Goal: Task Accomplishment & Management: Use online tool/utility

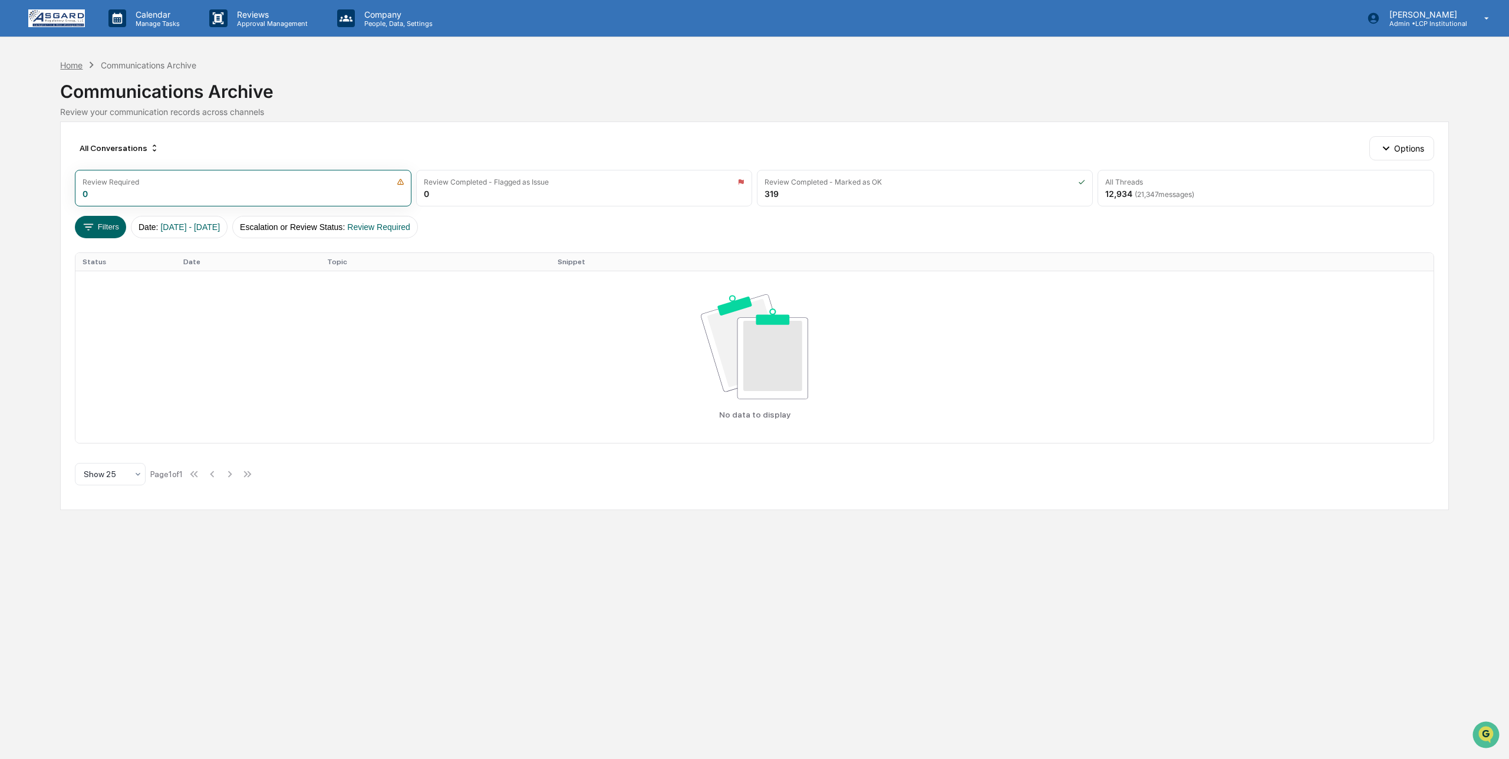
click at [62, 64] on div "Home" at bounding box center [71, 65] width 22 height 10
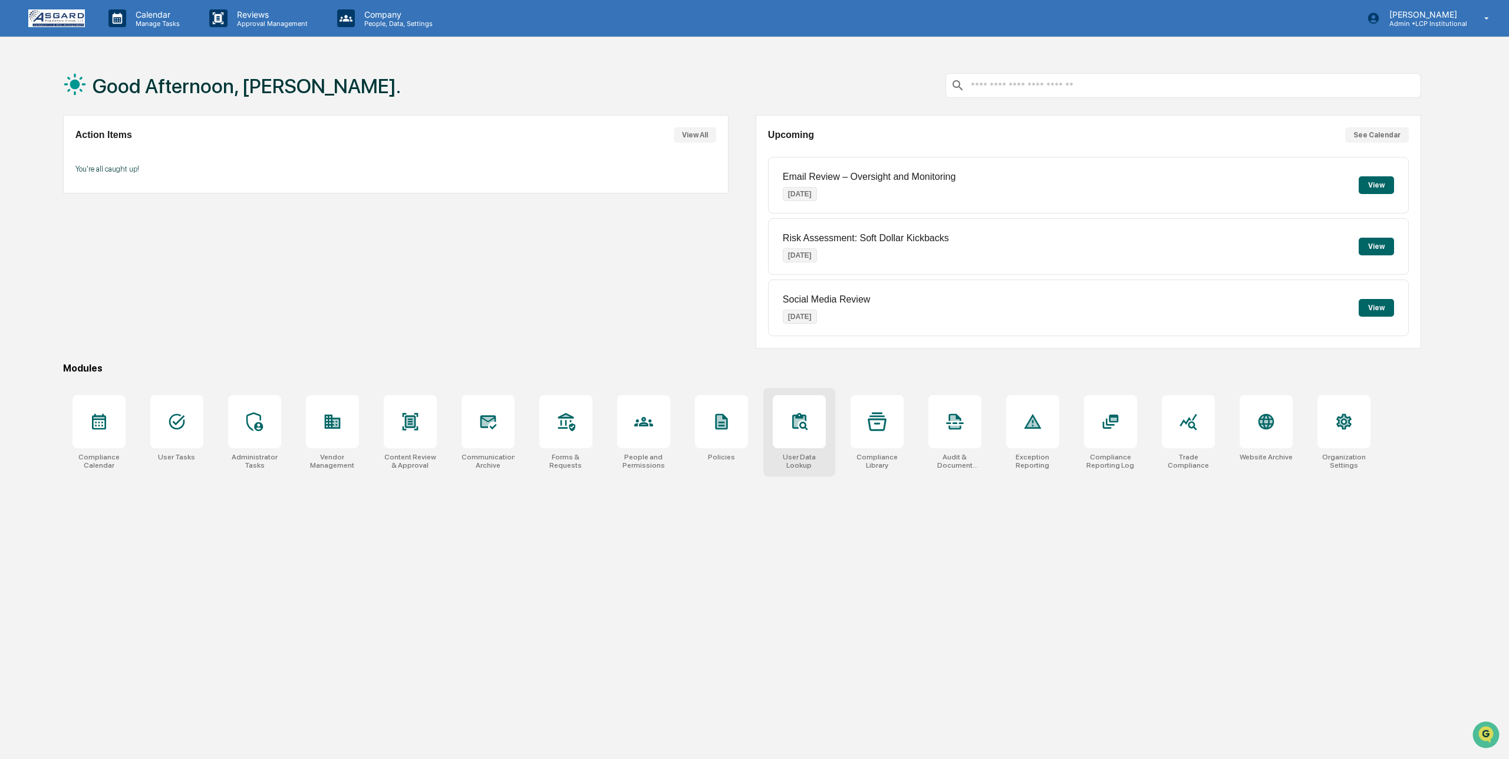
click at [808, 418] on icon at bounding box center [799, 421] width 19 height 19
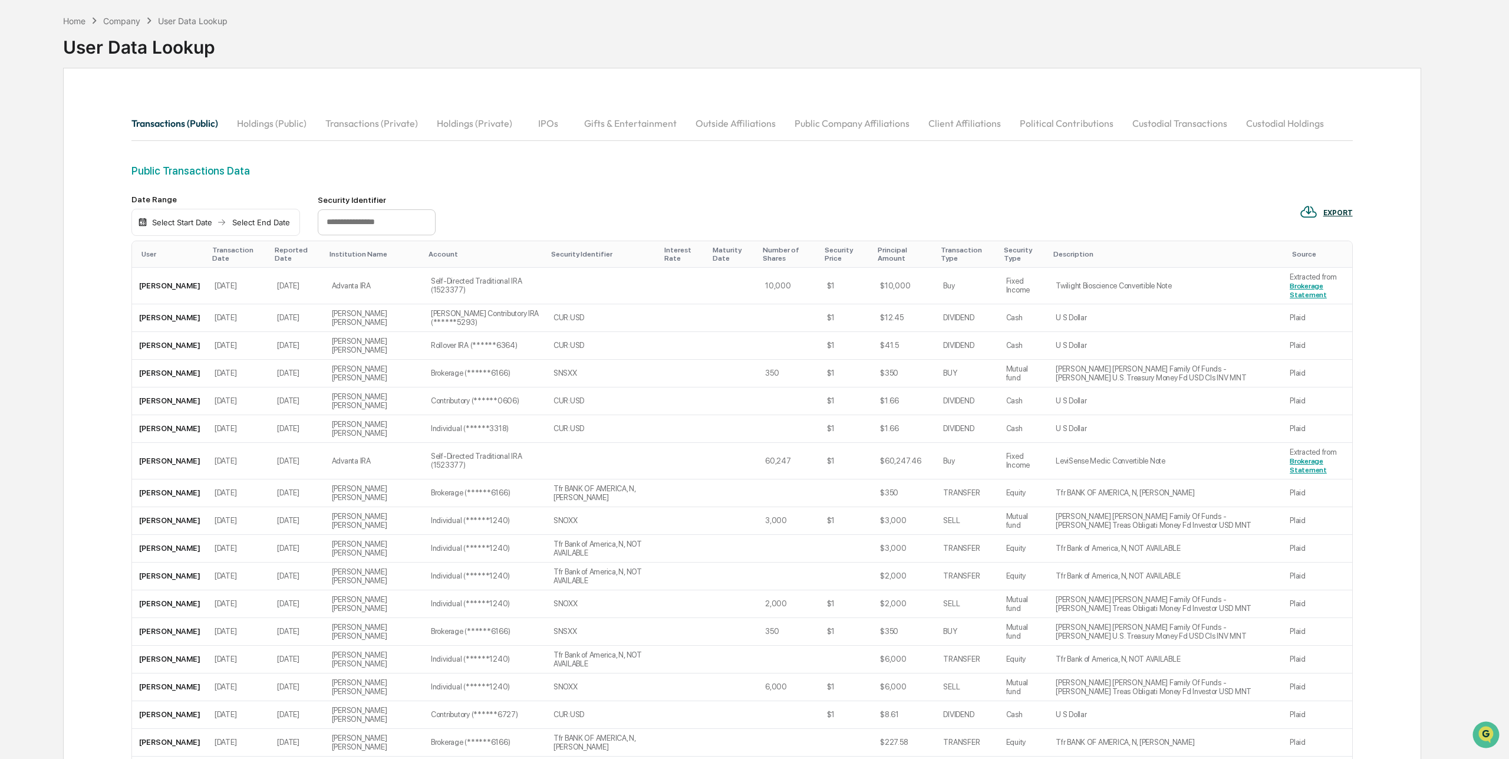
scroll to position [51, 0]
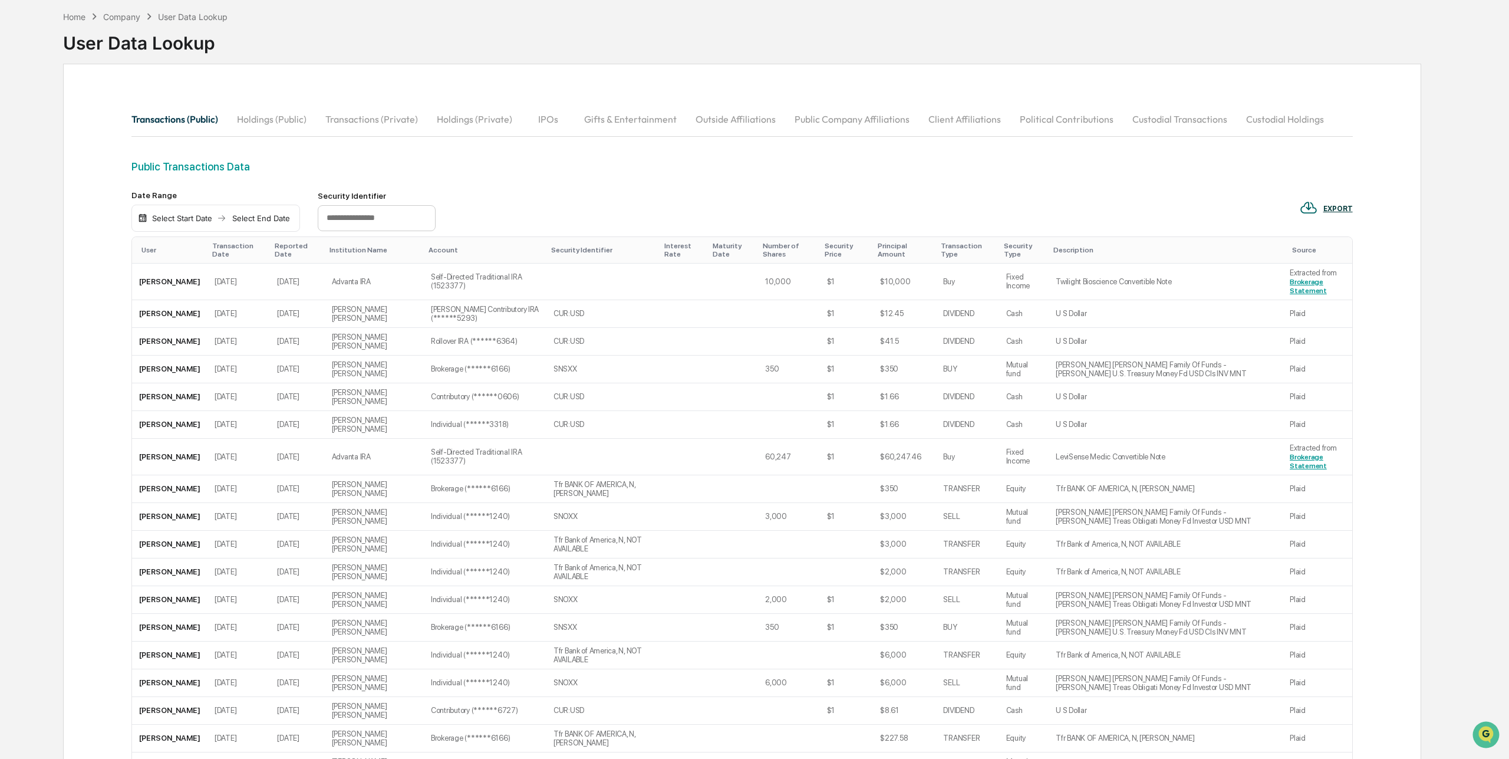
click at [191, 215] on div "Select Start Date" at bounding box center [182, 217] width 65 height 9
click at [293, 238] on icon "Previous month" at bounding box center [296, 240] width 13 height 13
click at [290, 291] on button "1" at bounding box center [290, 289] width 21 height 21
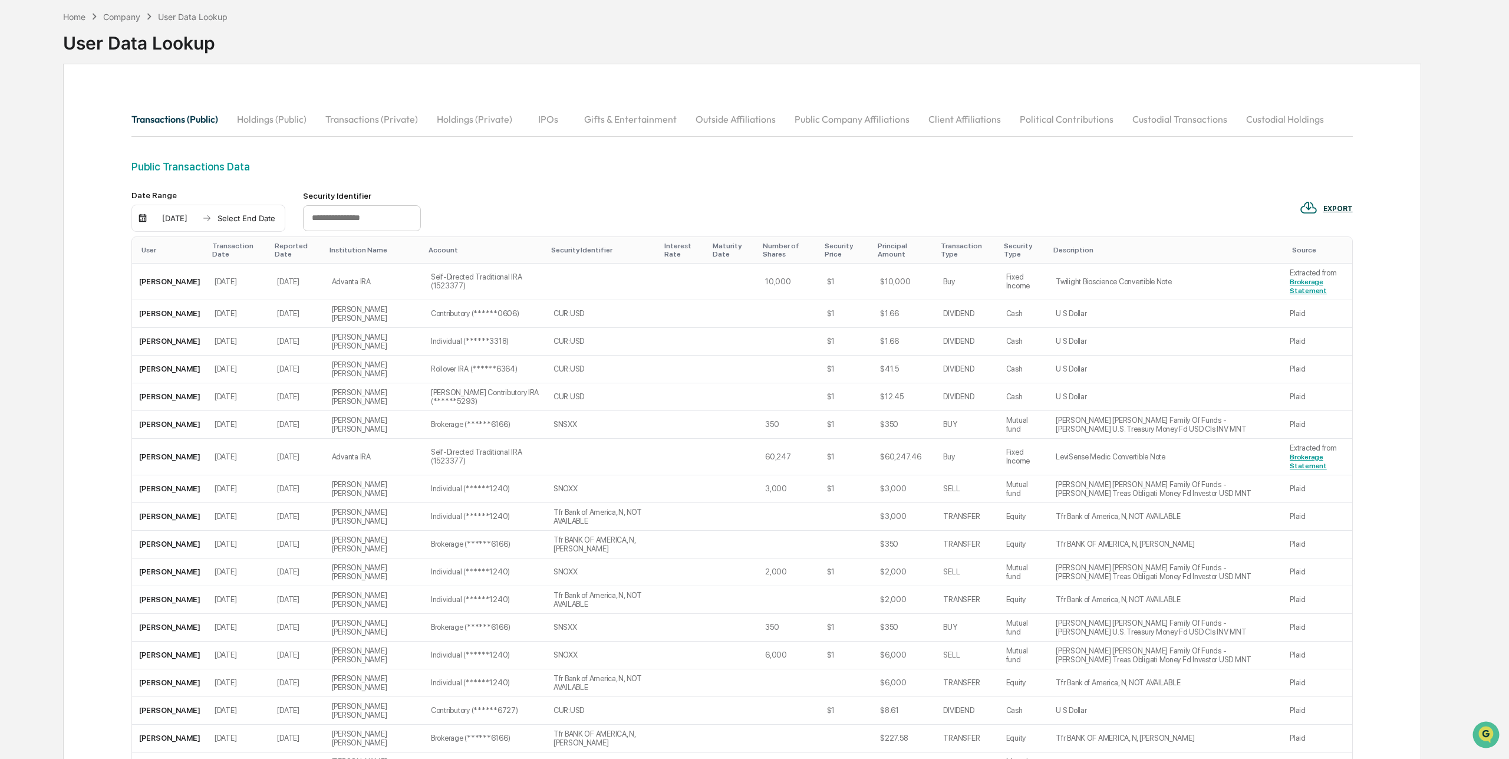
click at [266, 217] on div "Select End Date" at bounding box center [246, 217] width 65 height 9
click at [361, 239] on icon "Previous month" at bounding box center [361, 240] width 4 height 6
click at [237, 399] on button "31" at bounding box center [236, 401] width 21 height 21
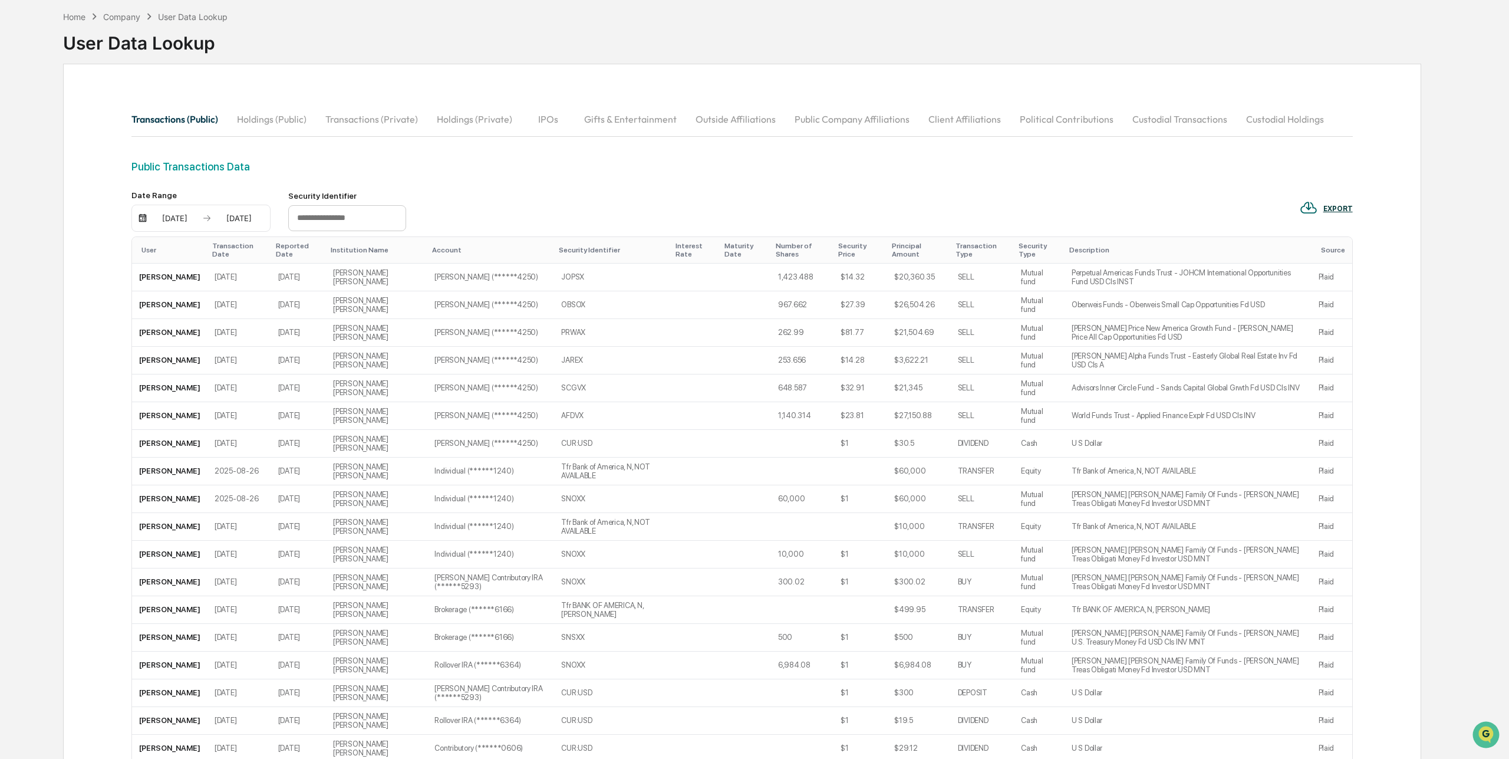
click at [1333, 205] on div "EXPORT" at bounding box center [1337, 209] width 29 height 8
click at [1329, 257] on p "pdf" at bounding box center [1335, 260] width 14 height 12
click at [1336, 206] on div "EXPORT" at bounding box center [1337, 209] width 29 height 8
click at [1334, 241] on p "csv (excel)" at bounding box center [1348, 239] width 41 height 12
click at [167, 219] on div "08/01/2025" at bounding box center [175, 217] width 50 height 9
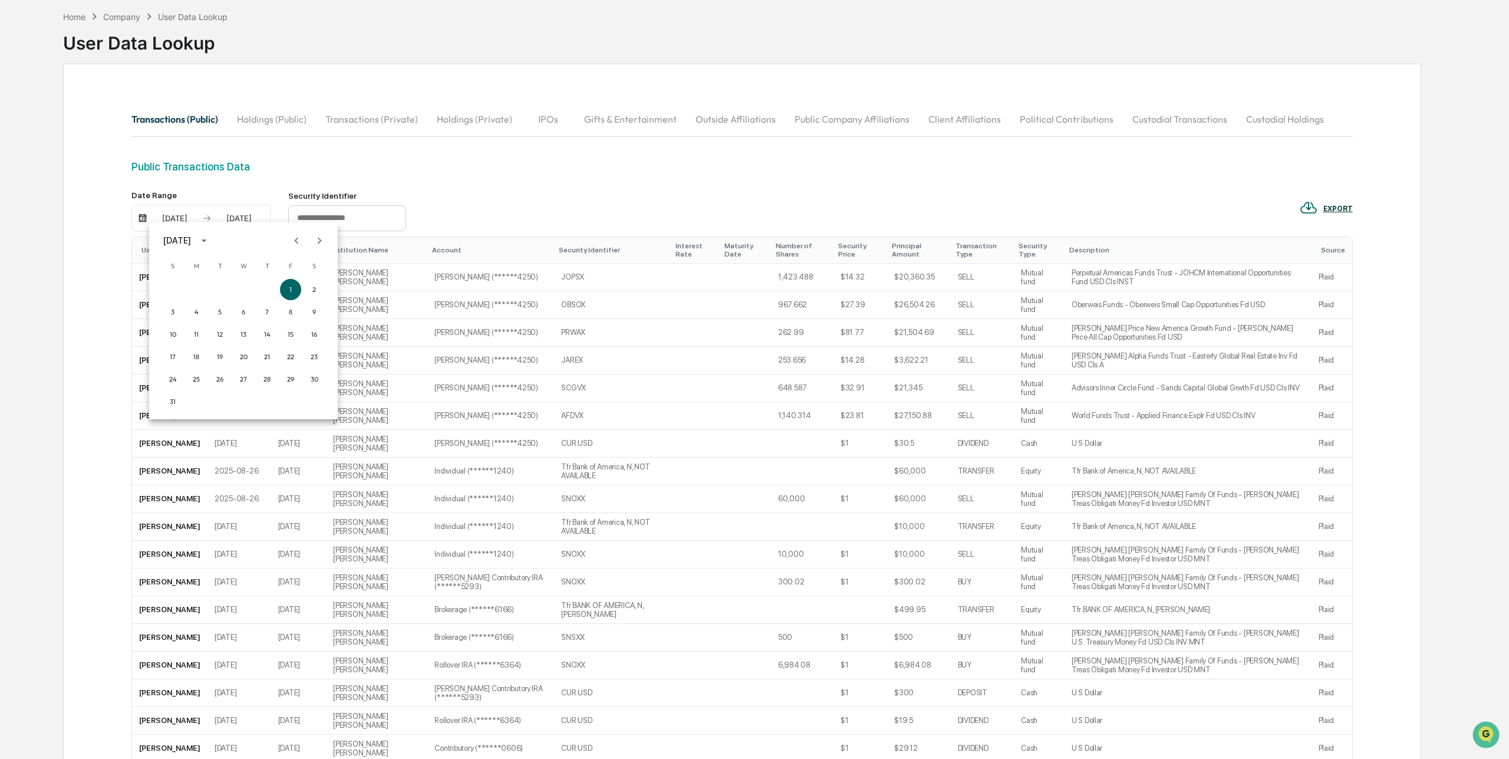
click at [316, 236] on icon "Next month" at bounding box center [319, 240] width 13 height 13
click at [197, 289] on button "1" at bounding box center [196, 289] width 21 height 21
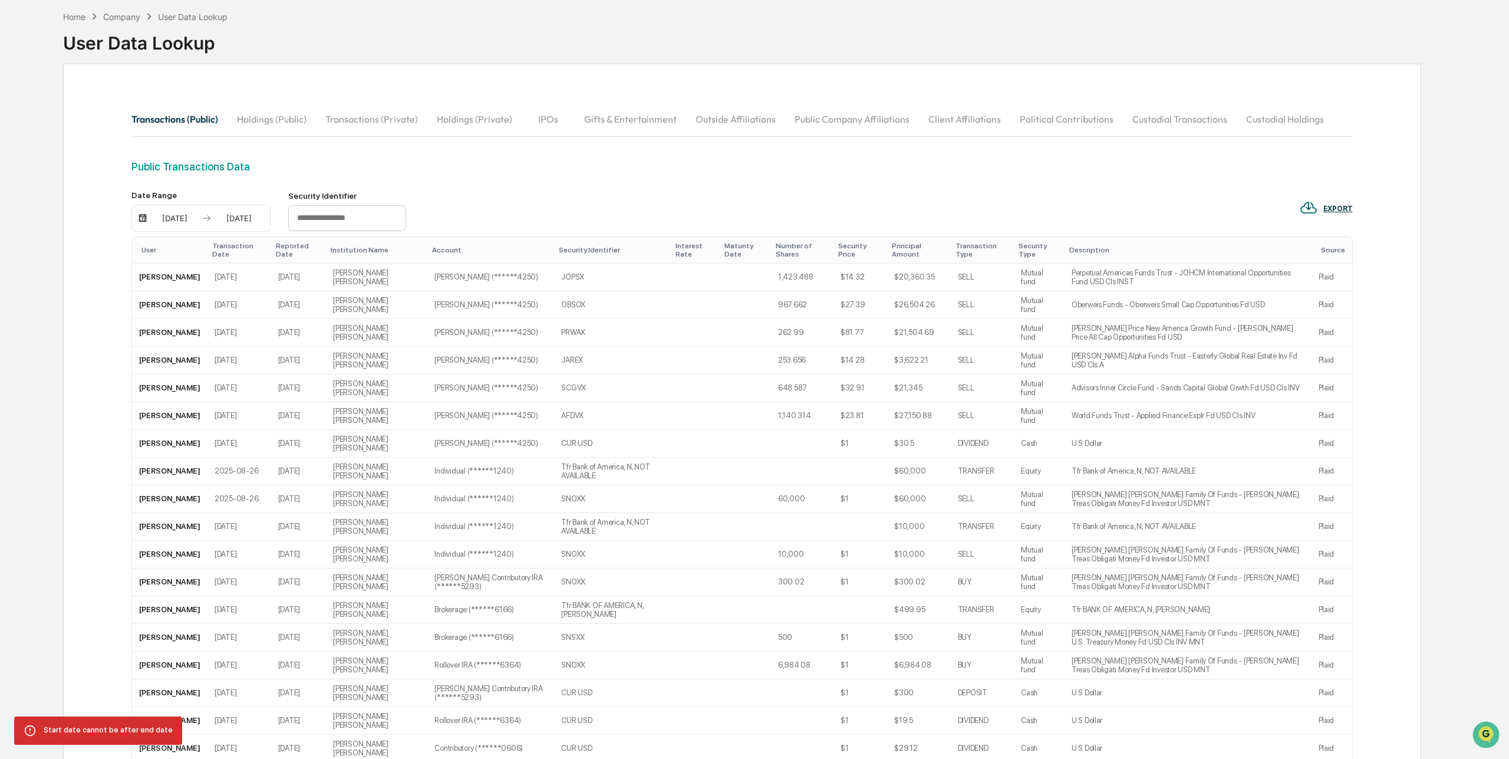
click at [162, 211] on div "08/01/2025 08/31/2025" at bounding box center [200, 218] width 139 height 27
click at [168, 215] on div "08/01/2025" at bounding box center [175, 217] width 50 height 9
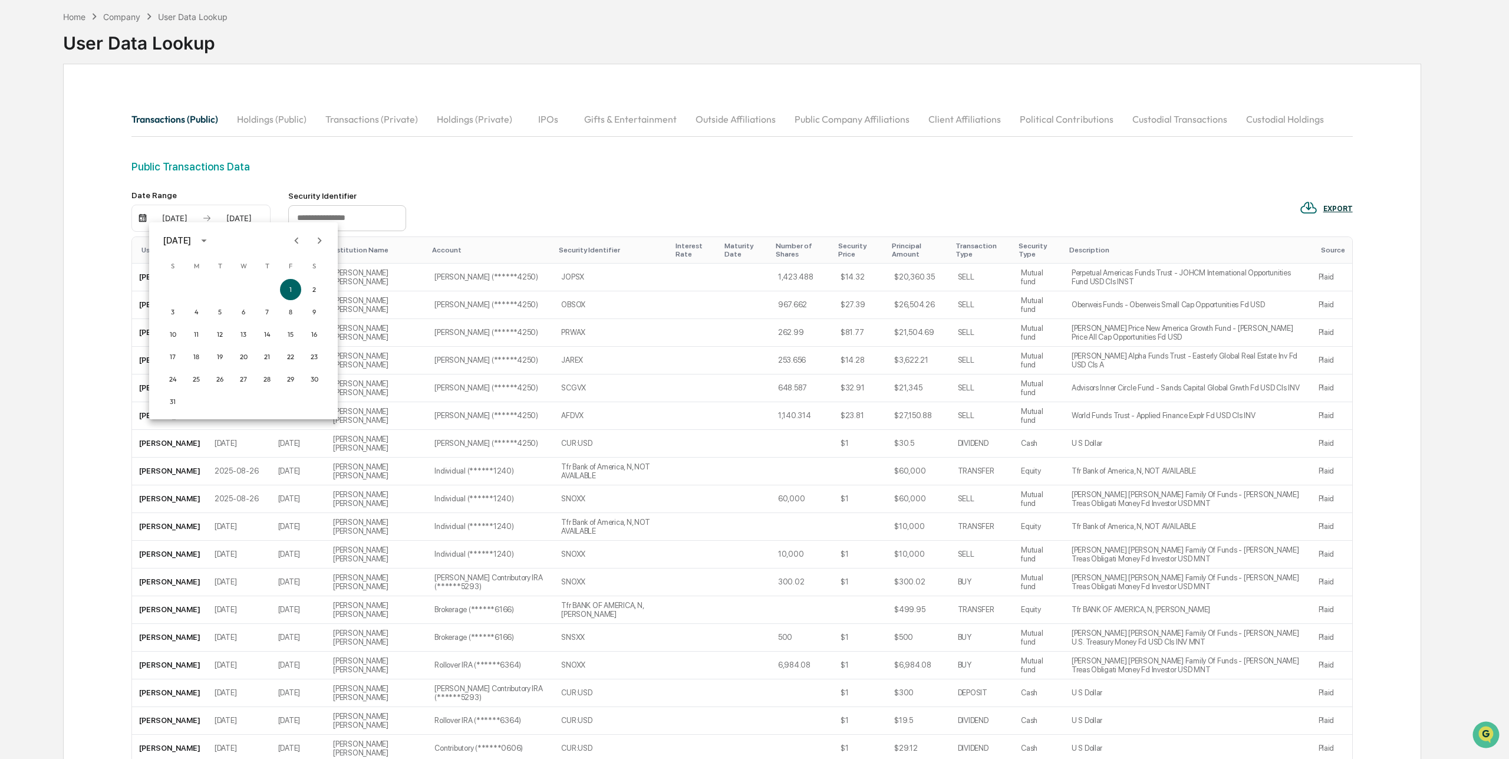
click at [317, 238] on icon "Next month" at bounding box center [319, 240] width 13 height 13
click at [197, 289] on button "1" at bounding box center [196, 289] width 21 height 21
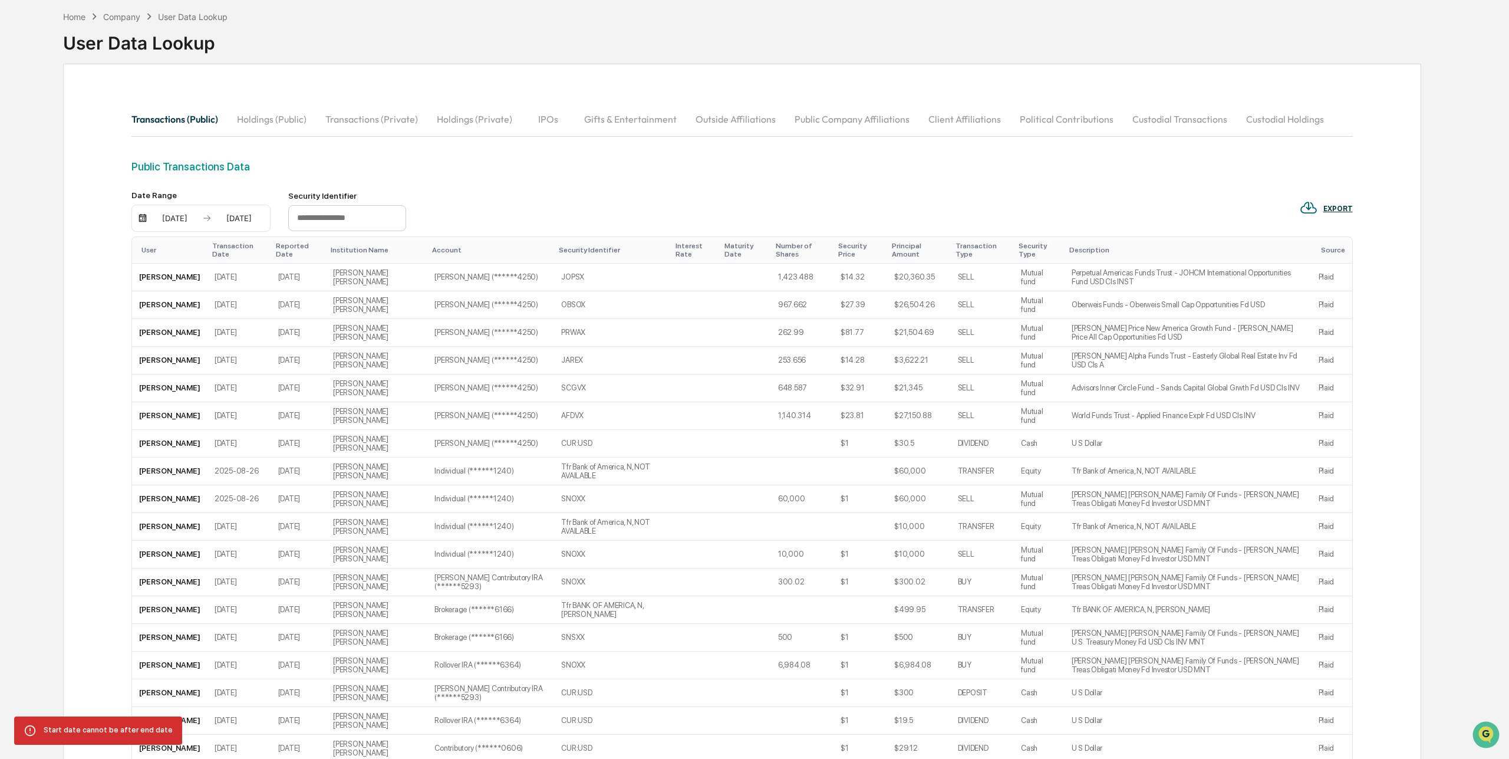
click at [235, 218] on div "08/31/2025" at bounding box center [239, 217] width 50 height 9
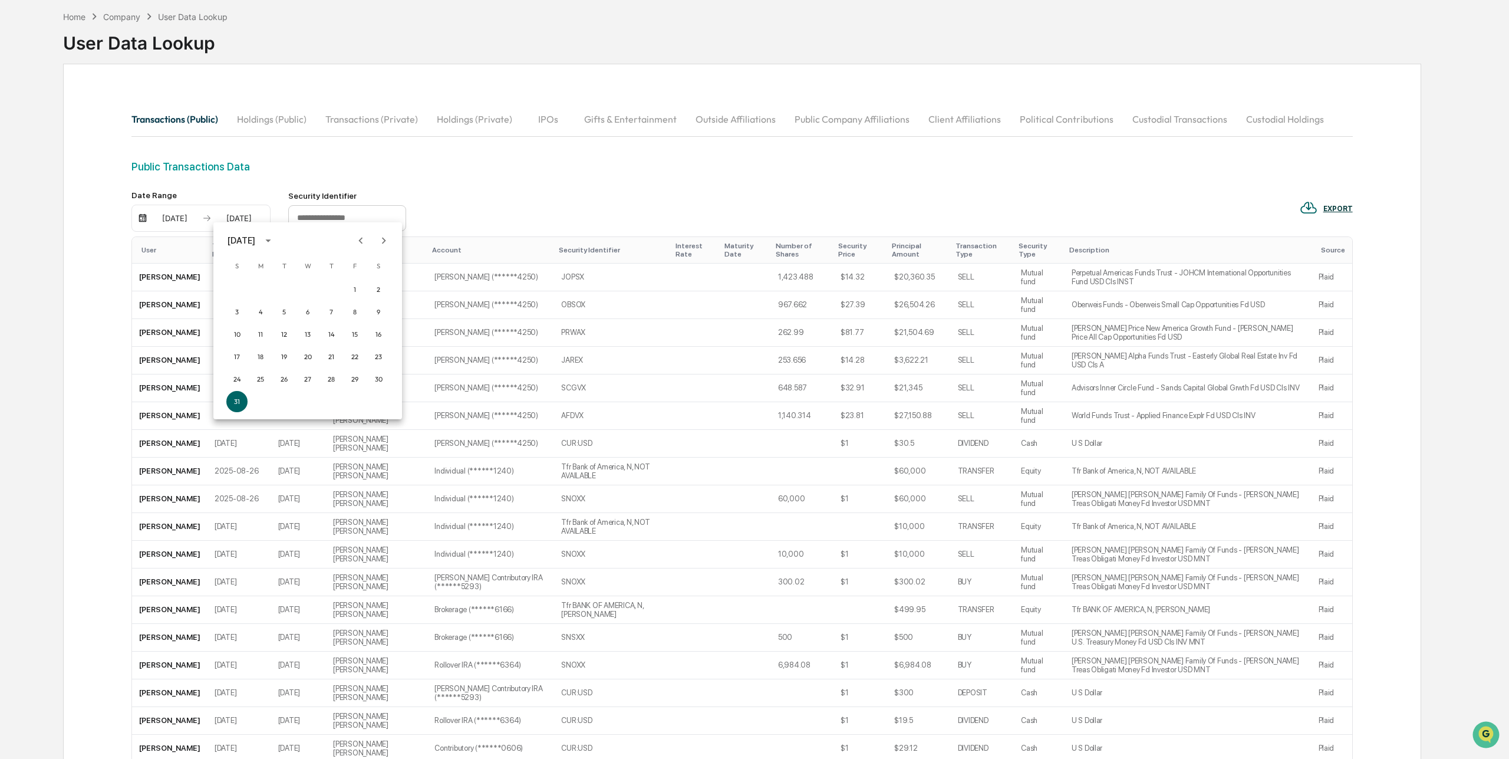
click at [383, 240] on icon "Next month" at bounding box center [383, 240] width 13 height 13
click at [258, 337] on button "15" at bounding box center [260, 334] width 21 height 21
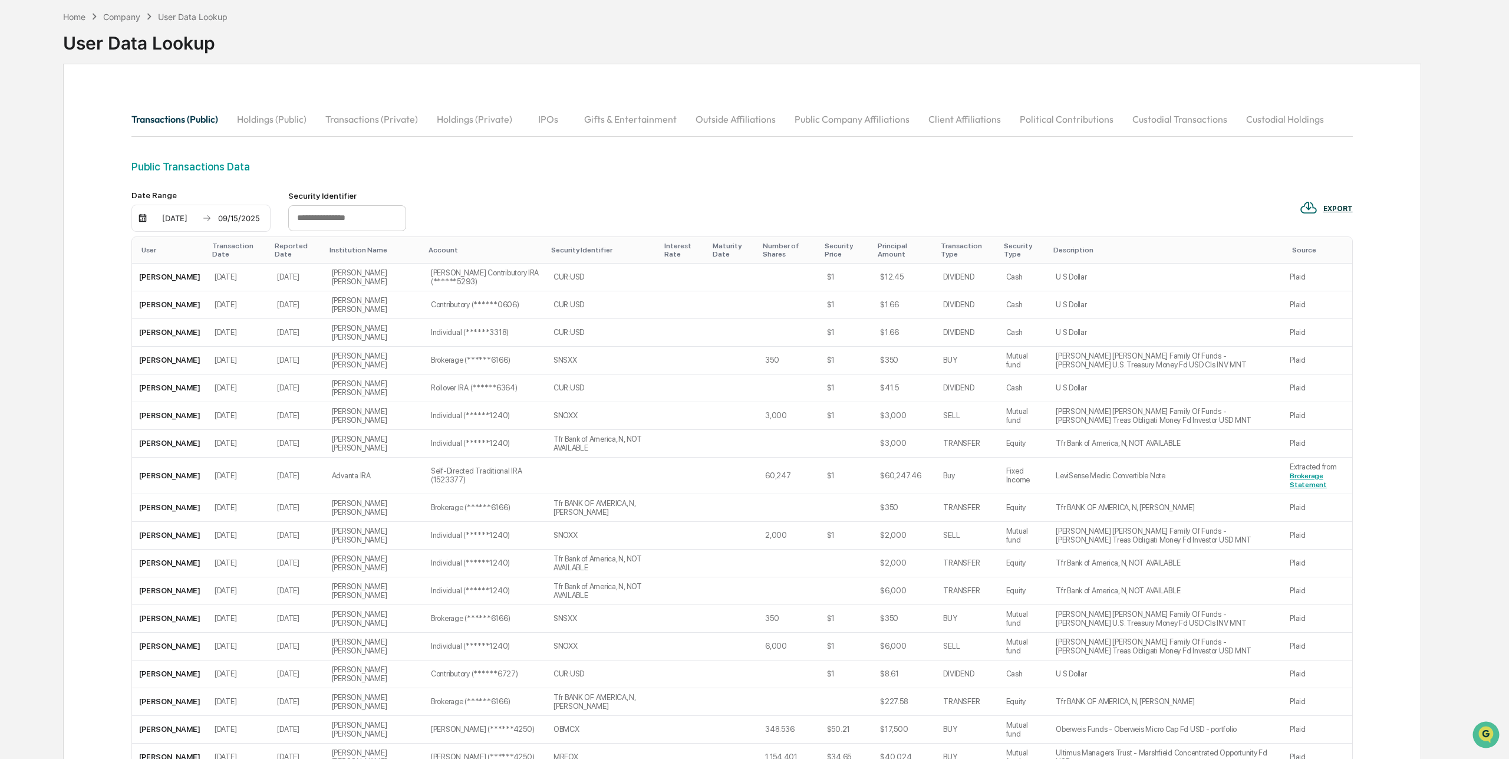
click at [170, 212] on div "08/01/2025 09/15/2025" at bounding box center [200, 218] width 139 height 27
click at [169, 218] on div "08/01/2025" at bounding box center [175, 217] width 50 height 9
click at [318, 237] on icon "Next month" at bounding box center [319, 240] width 13 height 13
click at [197, 289] on button "1" at bounding box center [196, 289] width 21 height 21
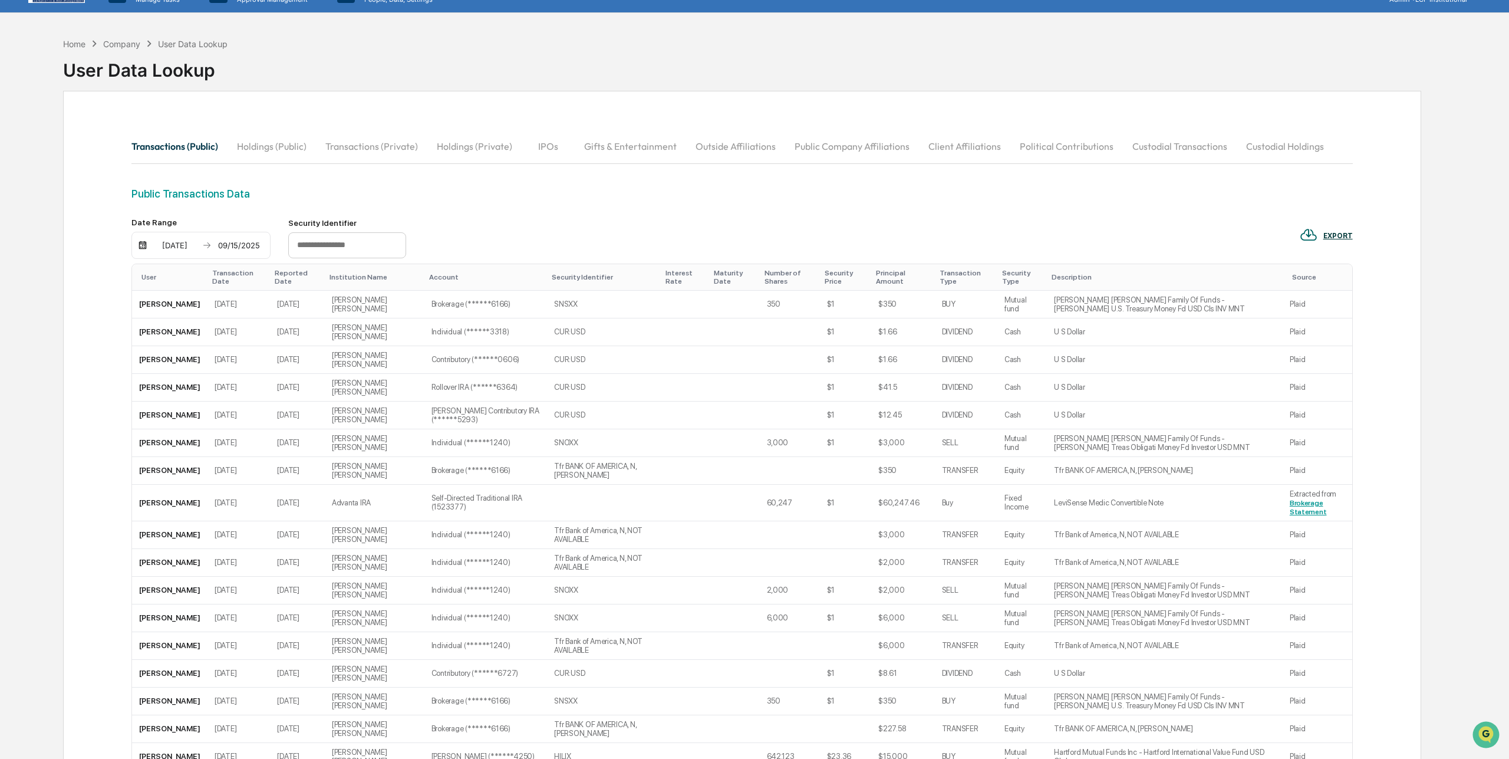
scroll to position [0, 0]
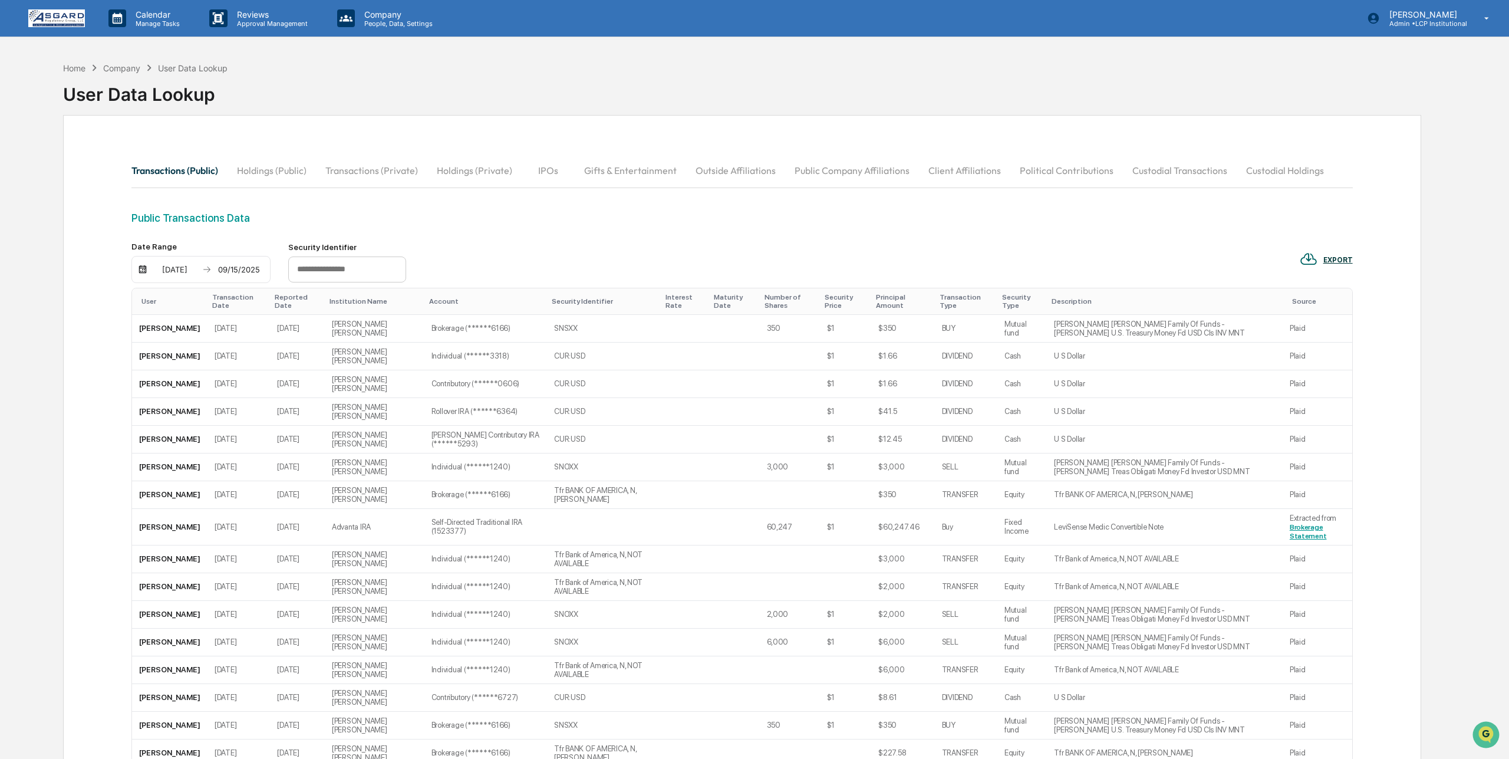
click at [357, 167] on button "Transactions (Private)" at bounding box center [371, 170] width 111 height 28
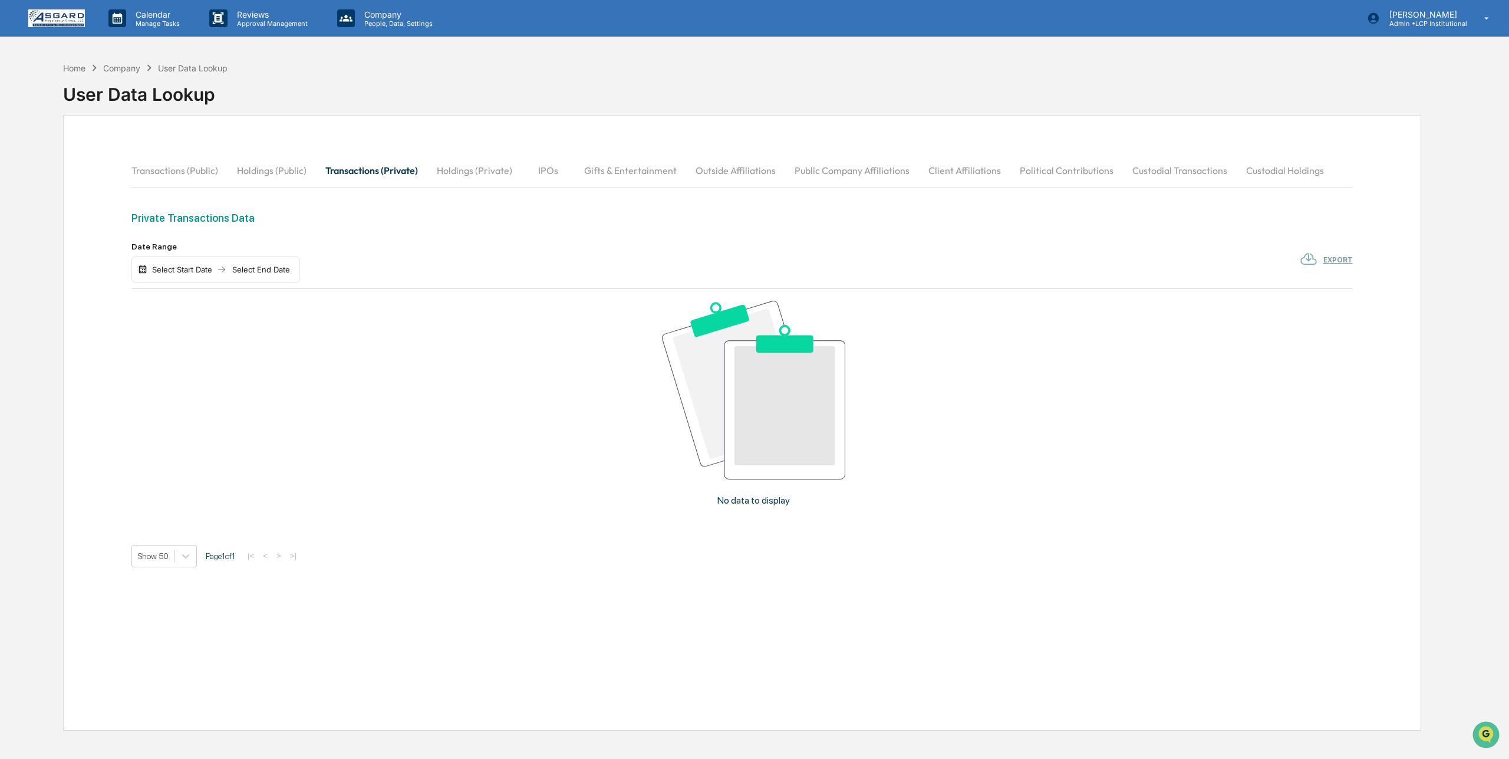
click at [167, 269] on div "Select Start Date" at bounding box center [182, 269] width 65 height 9
click at [192, 338] on button "1" at bounding box center [196, 341] width 21 height 21
click at [242, 270] on div "Select End Date" at bounding box center [246, 269] width 65 height 9
click at [262, 386] on button "15" at bounding box center [260, 385] width 21 height 21
click at [468, 164] on button "Holdings (Private)" at bounding box center [474, 170] width 94 height 28
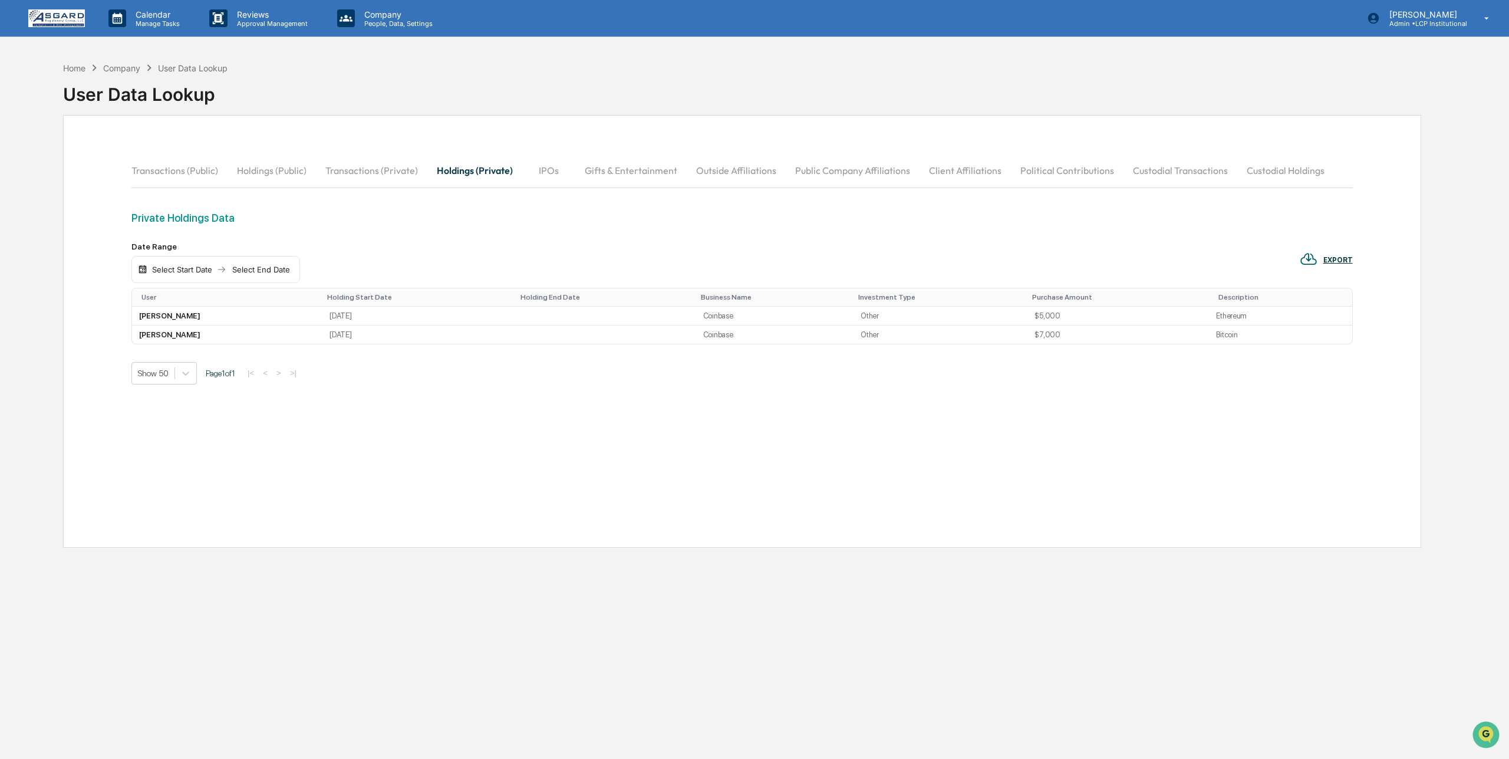
click at [550, 168] on button "IPOs" at bounding box center [548, 170] width 53 height 28
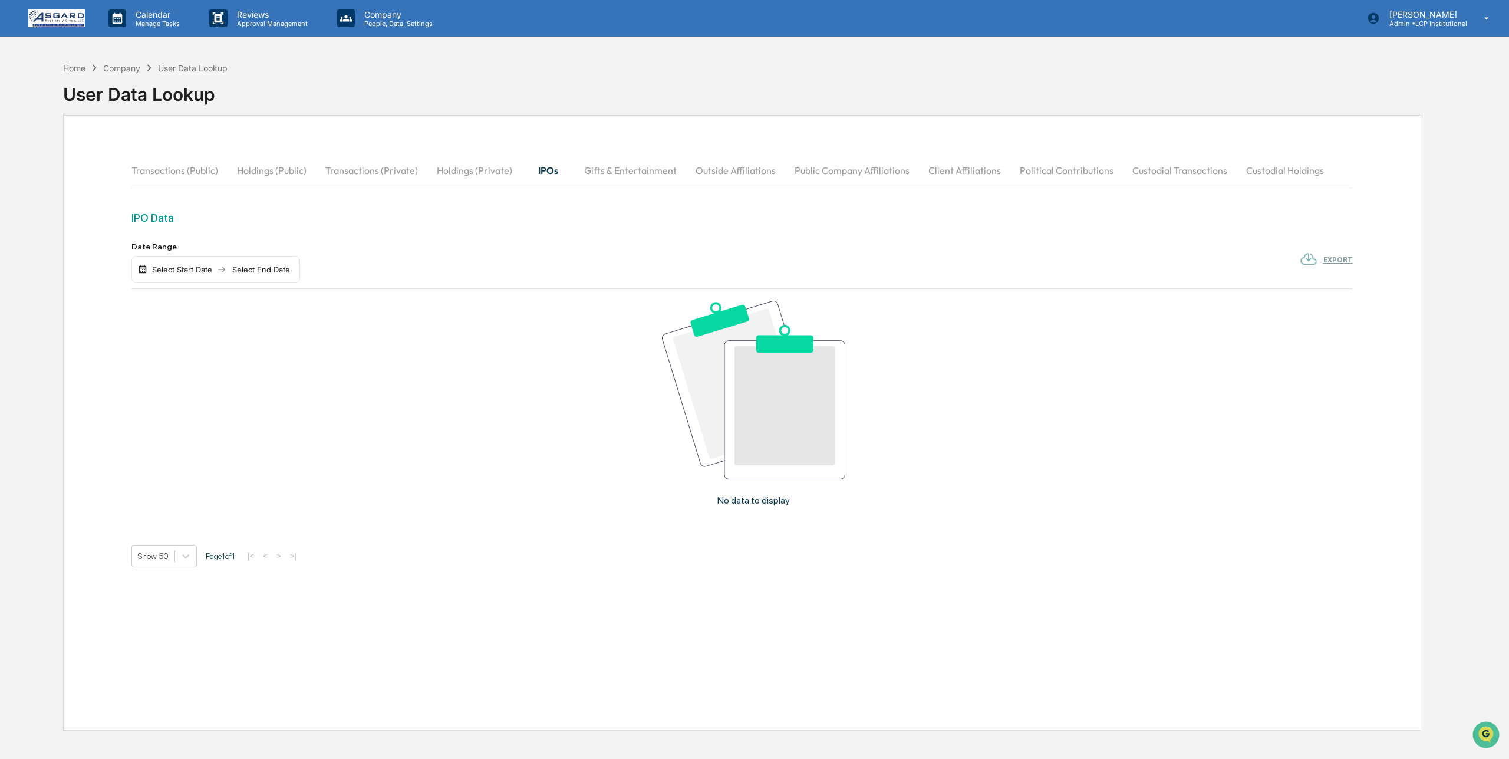
click at [169, 167] on button "Transactions (Public)" at bounding box center [179, 170] width 96 height 28
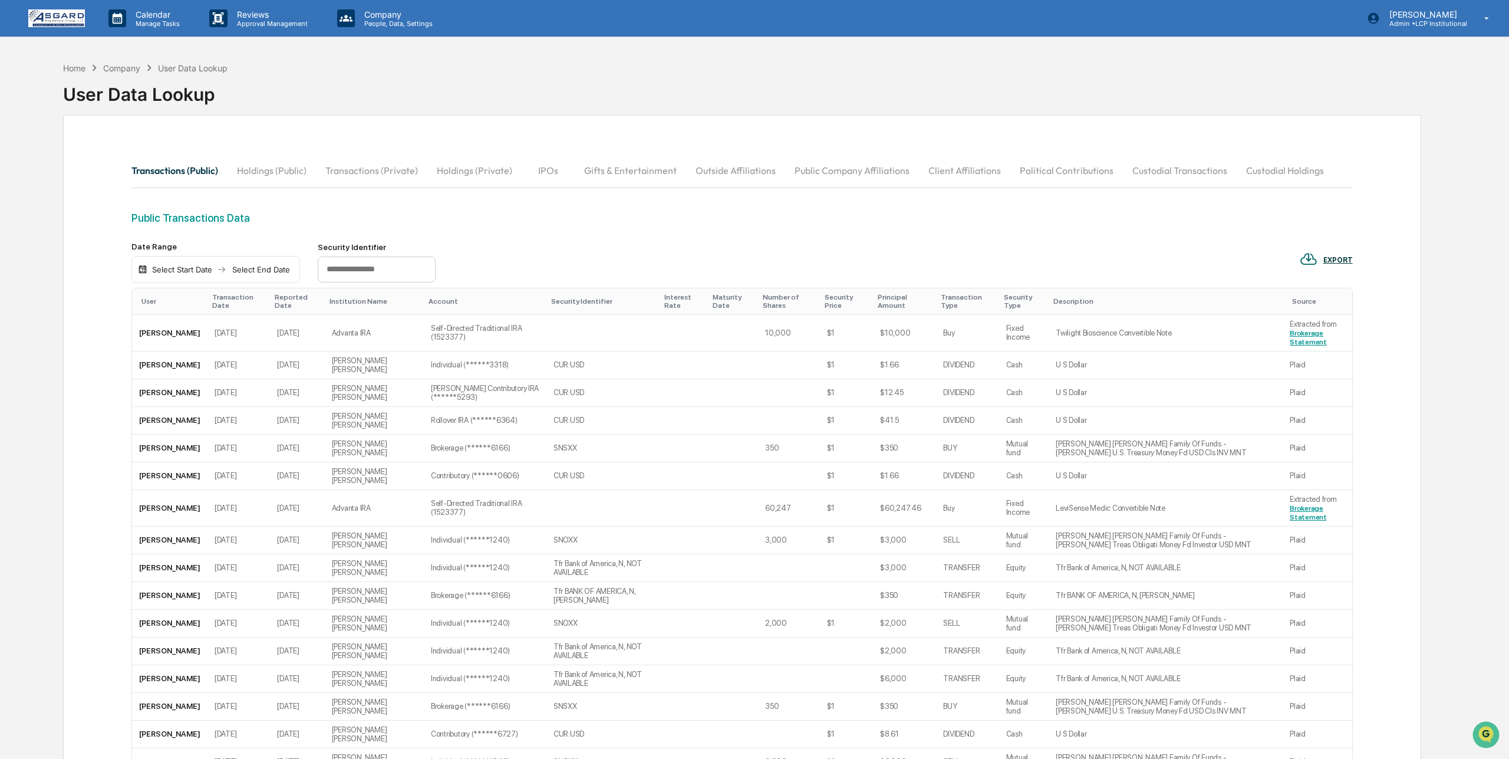
click at [150, 299] on div "User" at bounding box center [171, 301] width 61 height 8
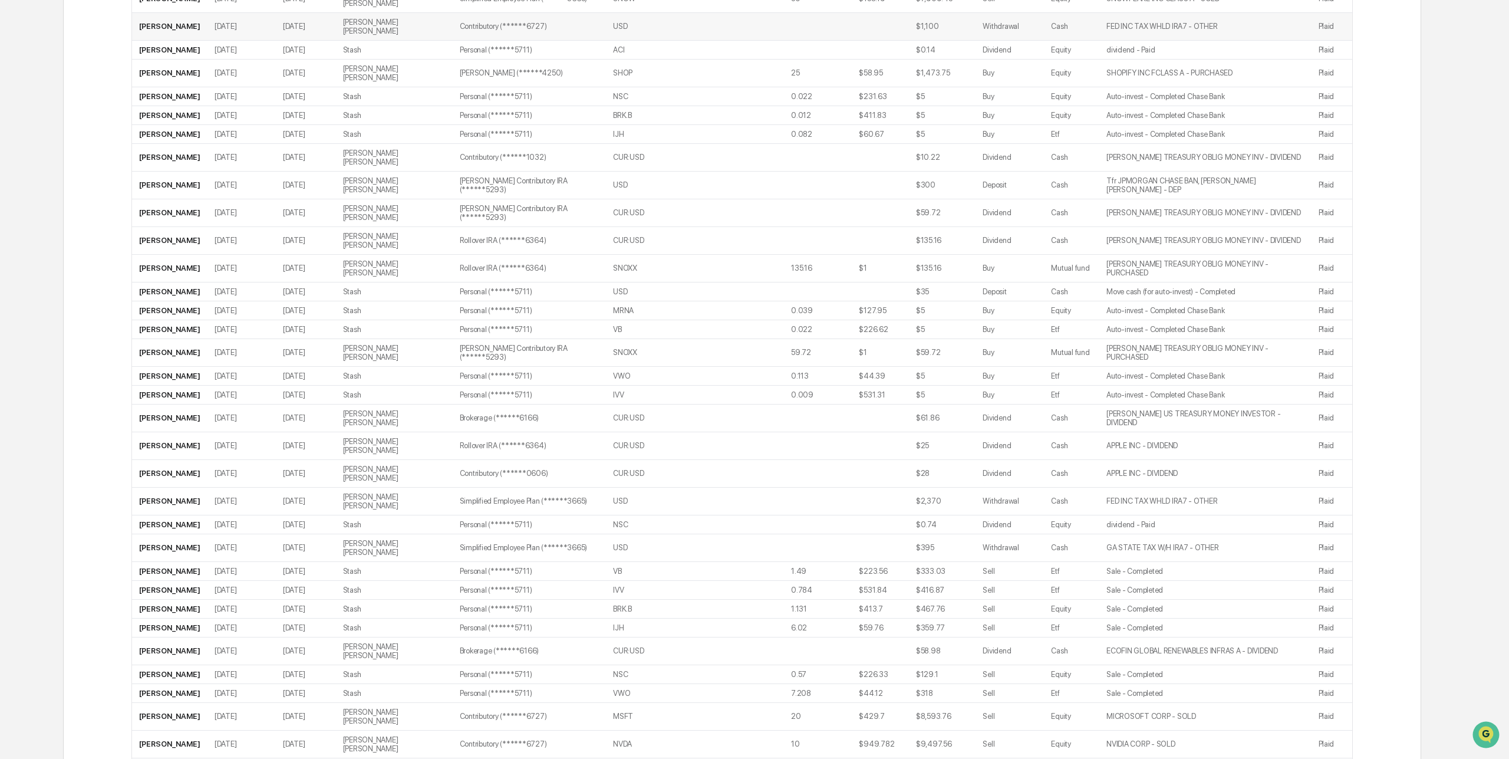
scroll to position [682, 0]
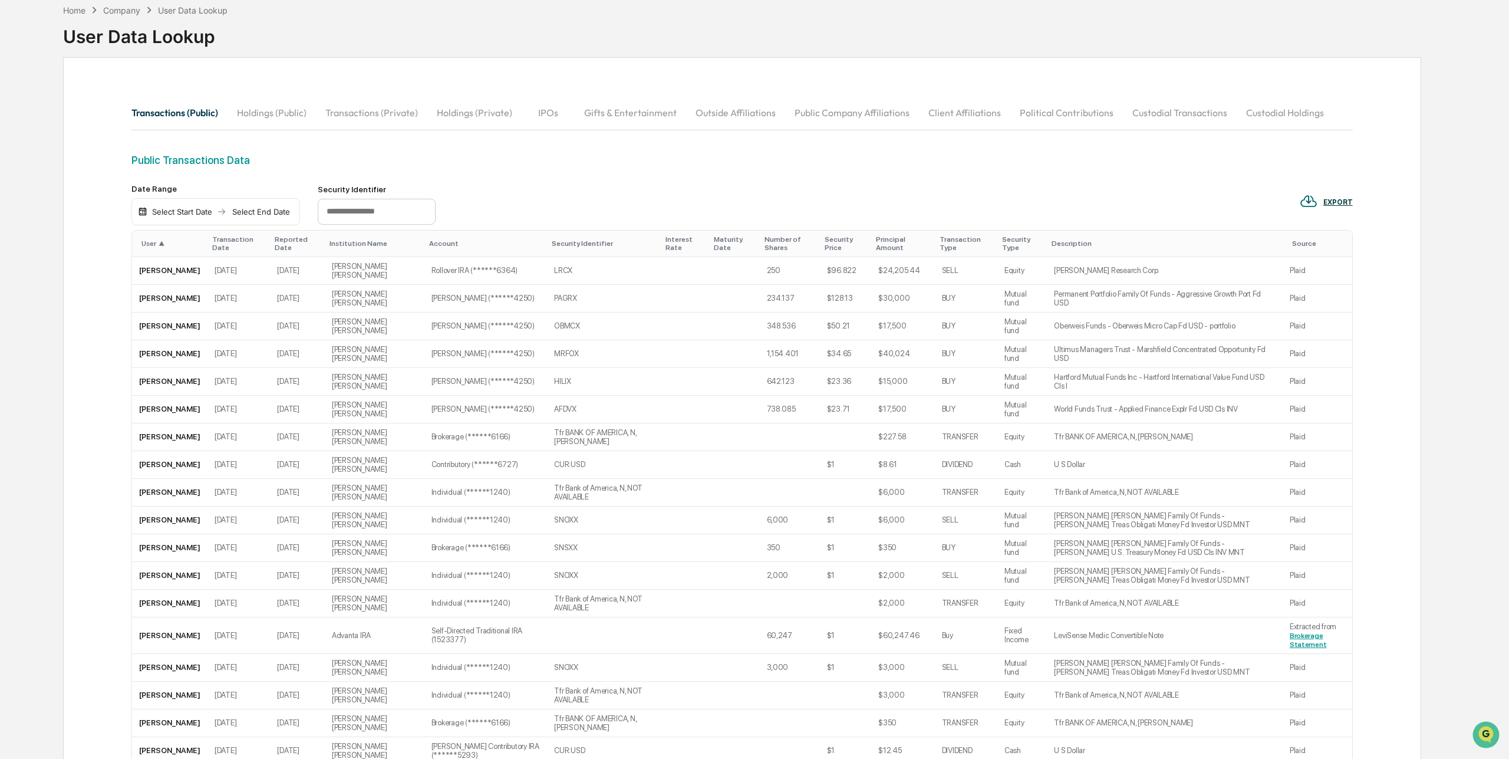
scroll to position [1, 0]
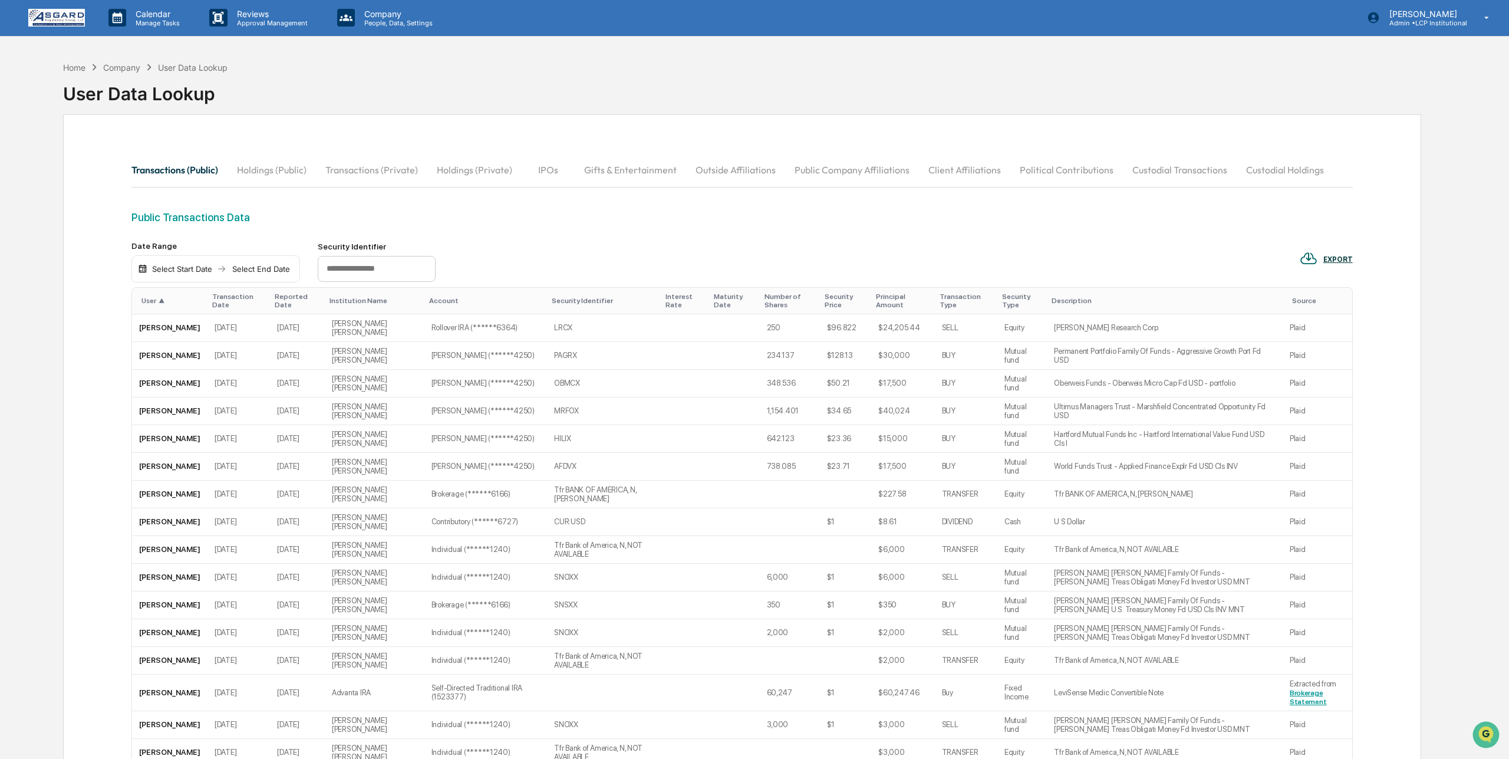
click at [343, 263] on input "text" at bounding box center [377, 269] width 118 height 26
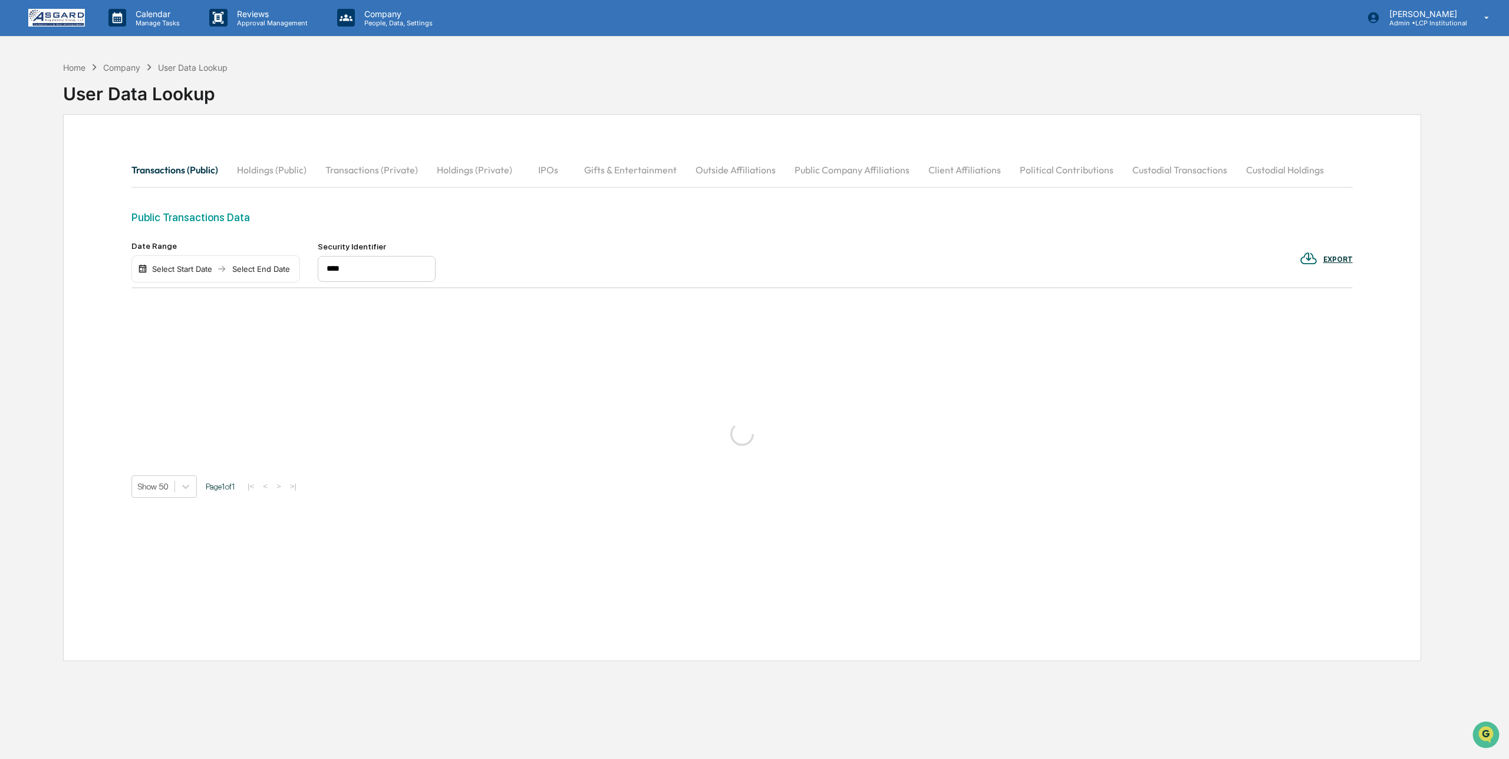
type input "****"
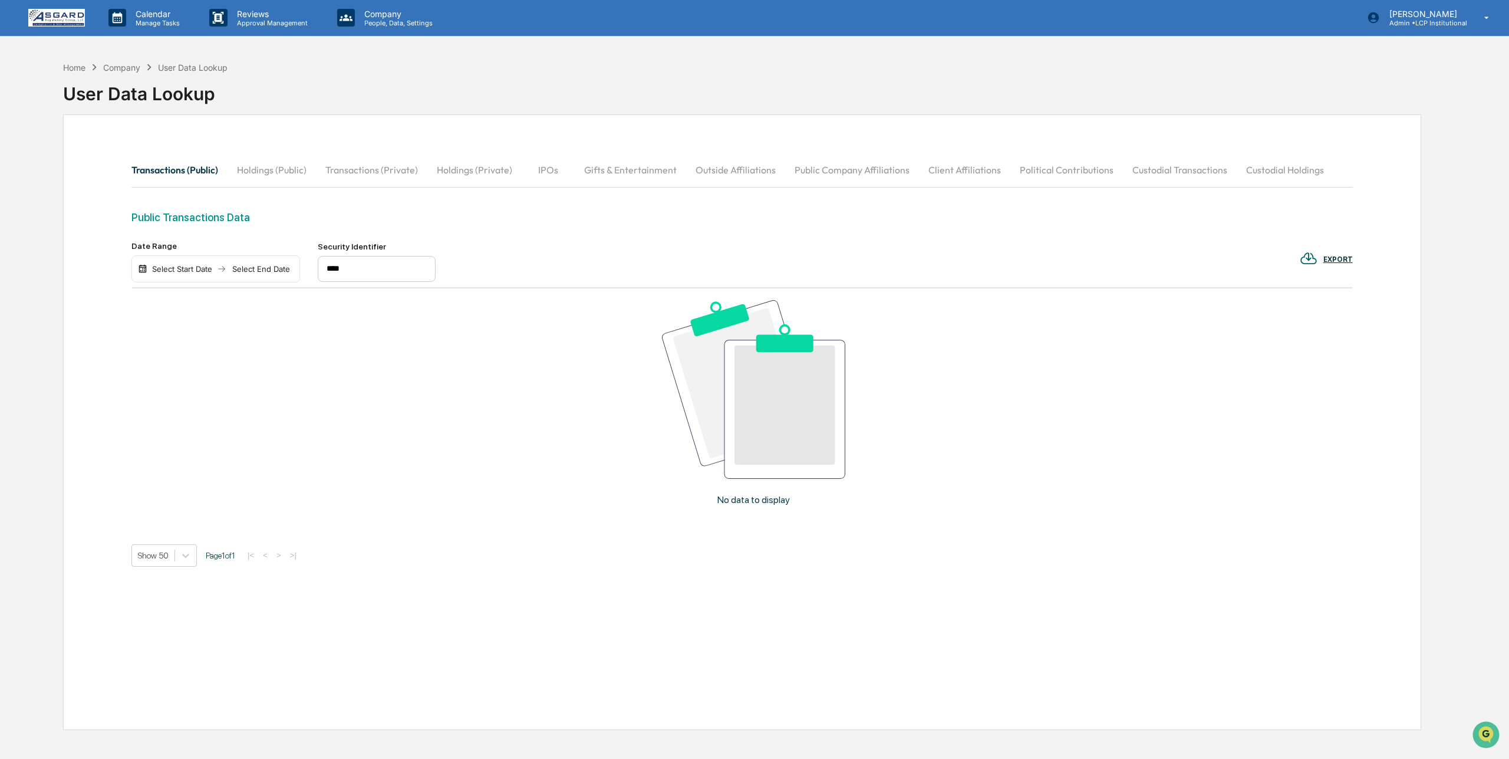
click at [166, 266] on div "Select Start Date" at bounding box center [182, 268] width 65 height 9
click at [194, 336] on button "1" at bounding box center [196, 339] width 21 height 21
click at [261, 263] on div "09/01/2025 Select End Date" at bounding box center [208, 268] width 154 height 27
click at [252, 269] on div "Select End Date" at bounding box center [246, 268] width 65 height 9
click at [258, 380] on button "15" at bounding box center [260, 384] width 21 height 21
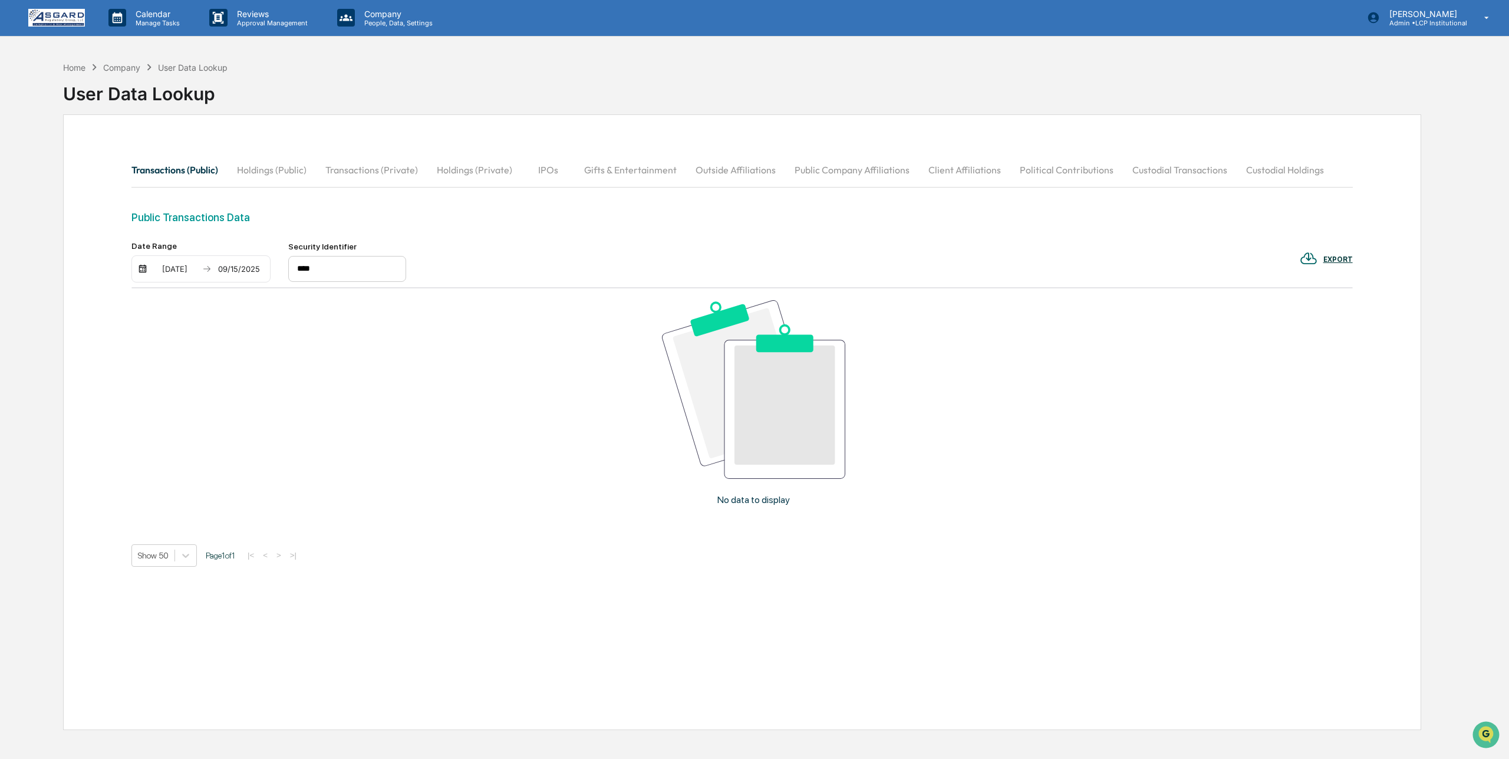
click at [695, 98] on div "Home Company User Data Lookup User Data Lookup" at bounding box center [742, 84] width 1358 height 59
click at [260, 166] on button "Holdings (Public)" at bounding box center [272, 170] width 88 height 28
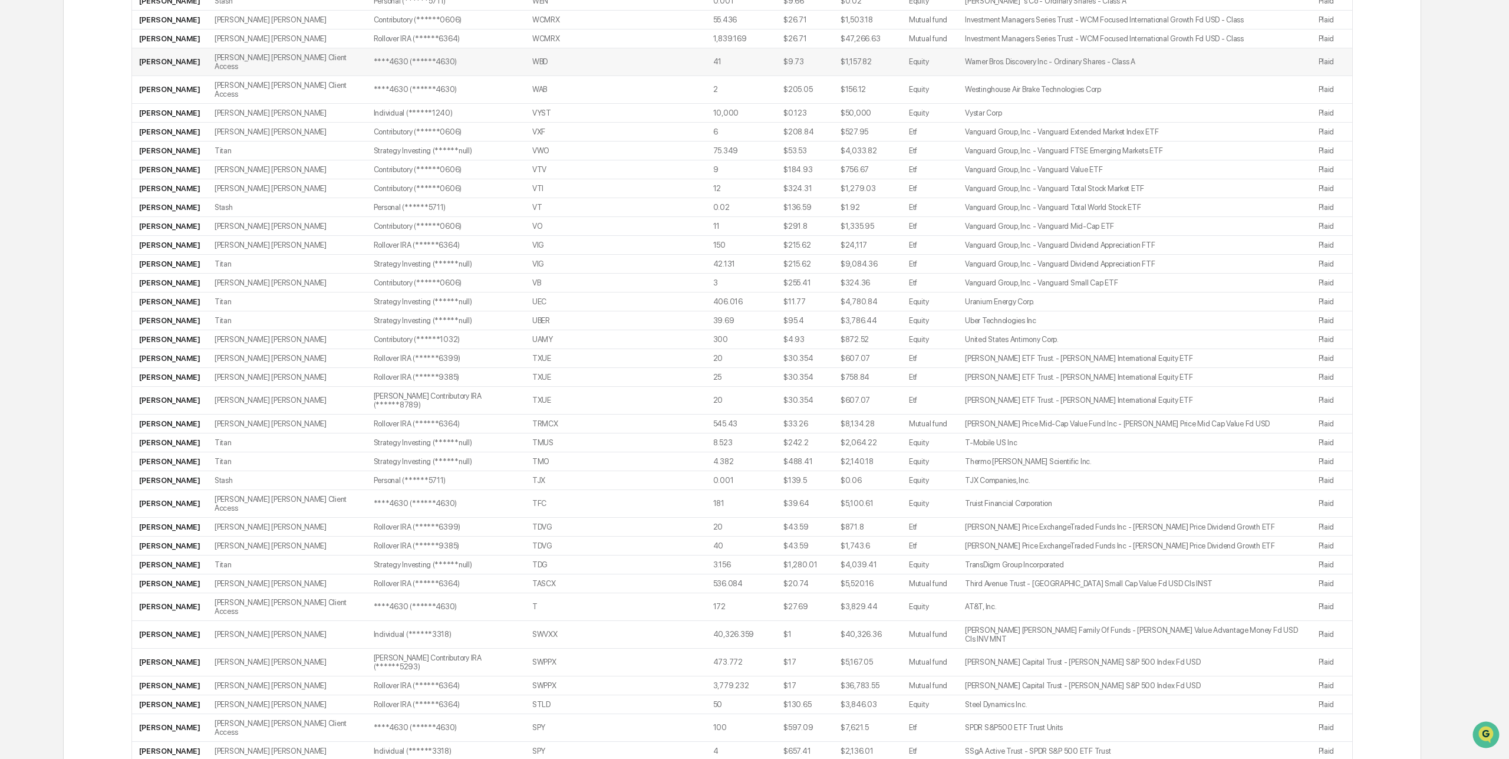
scroll to position [0, 0]
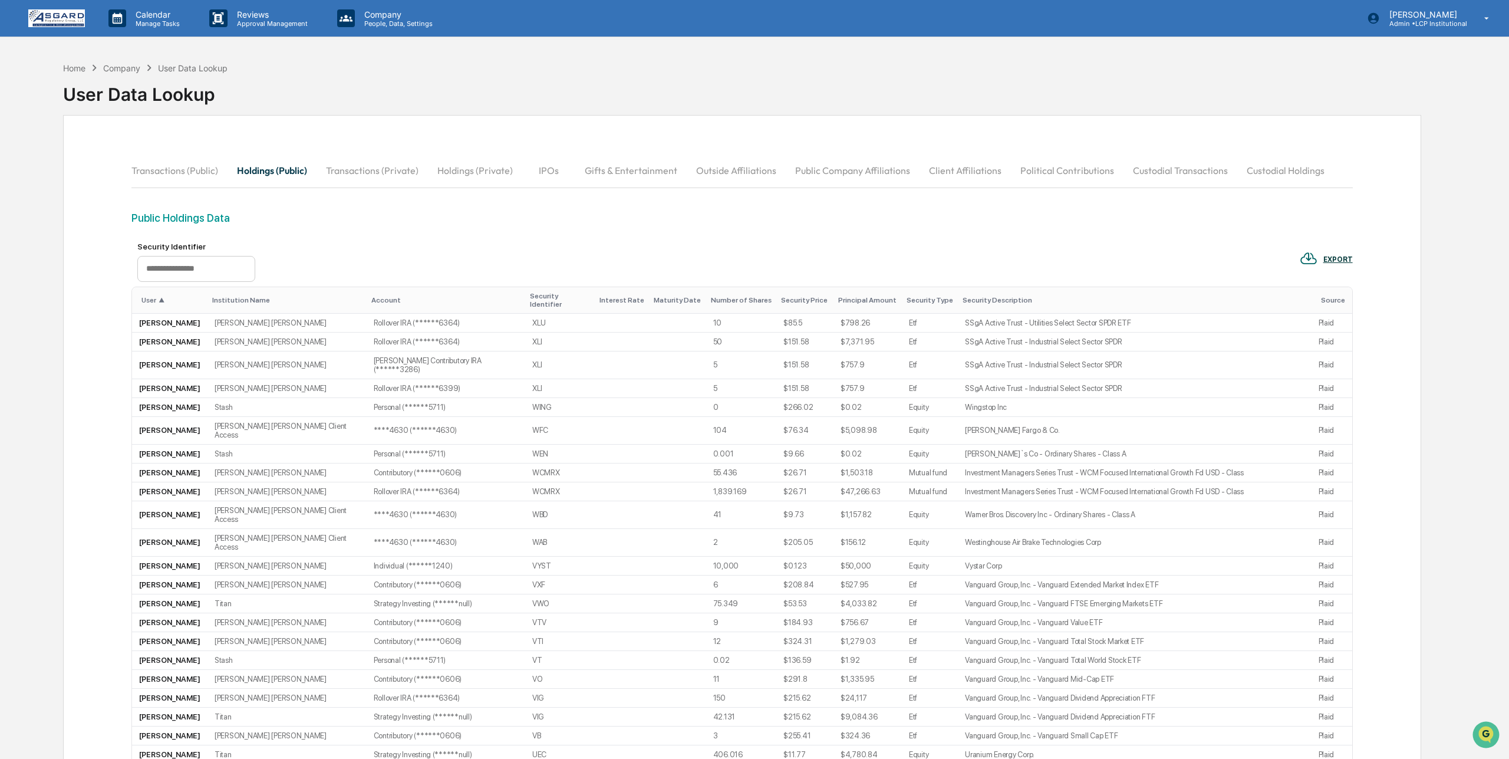
click at [197, 63] on div "User Data Lookup" at bounding box center [193, 68] width 70 height 10
click at [193, 65] on div "User Data Lookup" at bounding box center [193, 68] width 70 height 10
click at [126, 66] on div "Company" at bounding box center [121, 68] width 37 height 10
click at [179, 170] on button "Transactions (Public)" at bounding box center [179, 170] width 96 height 28
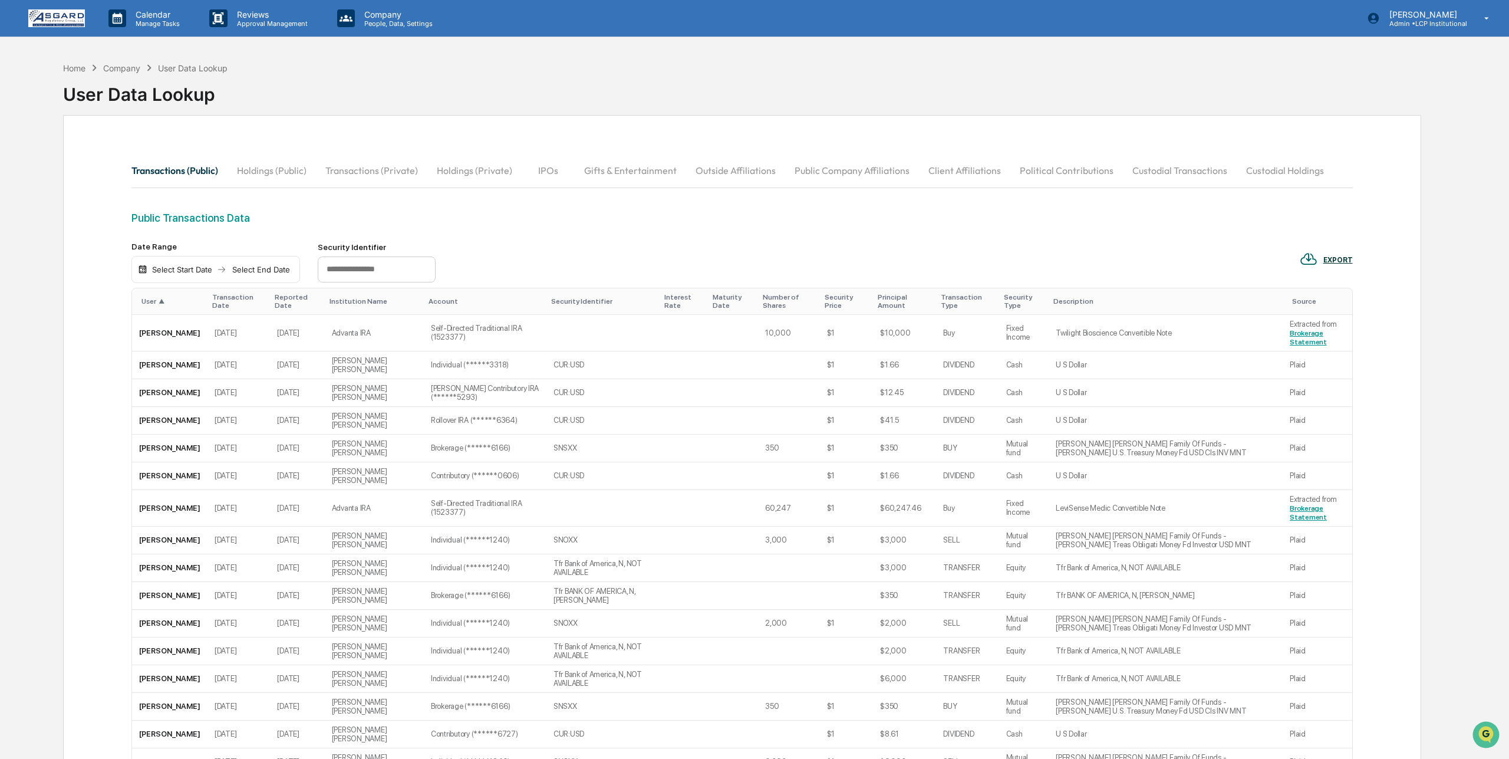
click at [333, 269] on input "text" at bounding box center [377, 269] width 118 height 26
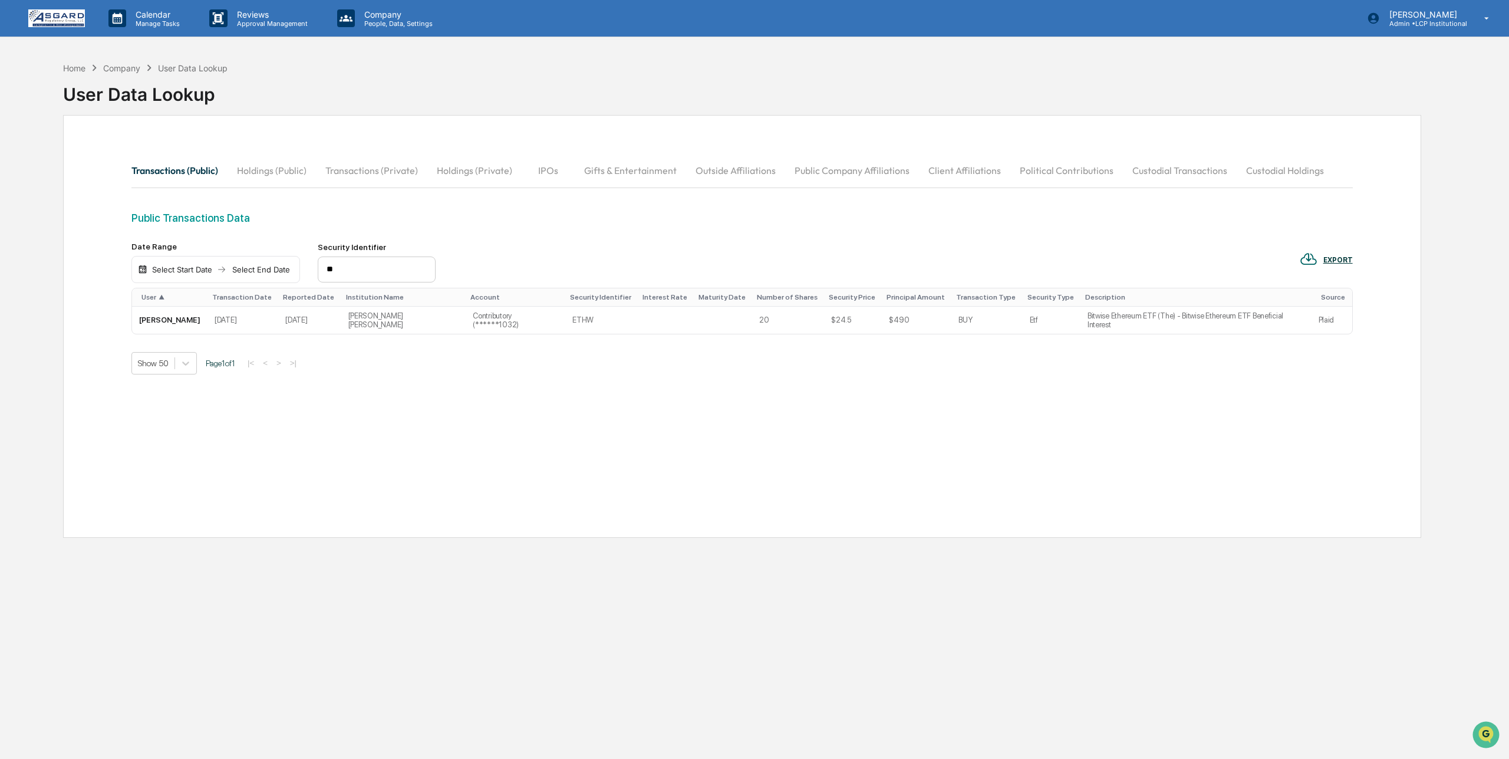
type input "*"
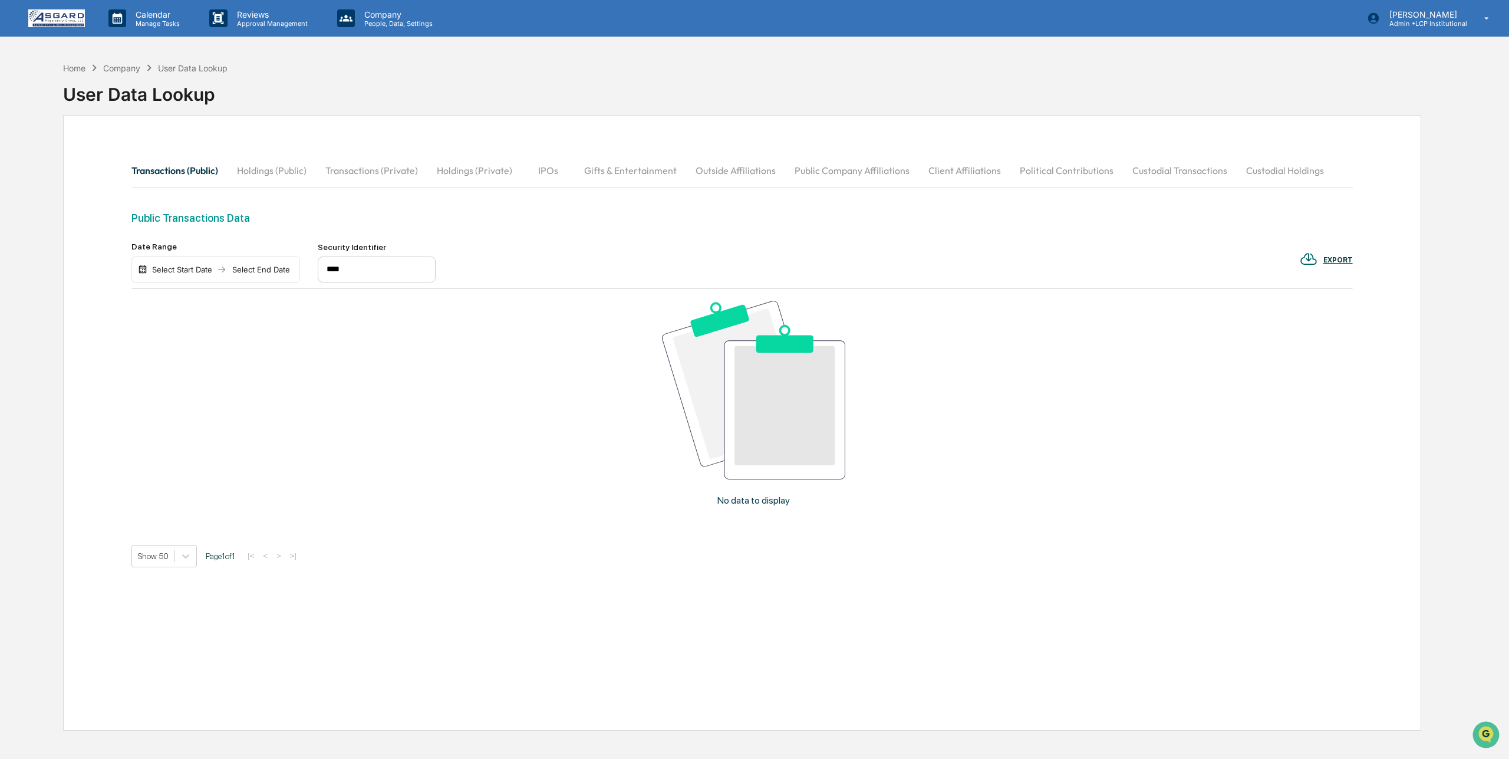
type input "****"
click at [670, 238] on div "Public Transactions Data" at bounding box center [741, 227] width 1221 height 30
click at [73, 65] on div "Home" at bounding box center [74, 68] width 22 height 10
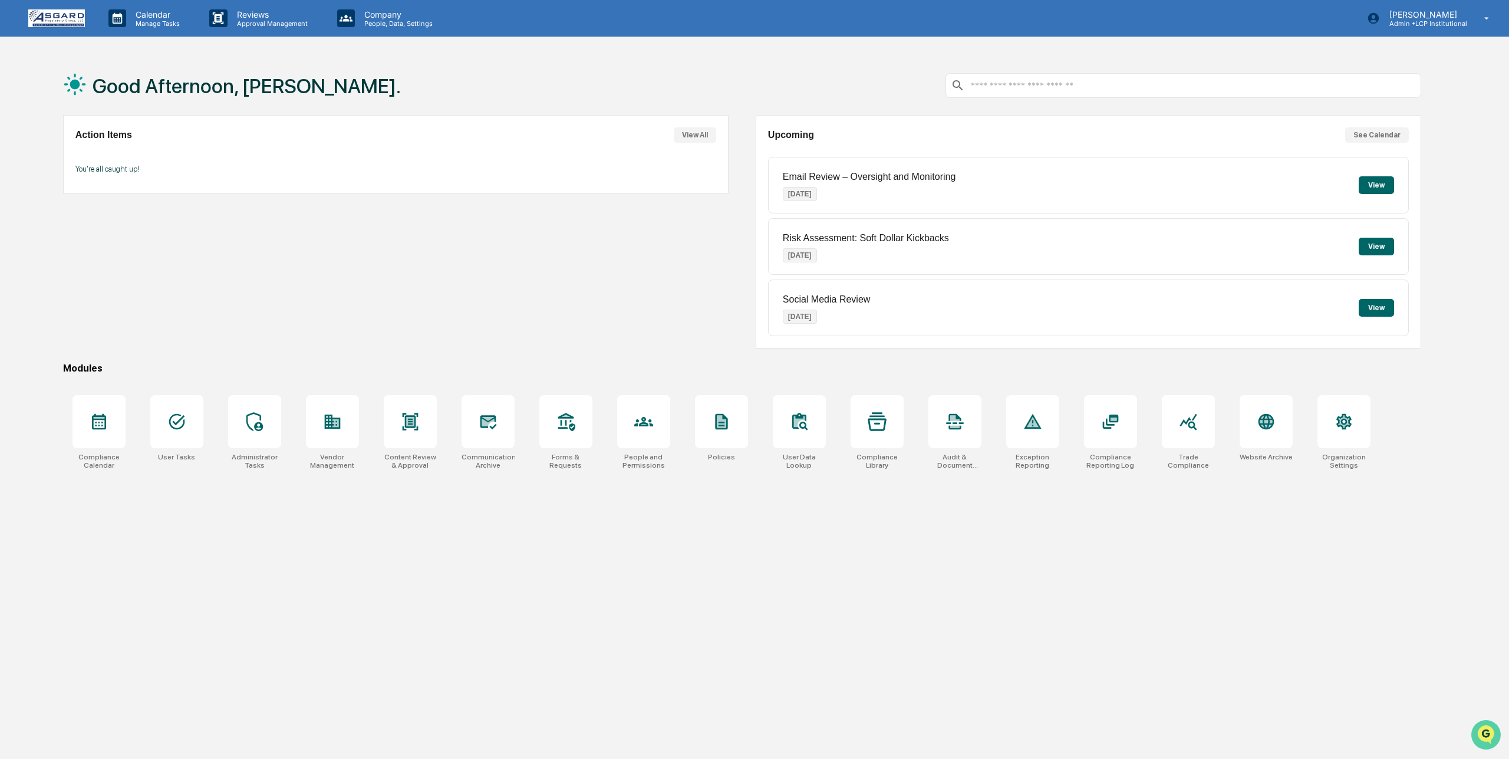
click at [1492, 735] on icon "Open customer support" at bounding box center [1485, 748] width 29 height 29
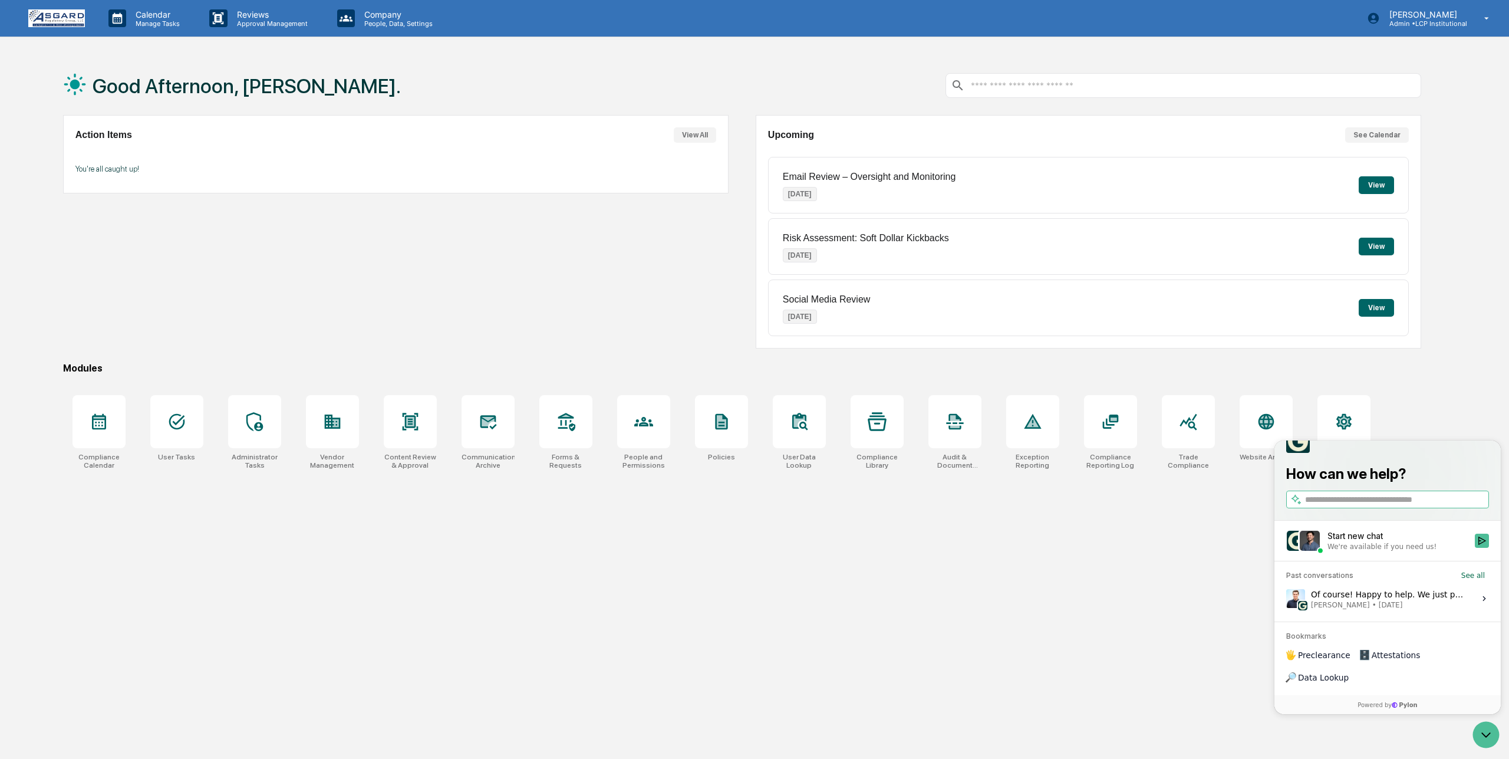
click at [1351, 542] on div "Start new chat" at bounding box center [1397, 536] width 140 height 12
click at [1475, 548] on button "Start new chat We're available if you need us!" at bounding box center [1482, 540] width 14 height 14
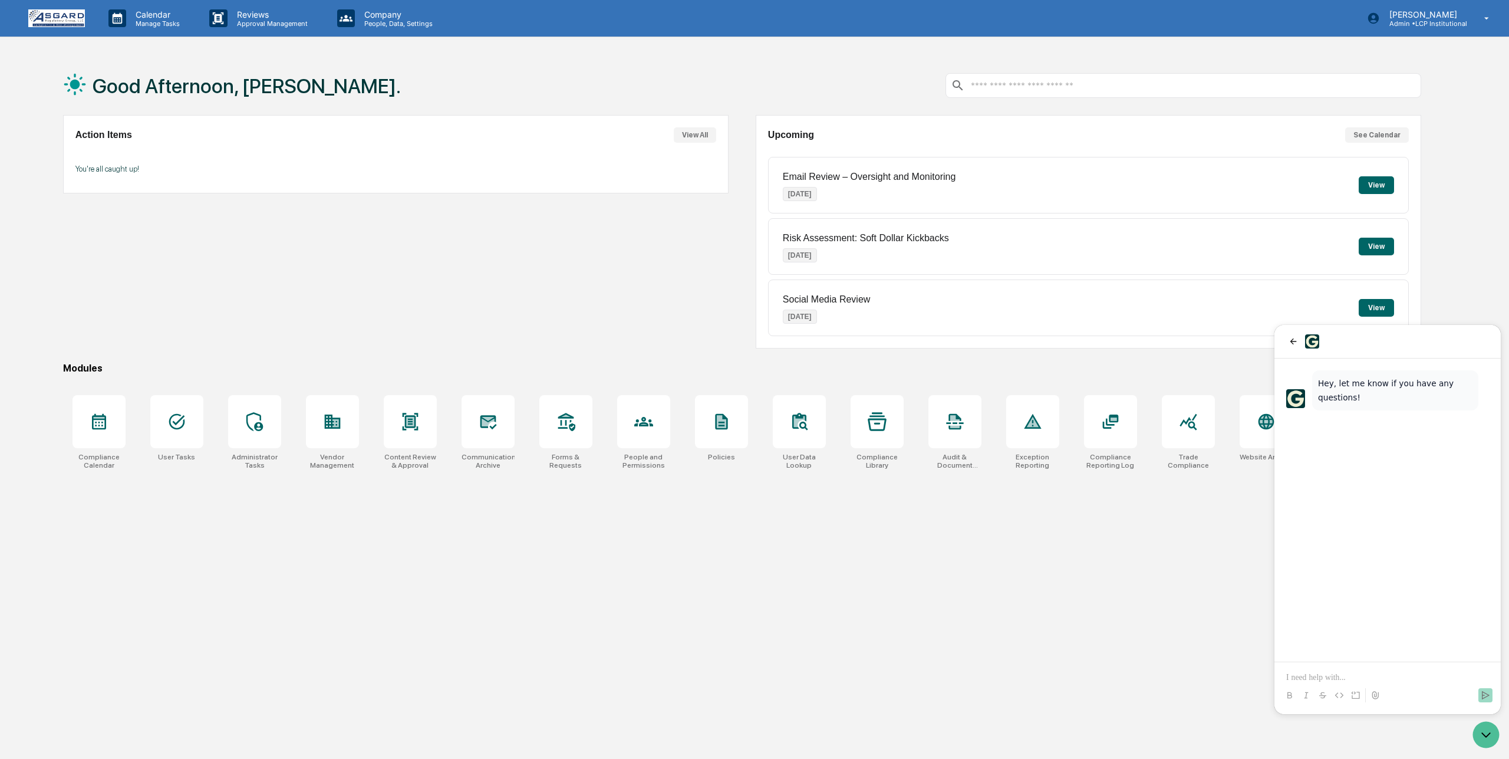
click at [1333, 678] on p at bounding box center [1387, 677] width 203 height 12
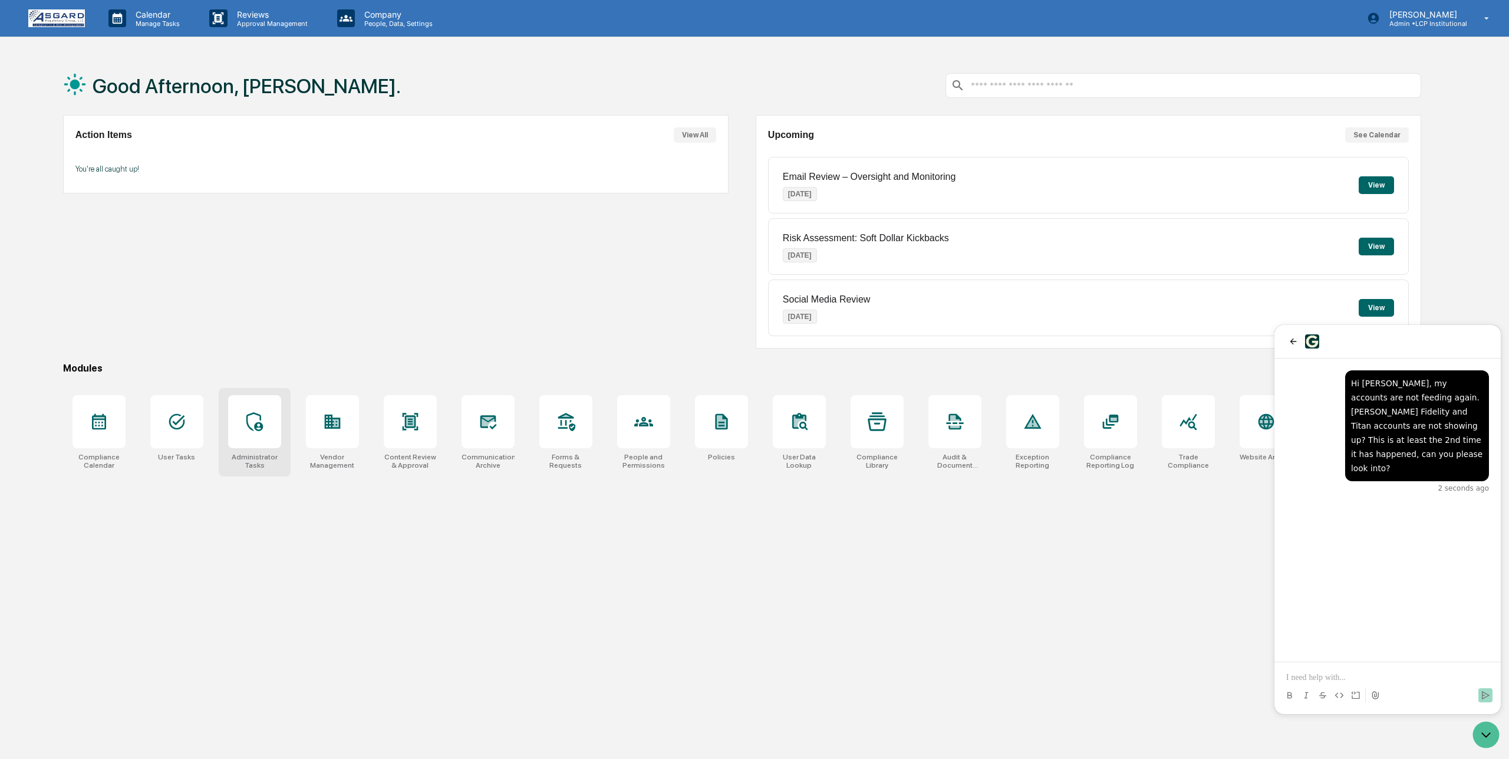
click at [259, 422] on icon at bounding box center [254, 421] width 19 height 19
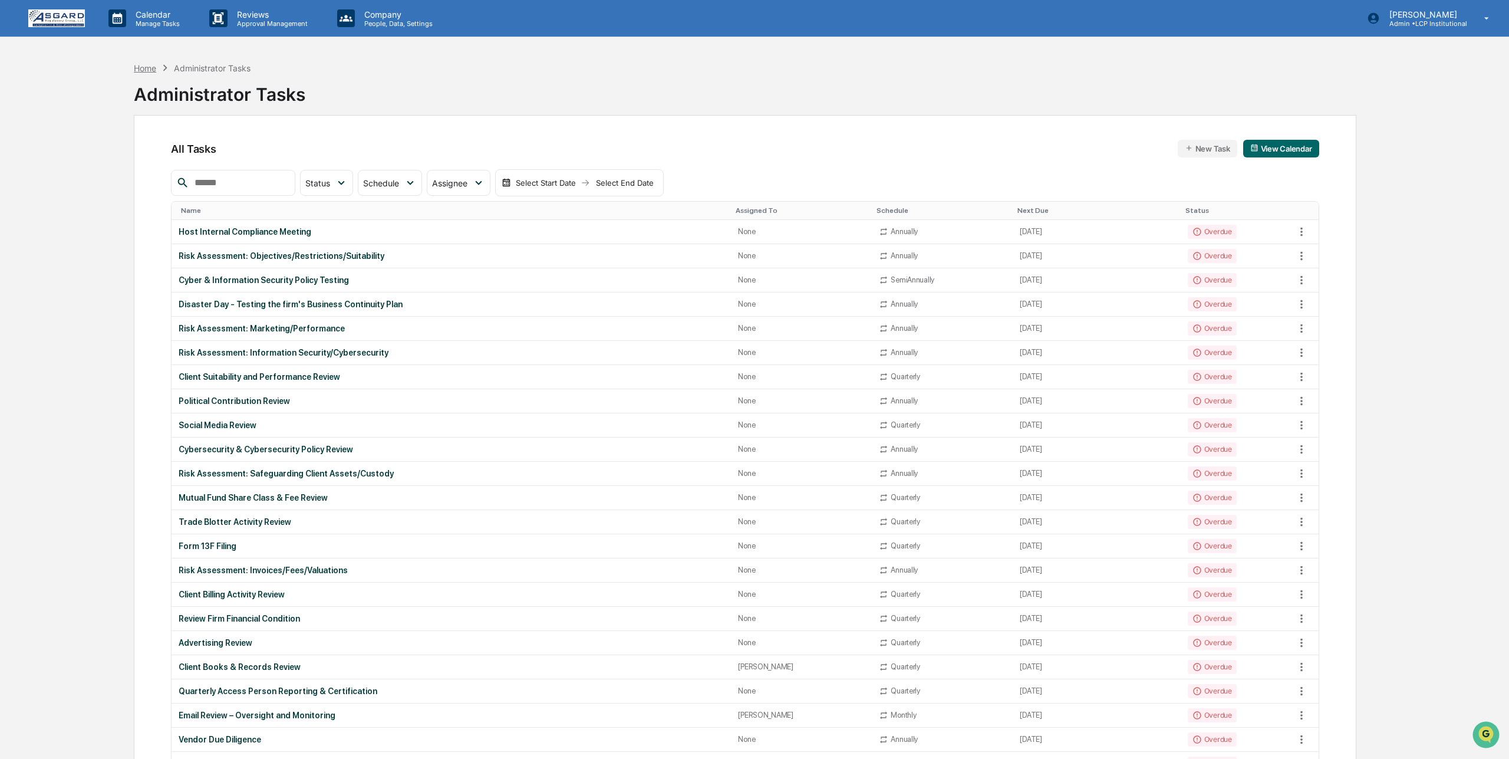
click at [148, 67] on div "Home" at bounding box center [145, 68] width 22 height 10
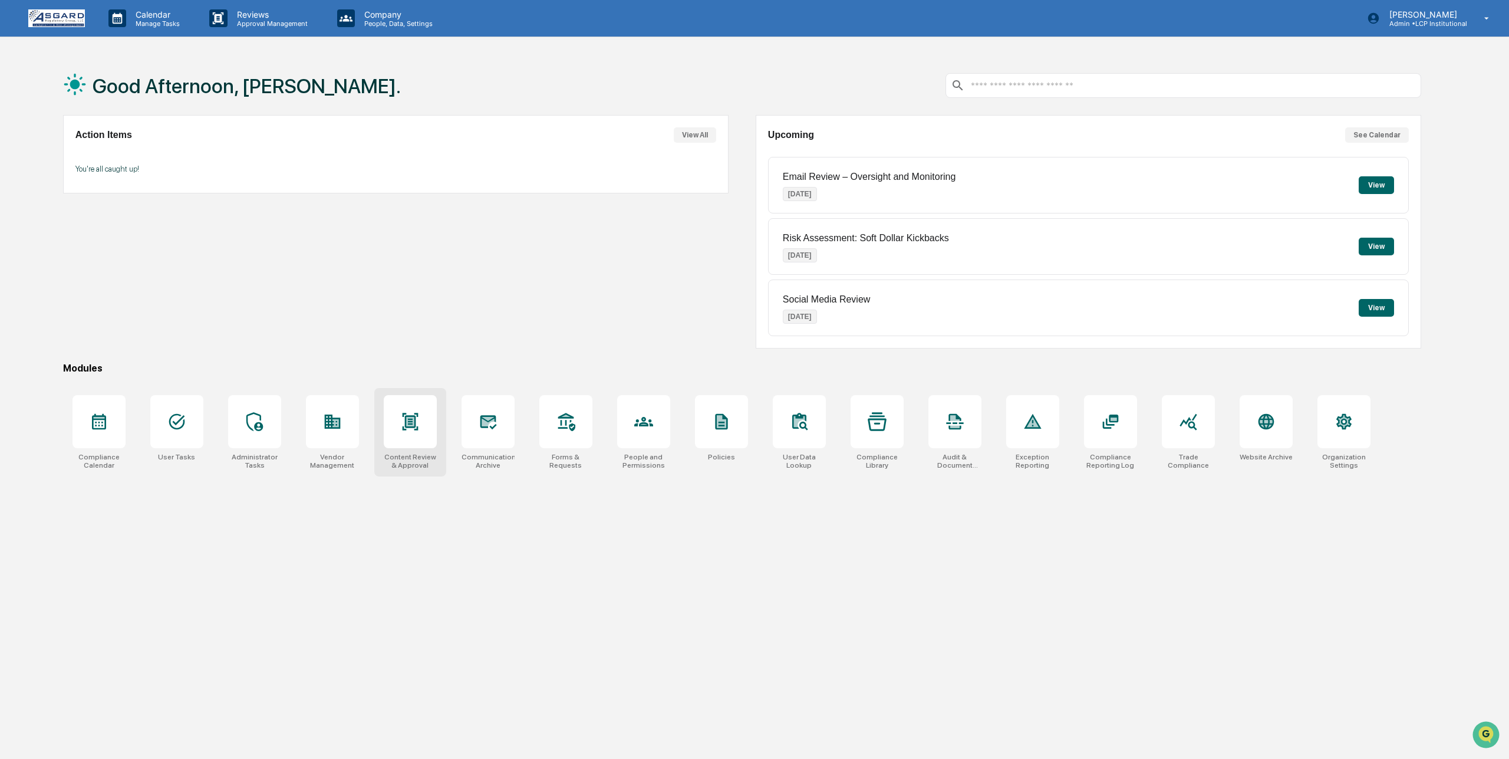
click at [418, 426] on icon at bounding box center [410, 421] width 19 height 19
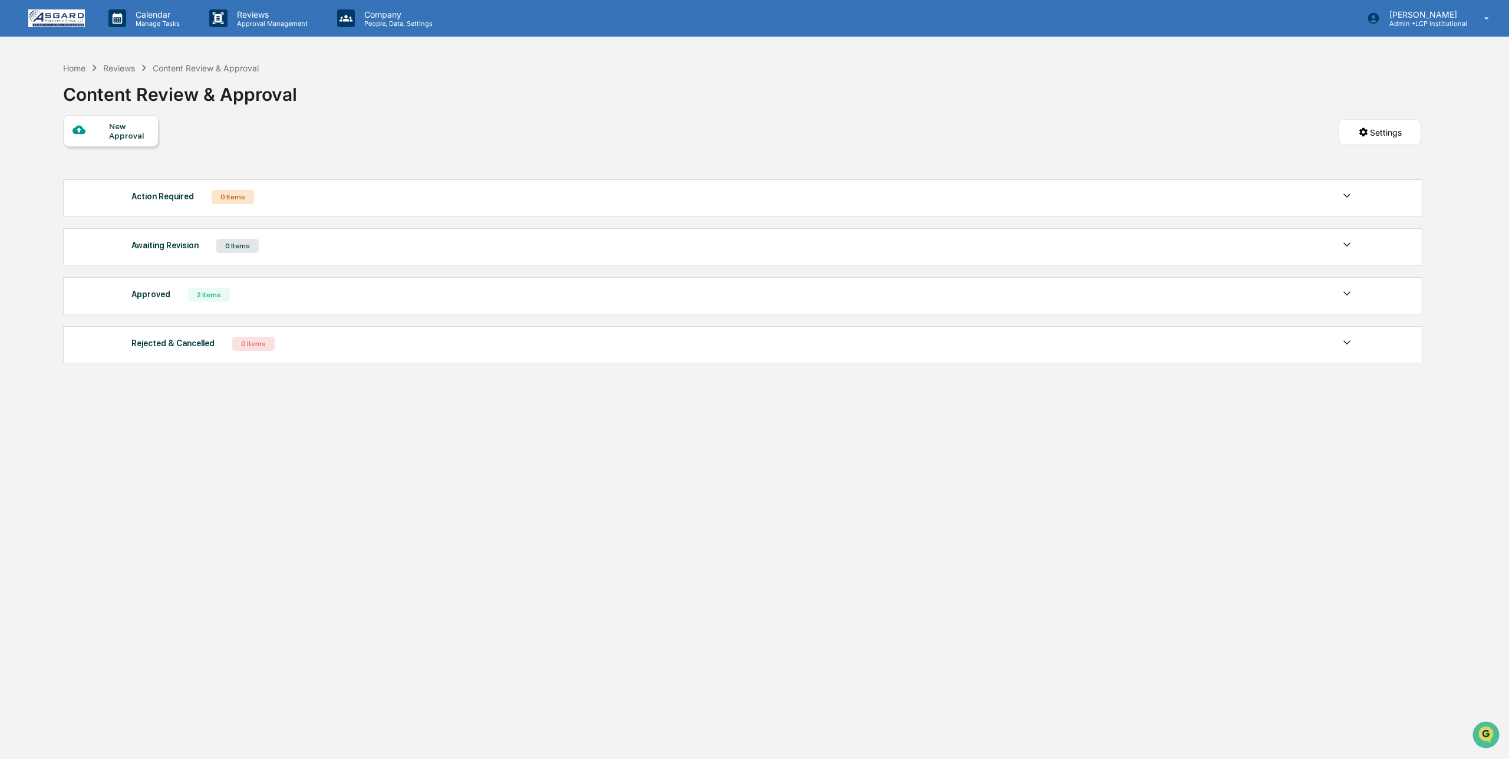
click at [213, 295] on div "2 Items" at bounding box center [209, 295] width 42 height 14
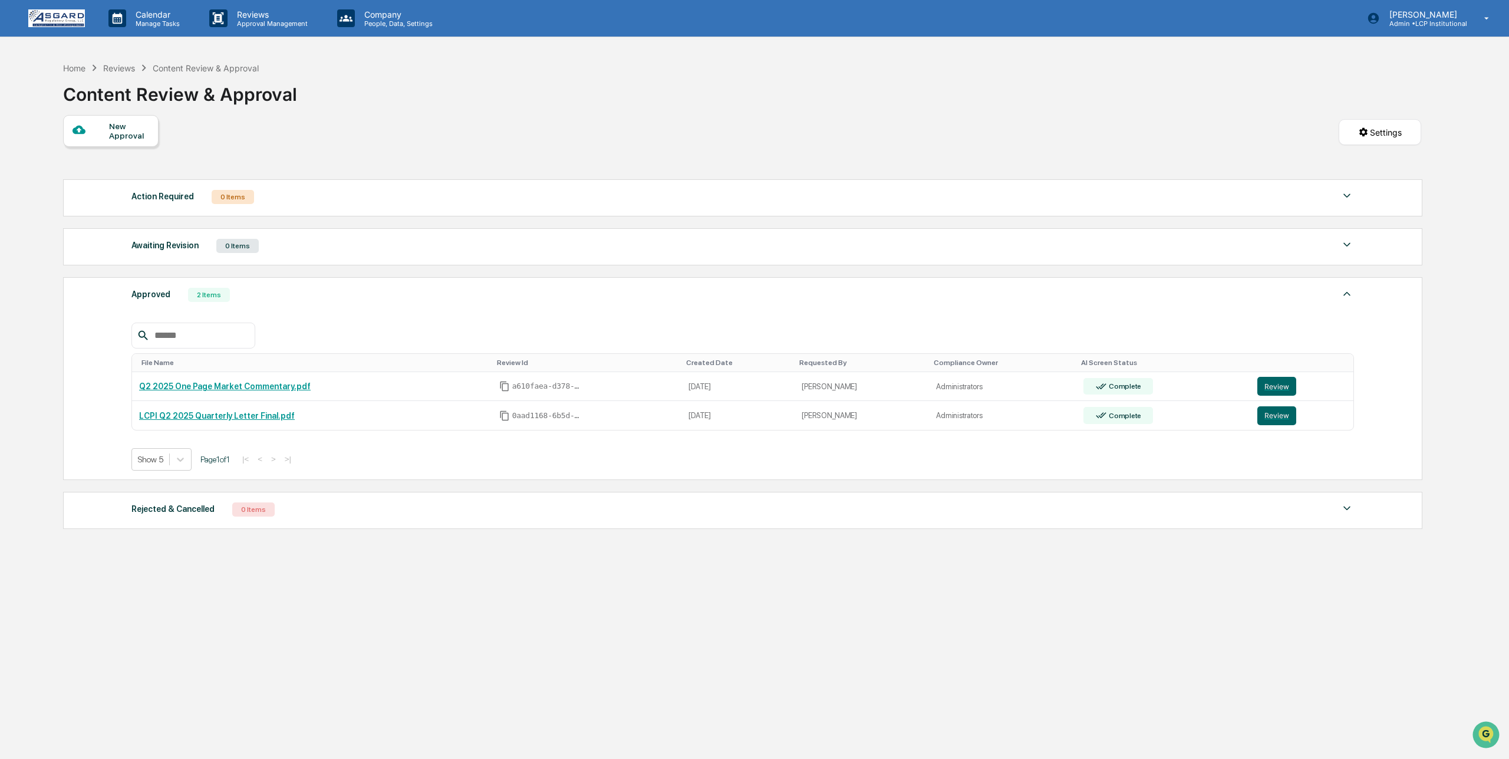
click at [213, 295] on div "2 Items" at bounding box center [209, 295] width 42 height 14
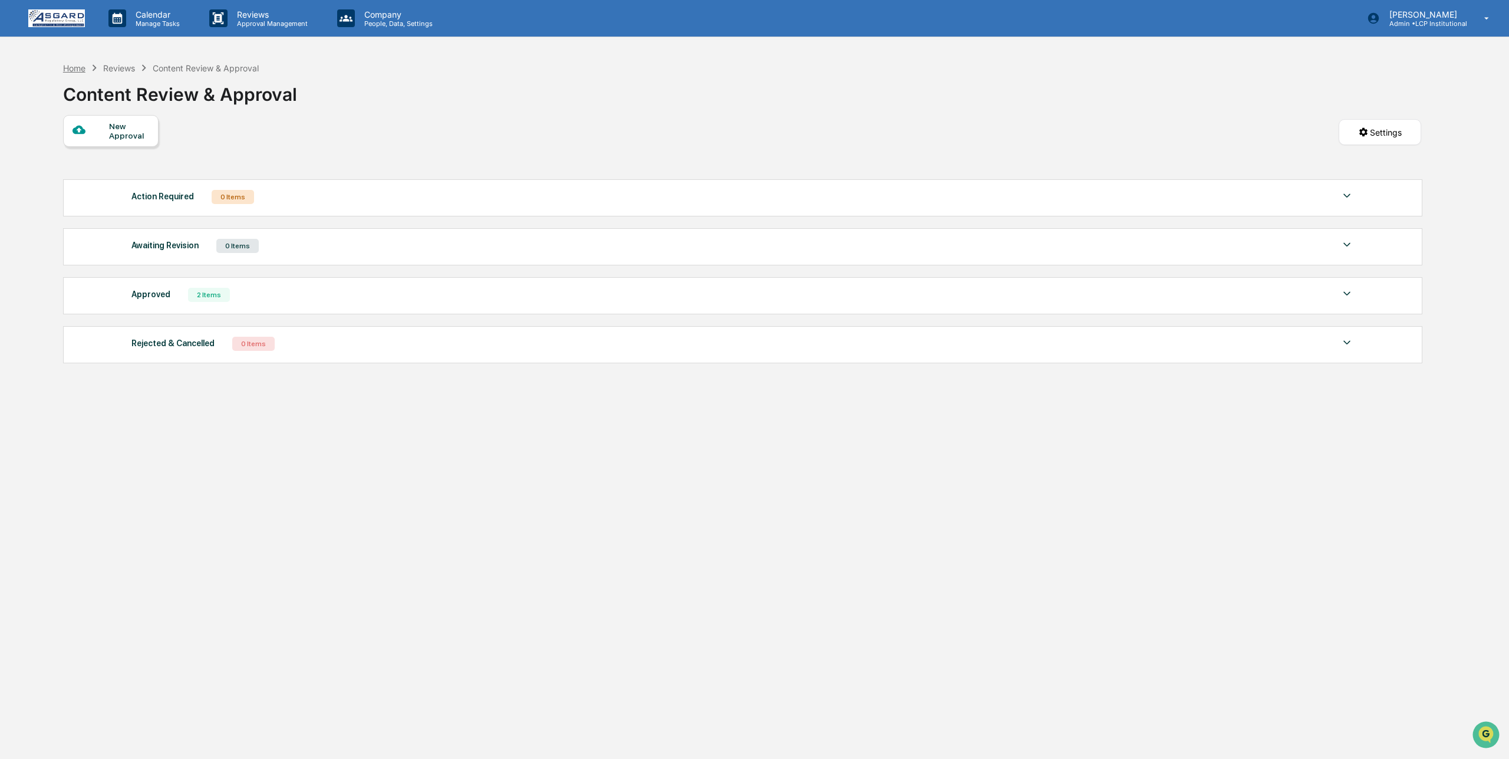
click at [77, 65] on div "Home" at bounding box center [74, 68] width 22 height 10
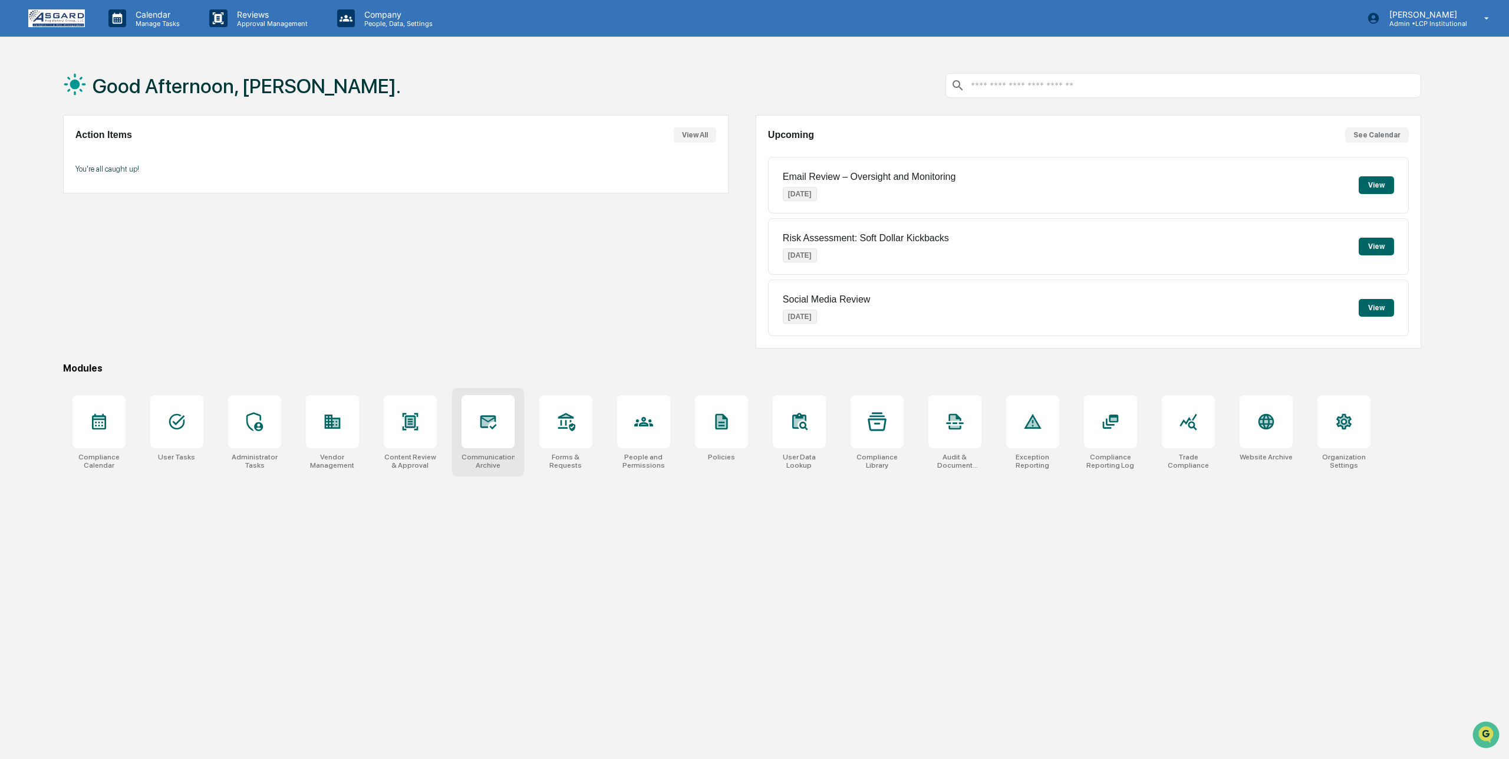
click at [493, 417] on icon at bounding box center [488, 421] width 12 height 9
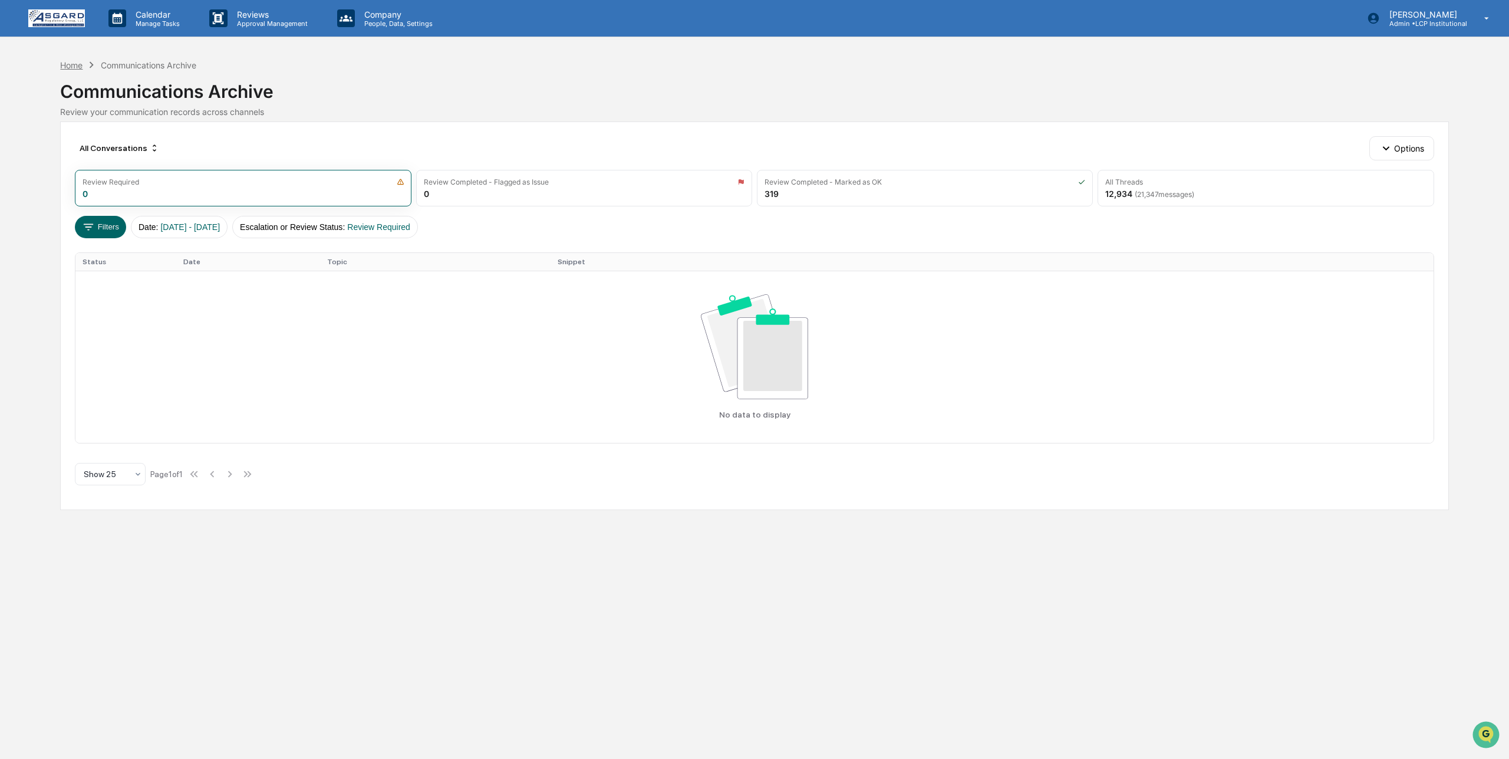
click at [75, 64] on div "Home" at bounding box center [71, 65] width 22 height 10
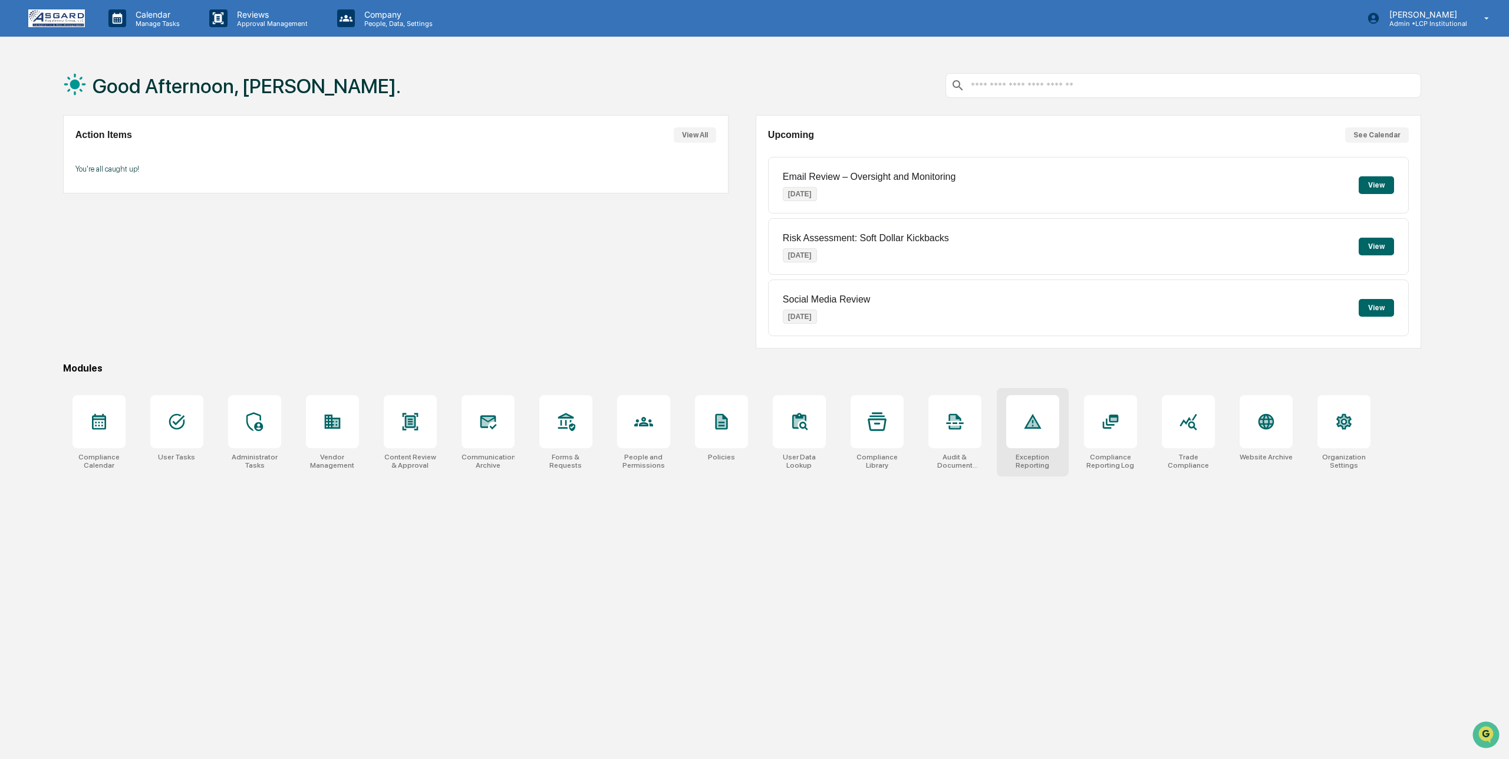
click at [1037, 439] on div at bounding box center [1032, 421] width 53 height 53
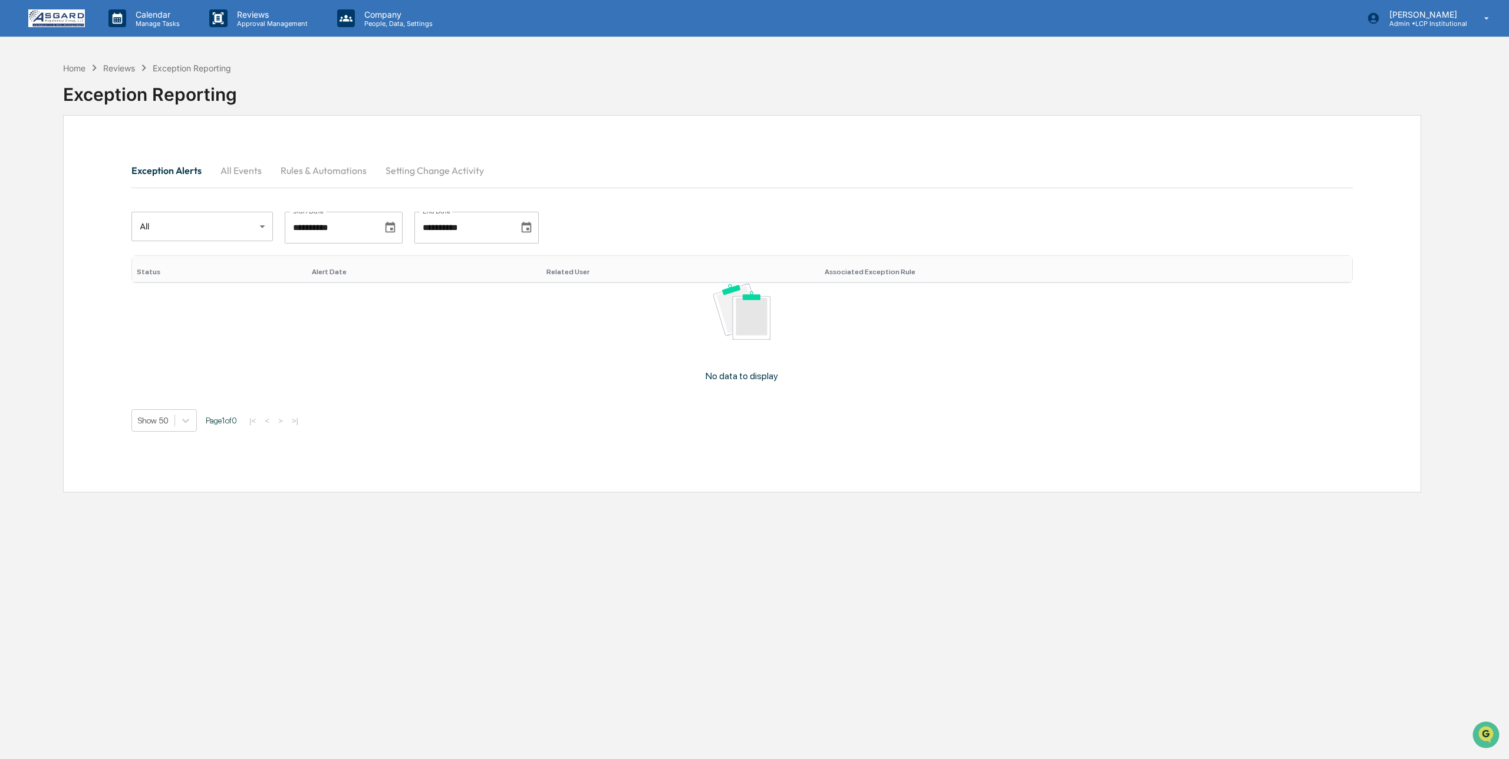
click at [301, 174] on button "Rules & Automations" at bounding box center [323, 170] width 105 height 28
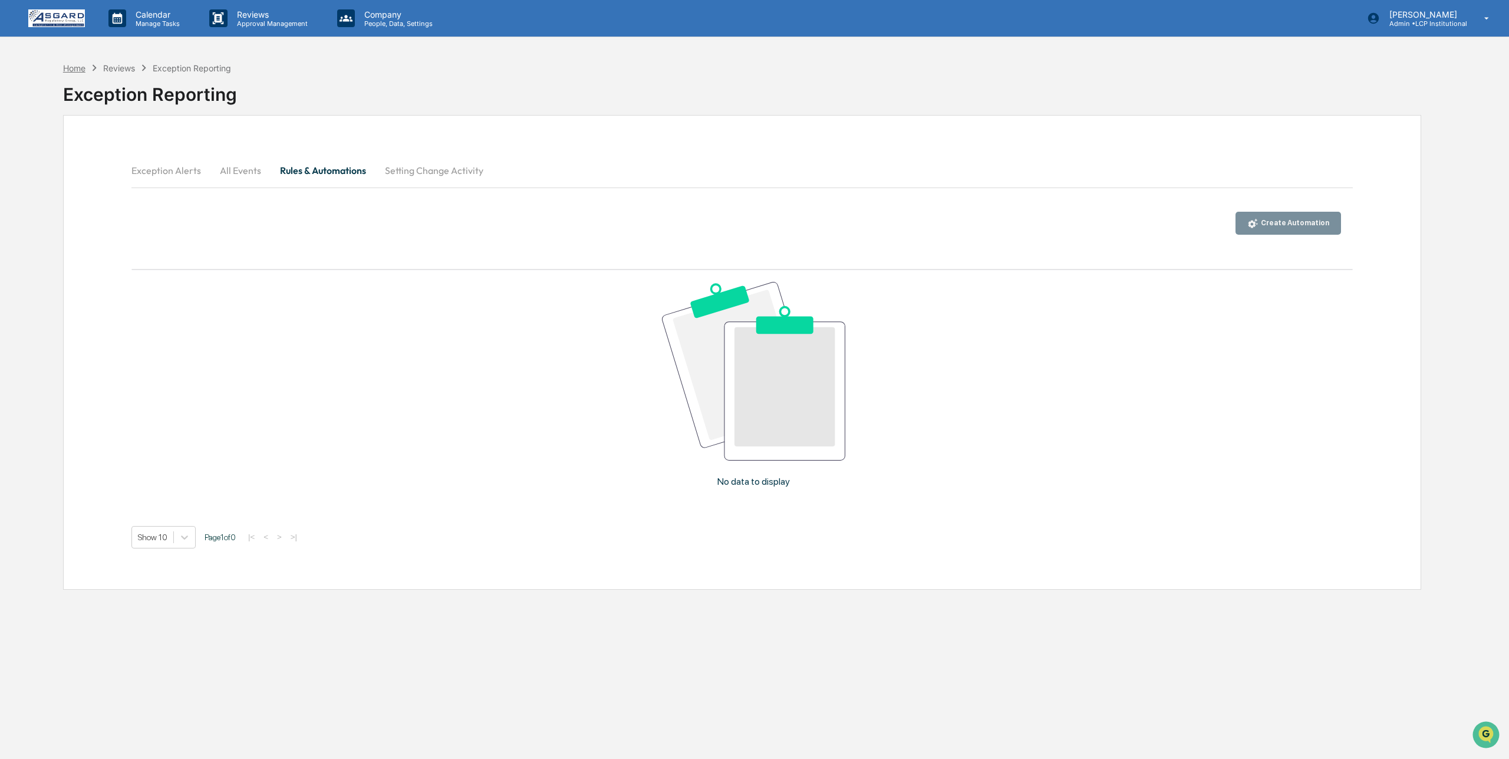
click at [77, 68] on div "Home" at bounding box center [74, 68] width 22 height 10
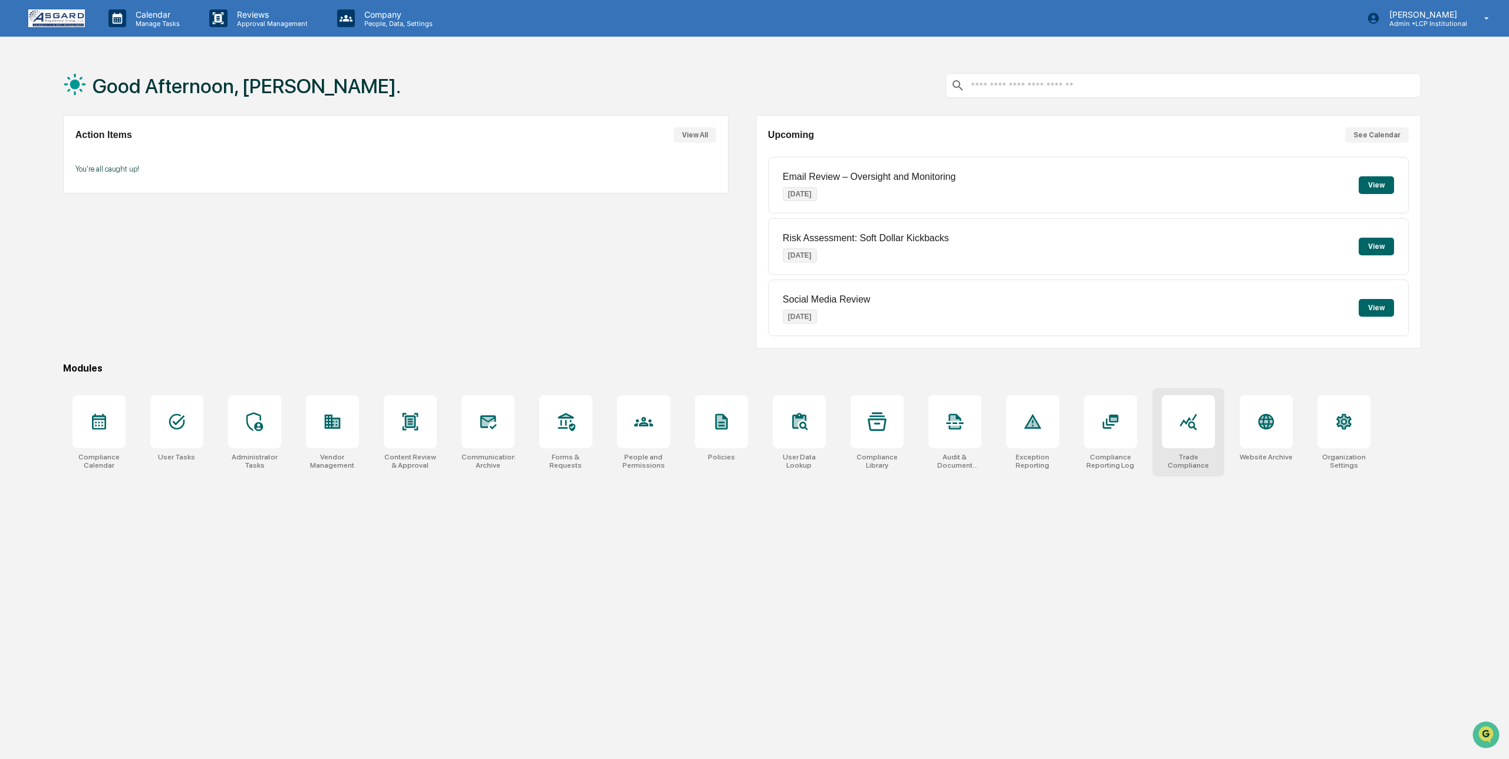
click at [1193, 424] on icon at bounding box center [1187, 422] width 17 height 17
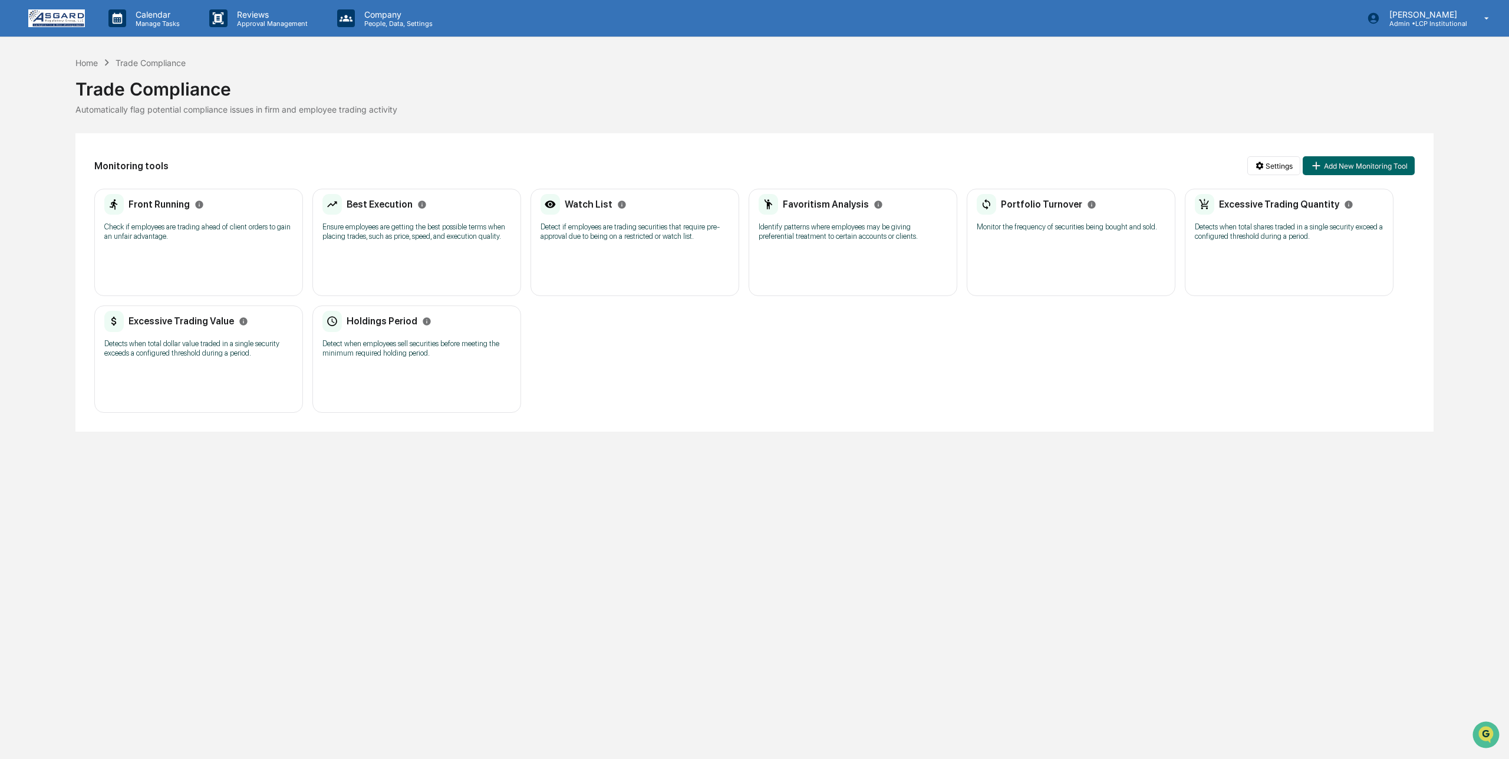
click at [375, 224] on p "Ensure employees are getting the best possible terms when placing trades, such …" at bounding box center [416, 231] width 189 height 19
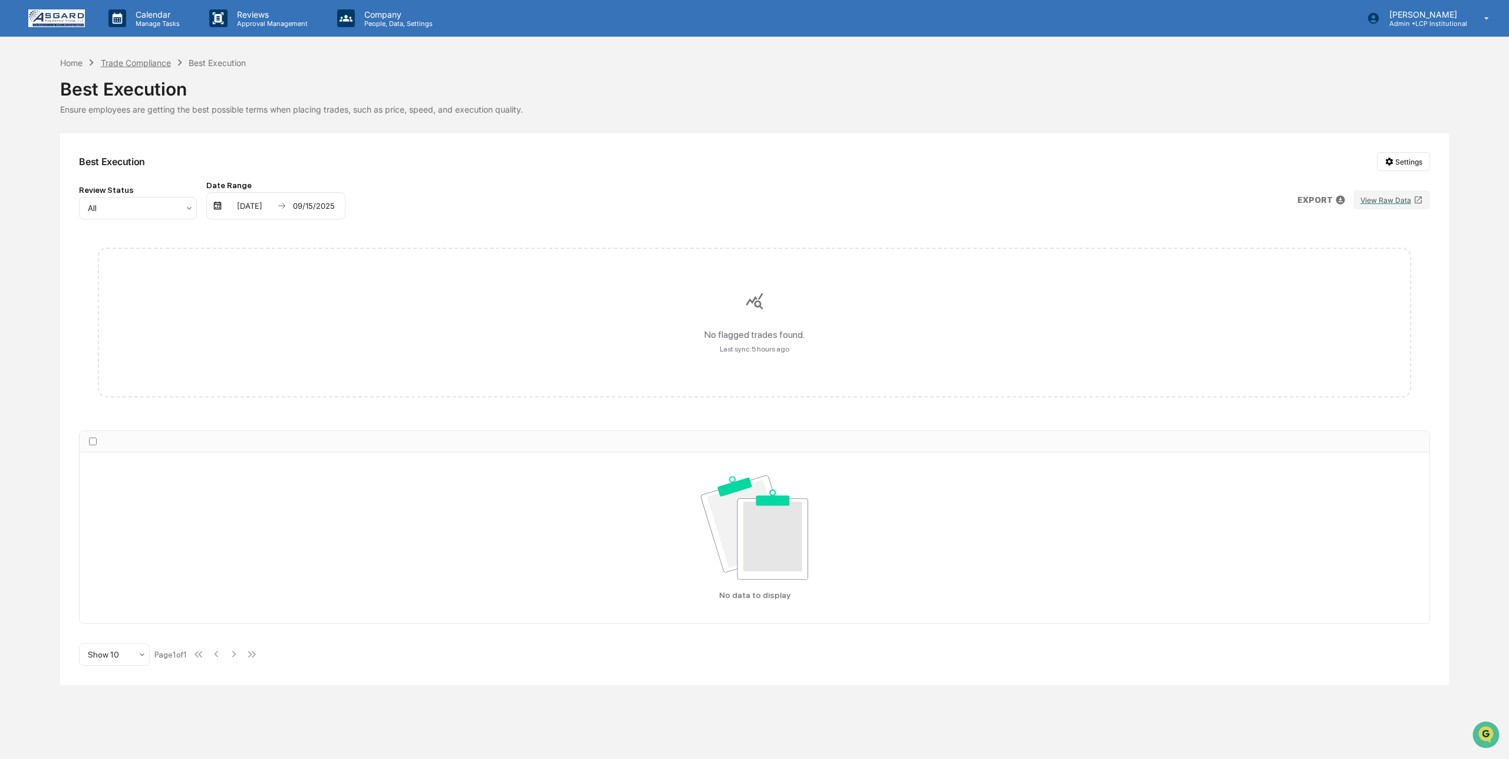
click at [150, 58] on div "Trade Compliance" at bounding box center [136, 63] width 70 height 10
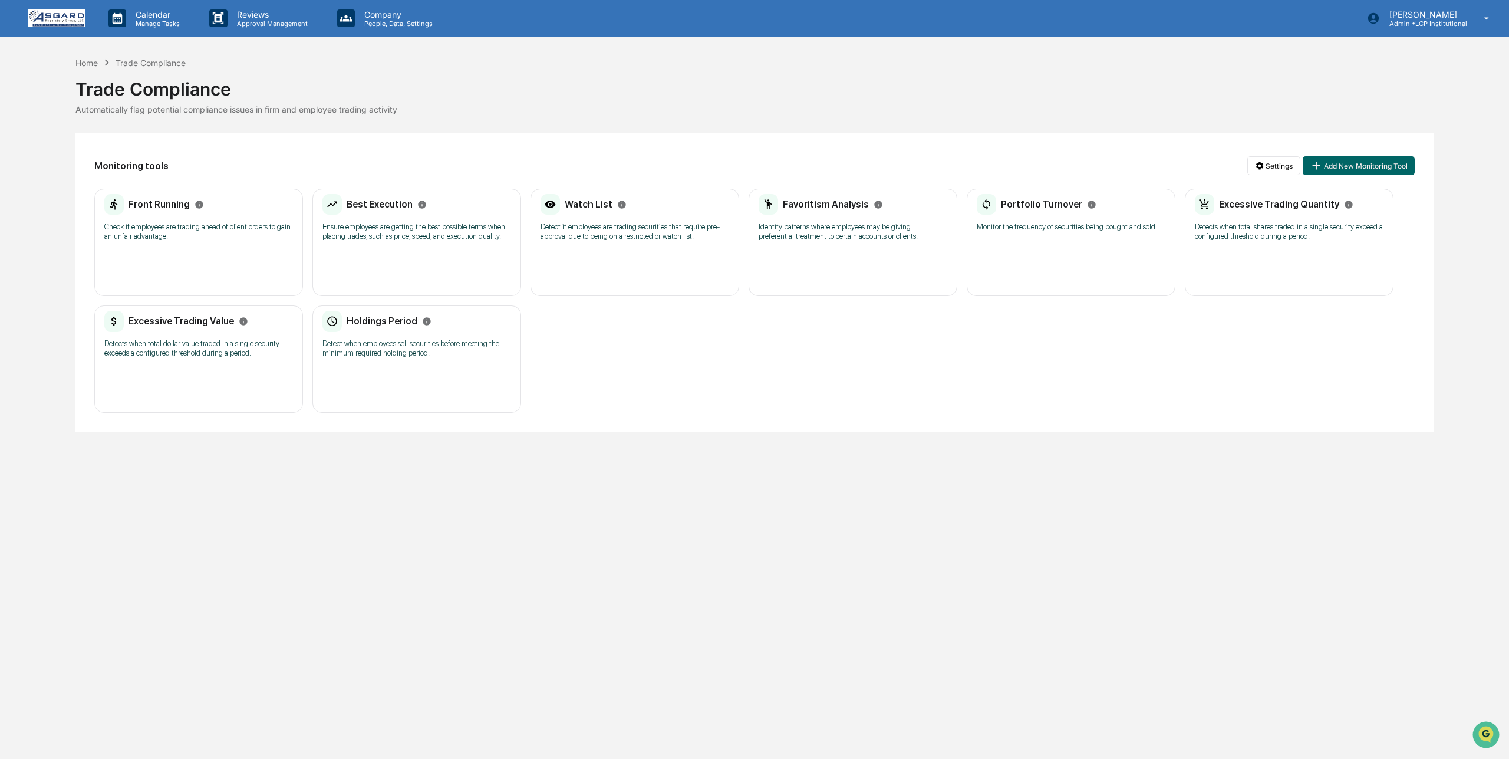
click at [90, 58] on div "Home" at bounding box center [86, 63] width 22 height 10
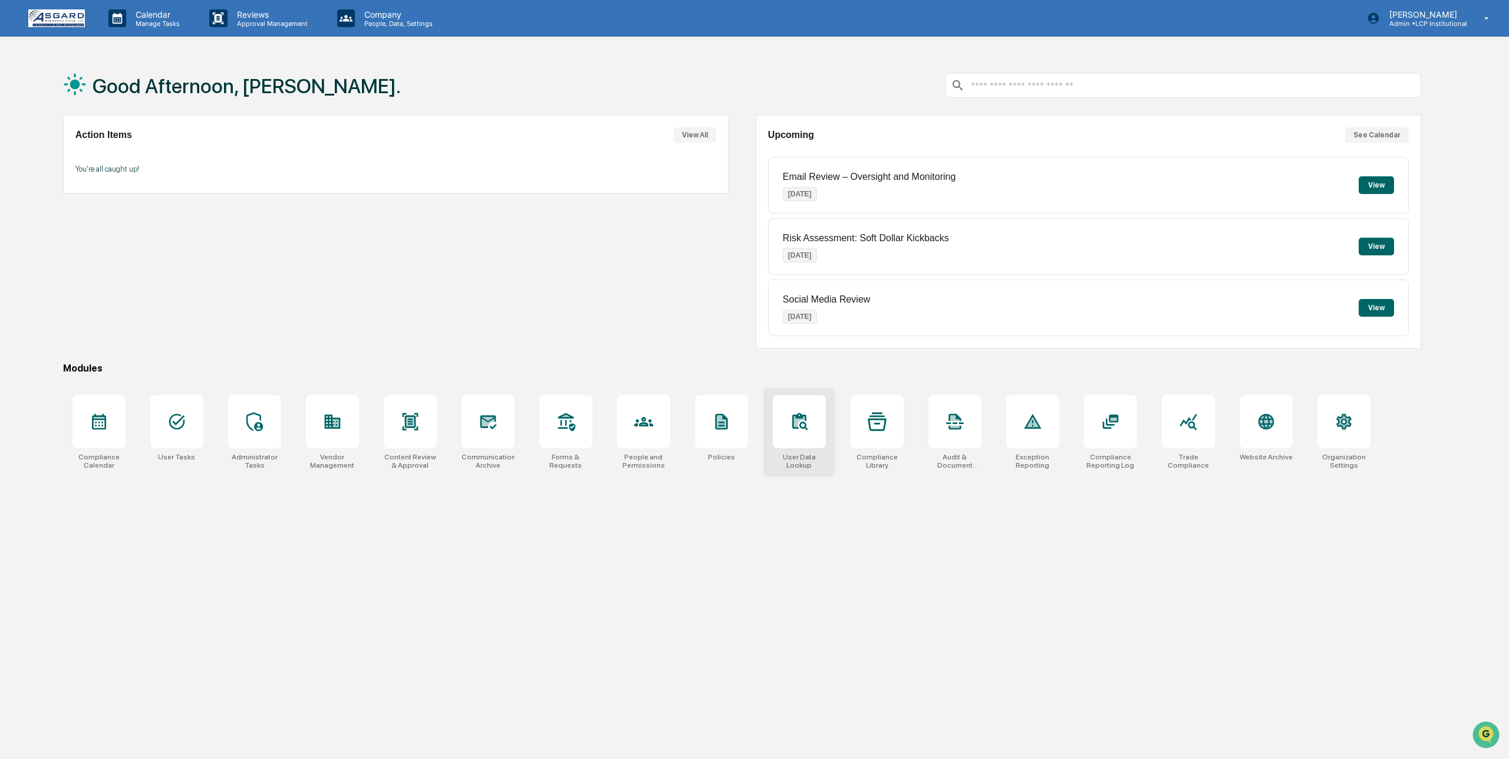
click at [812, 426] on div at bounding box center [799, 421] width 53 height 53
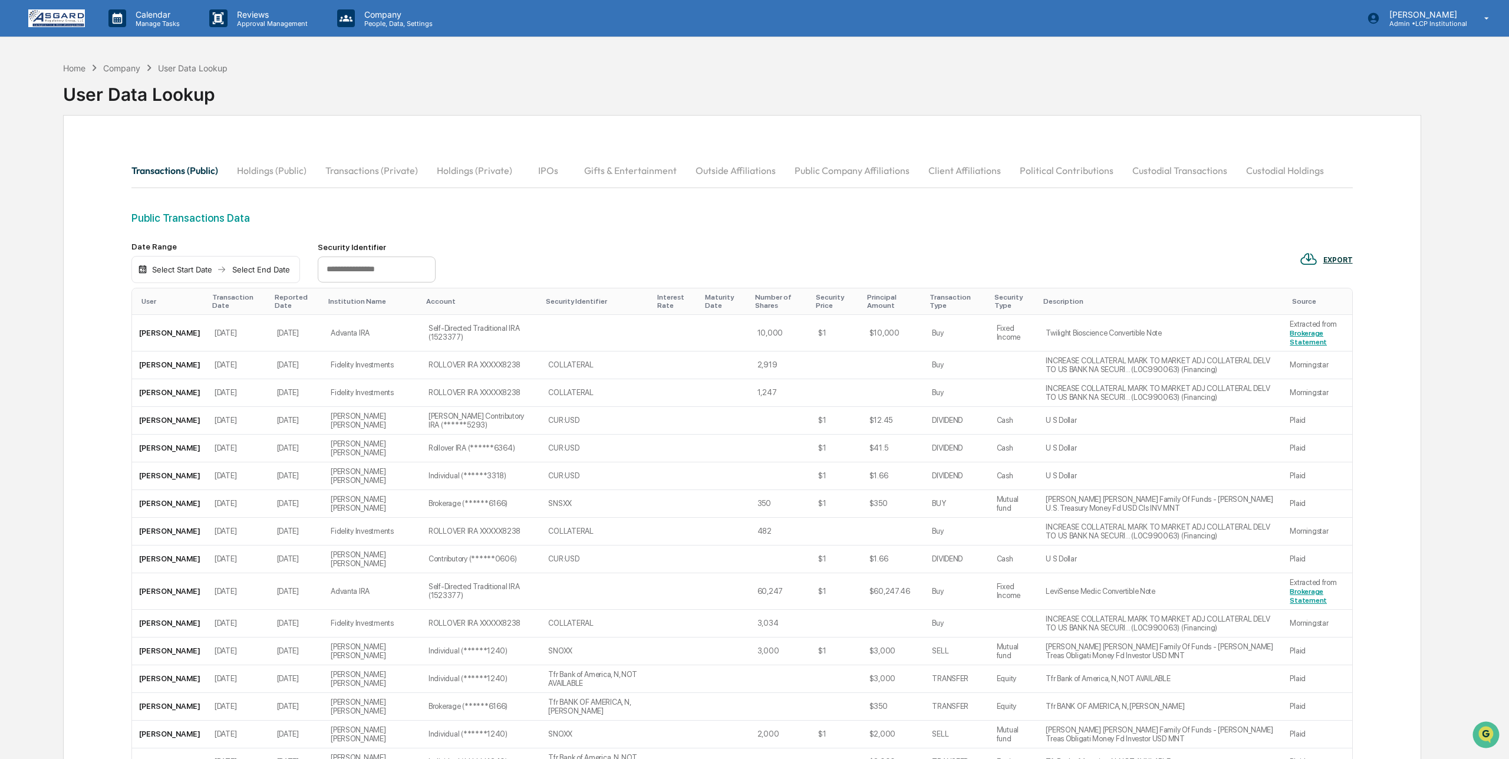
click at [183, 271] on div "Select Start Date" at bounding box center [182, 269] width 65 height 9
click at [299, 291] on icon "Previous month" at bounding box center [296, 292] width 13 height 13
click at [221, 340] on button "1" at bounding box center [219, 341] width 21 height 21
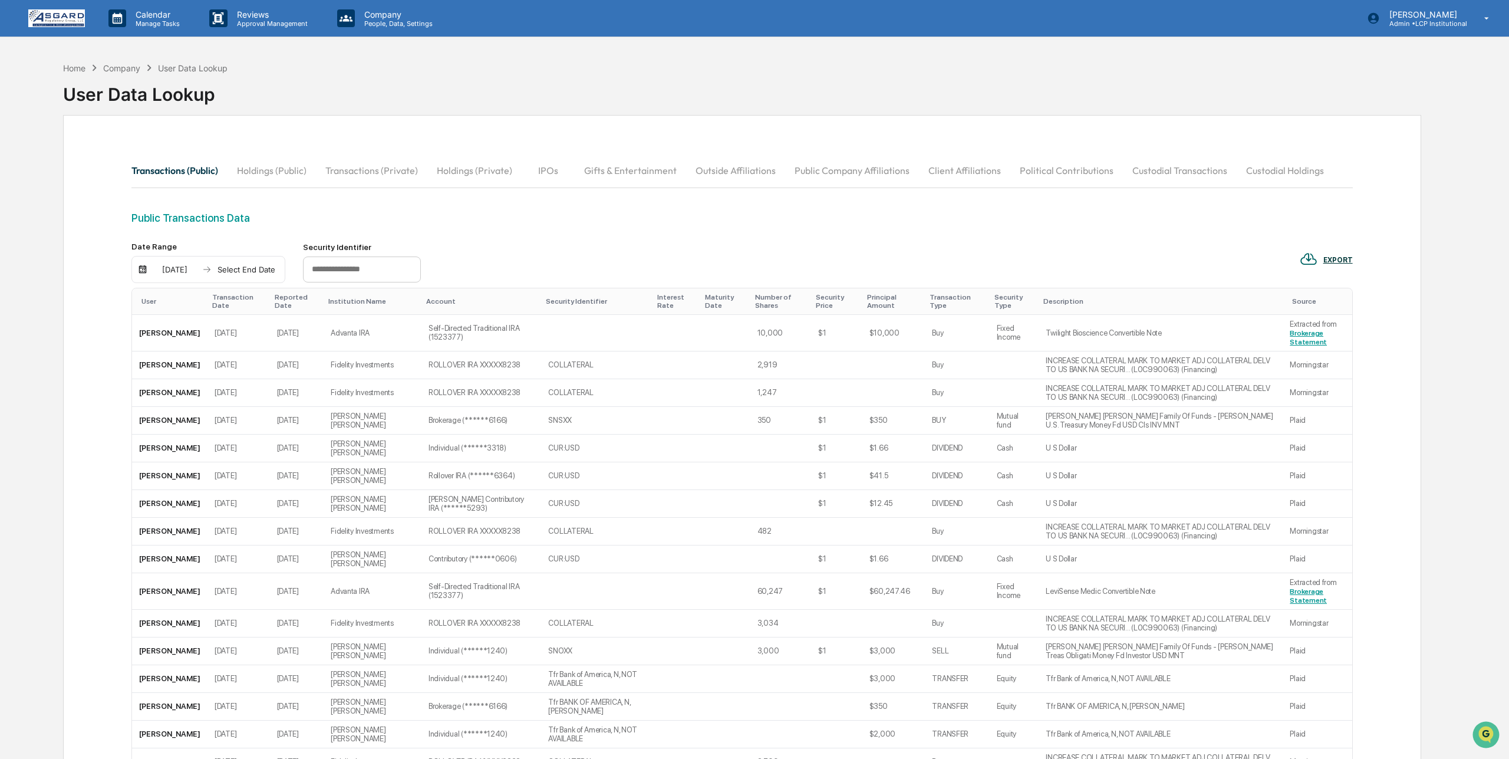
click at [256, 268] on div "Select End Date" at bounding box center [246, 269] width 65 height 9
click at [386, 288] on icon "Next month" at bounding box center [383, 292] width 13 height 13
click at [360, 289] on icon "Previous month" at bounding box center [360, 292] width 13 height 13
click at [265, 384] on button "15" at bounding box center [260, 385] width 21 height 21
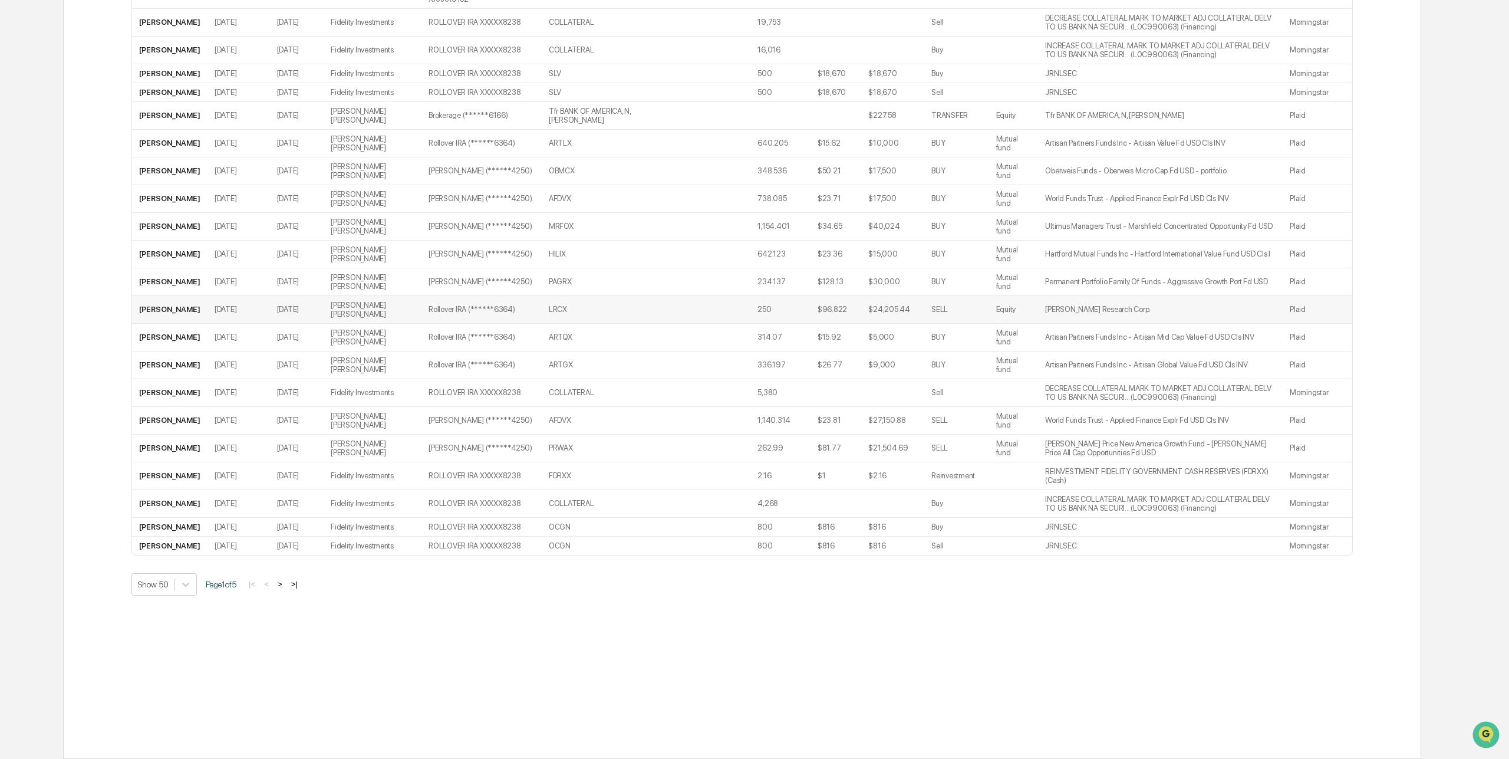
scroll to position [1141, 0]
click at [286, 585] on button ">" at bounding box center [280, 584] width 12 height 10
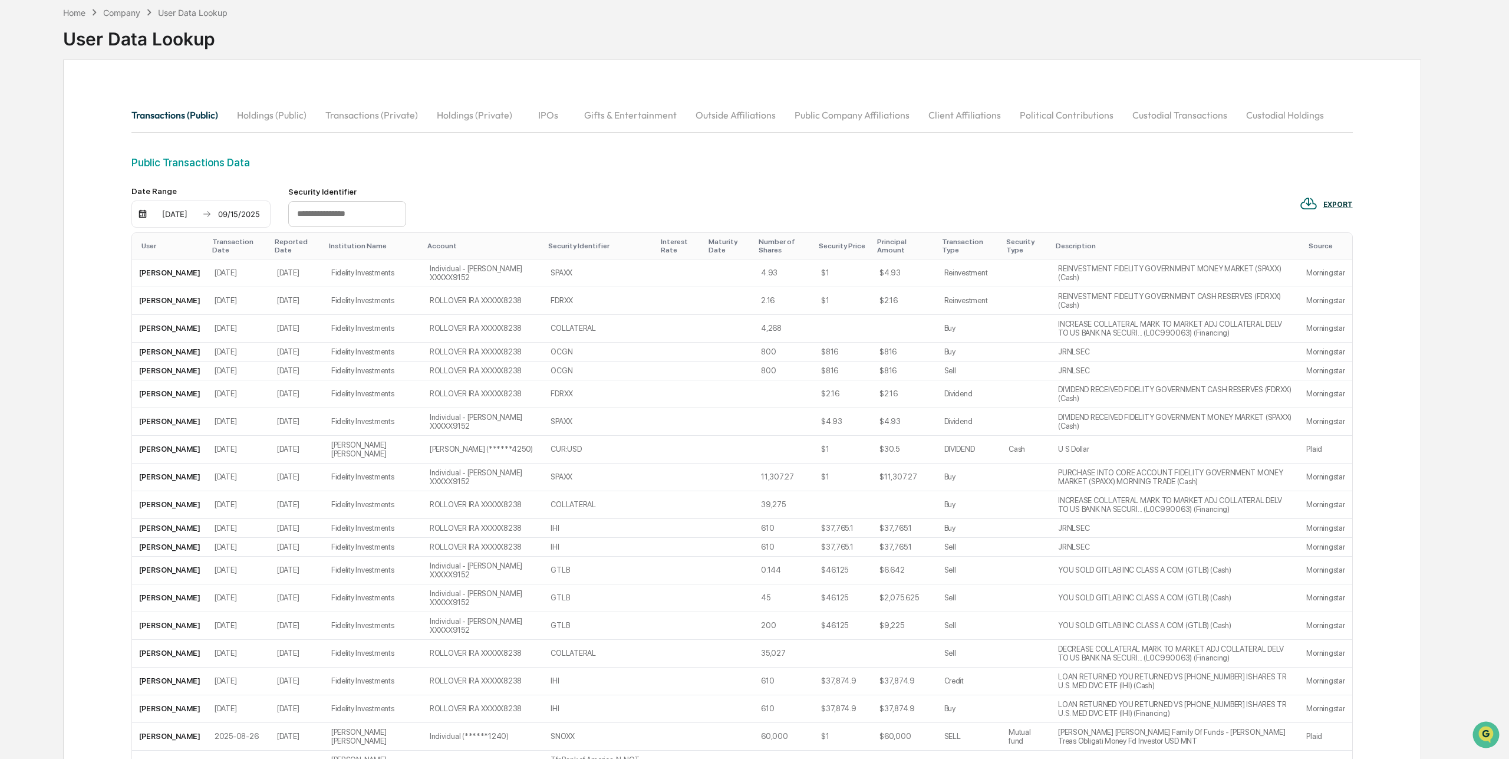
scroll to position [1132, 0]
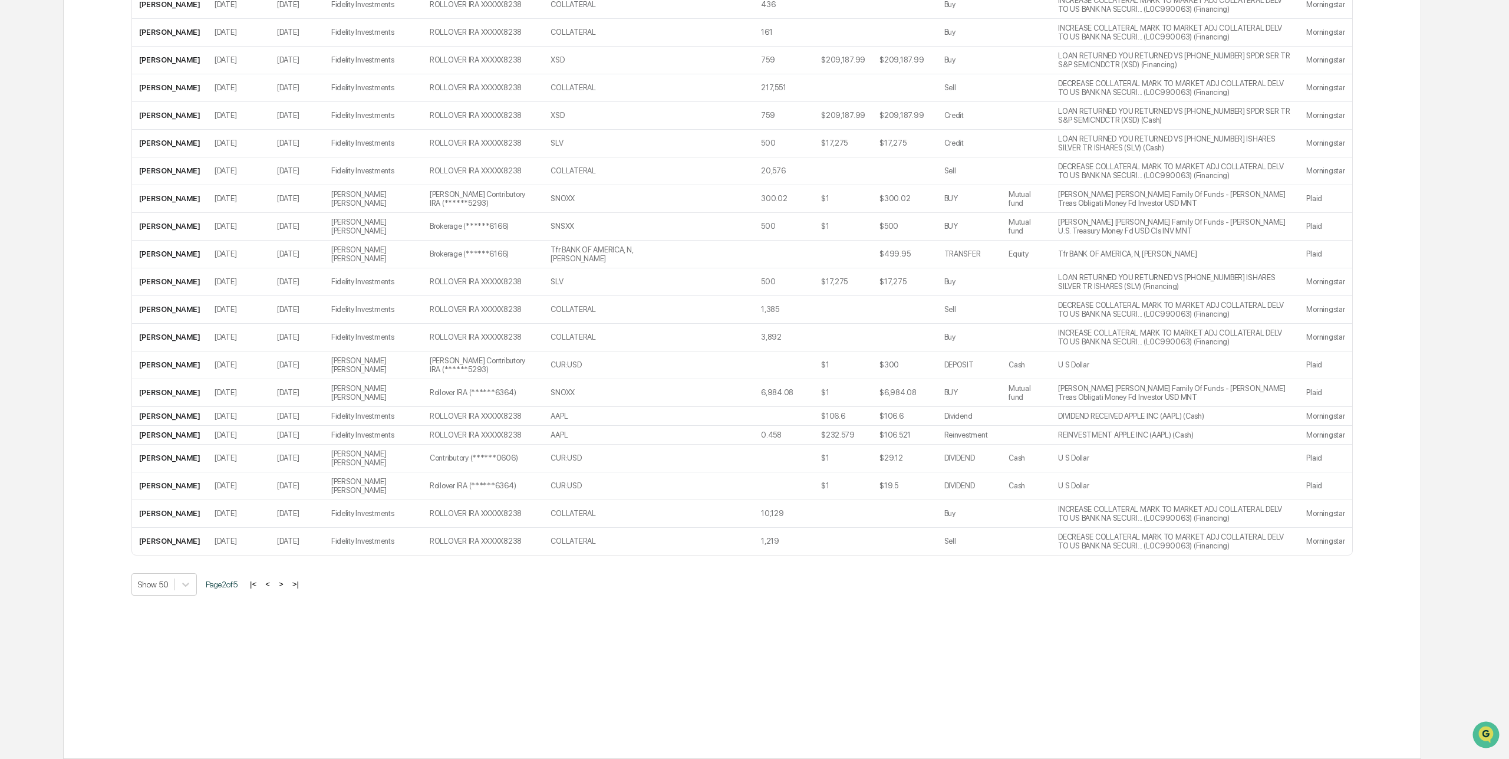
click at [302, 583] on button ">|" at bounding box center [296, 584] width 14 height 10
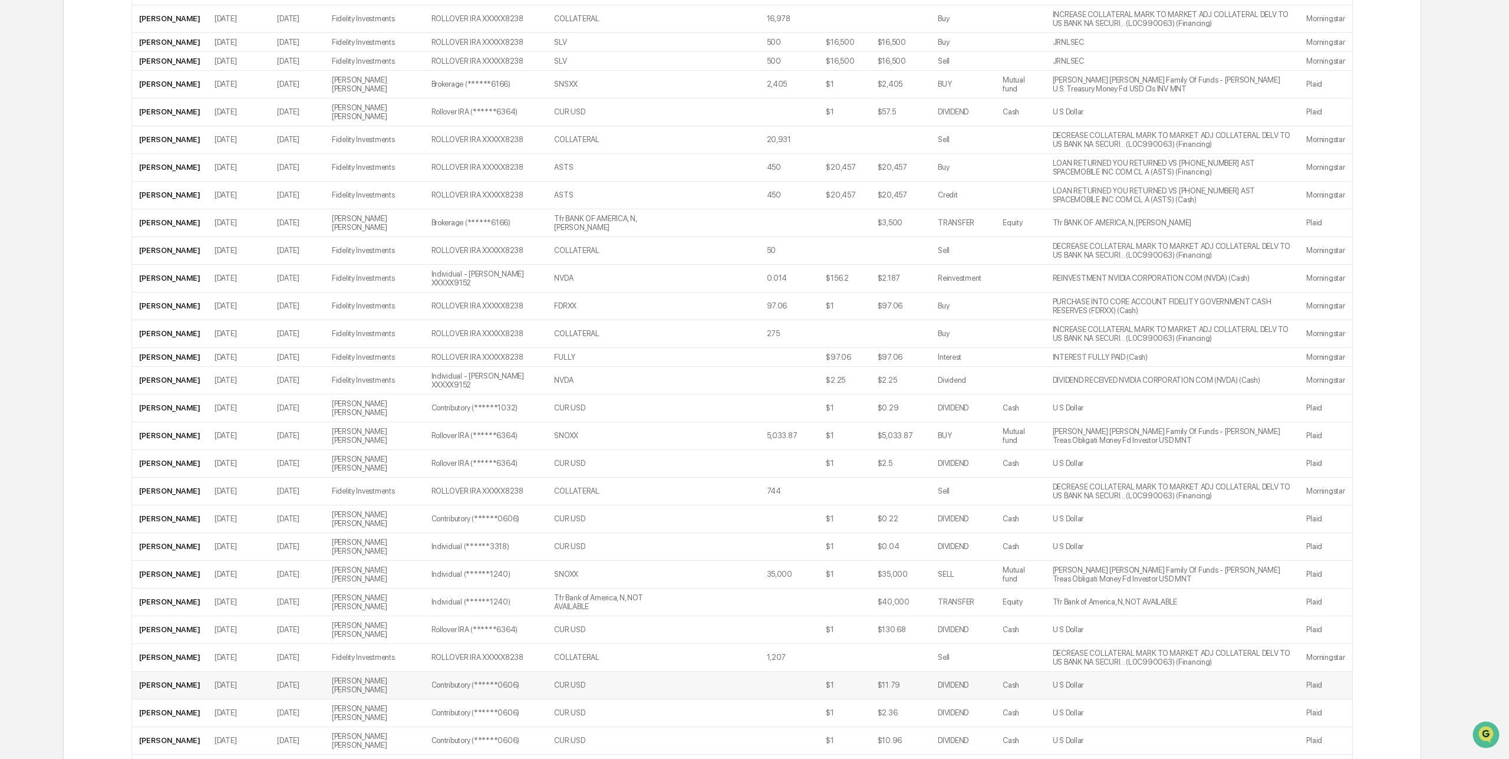
scroll to position [0, 0]
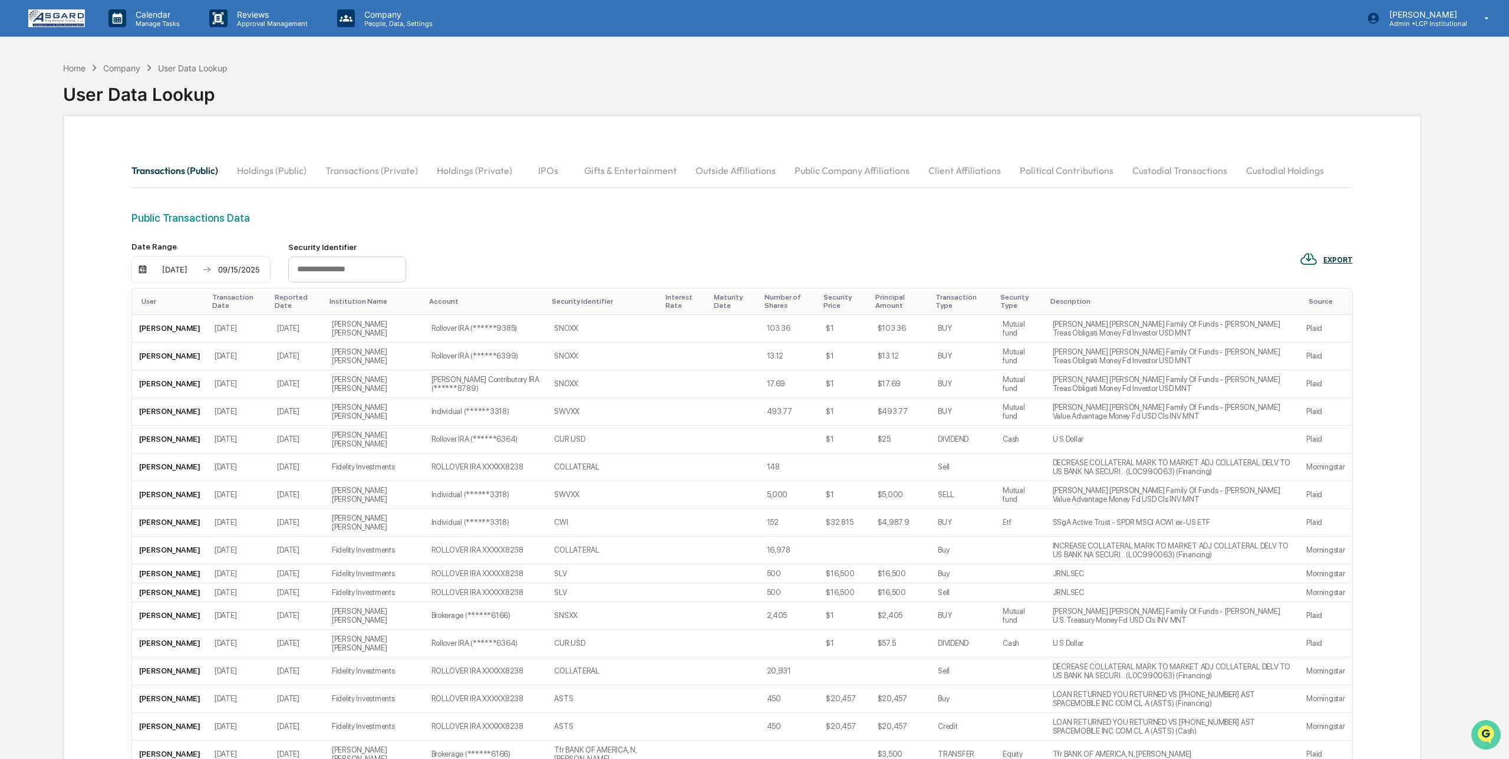
click at [1484, 731] on img "Open customer support" at bounding box center [1485, 735] width 29 height 24
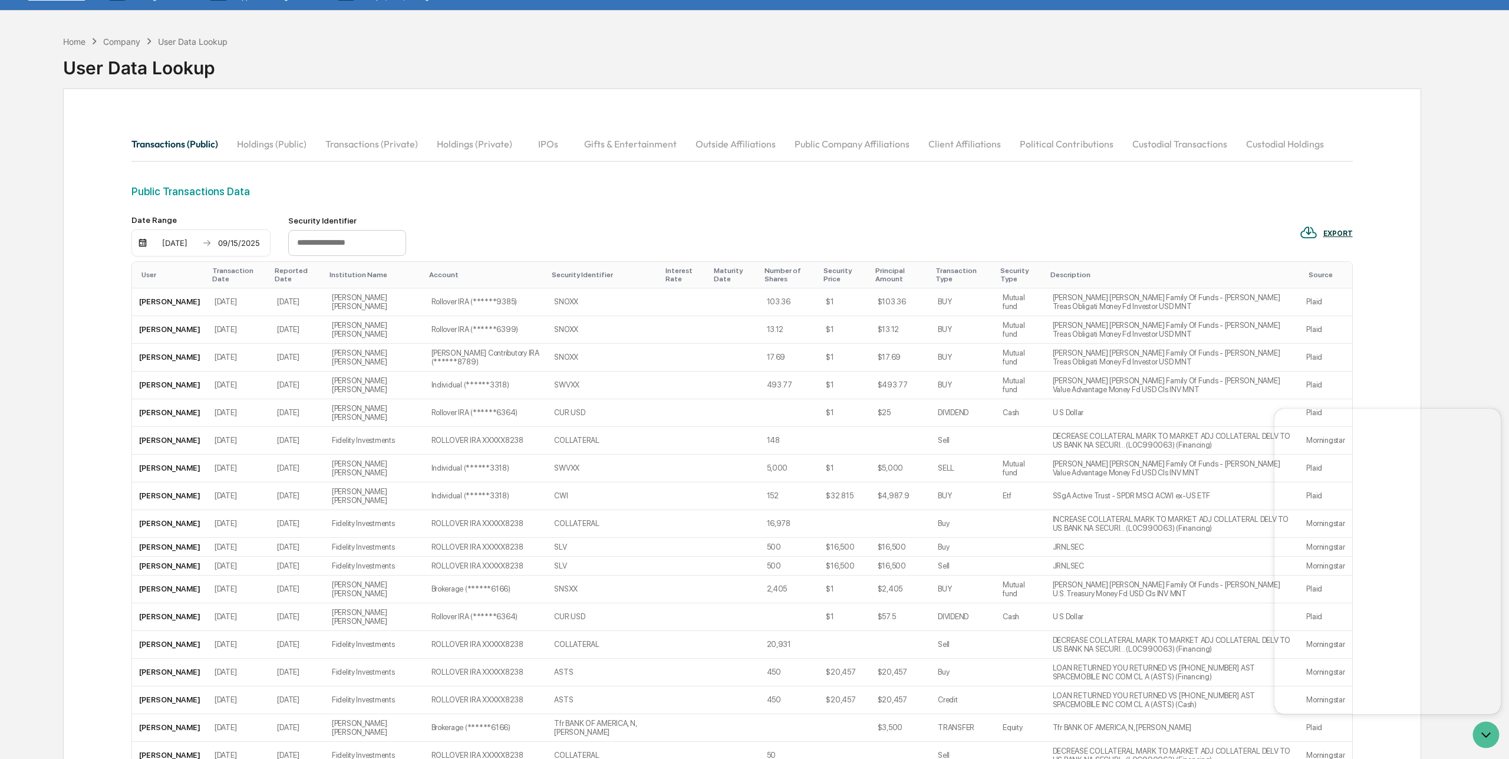
scroll to position [24, 0]
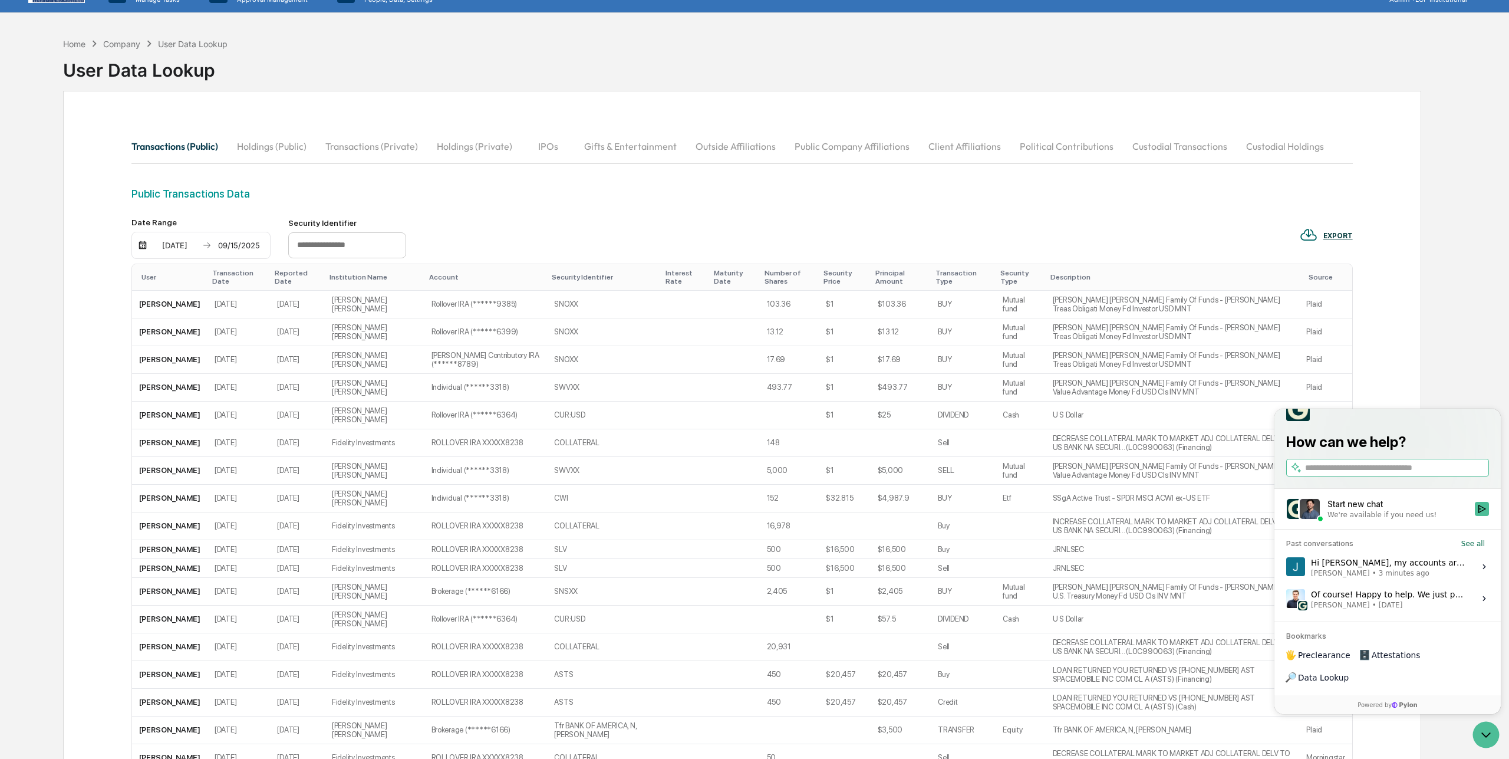
click at [1395, 578] on div "Hi Jack, my accounts are not feeding again. Jon Hurd's Fidelity and Titan accou…" at bounding box center [1389, 566] width 157 height 22
click at [1286, 567] on button "View issue" at bounding box center [1286, 566] width 1 height 1
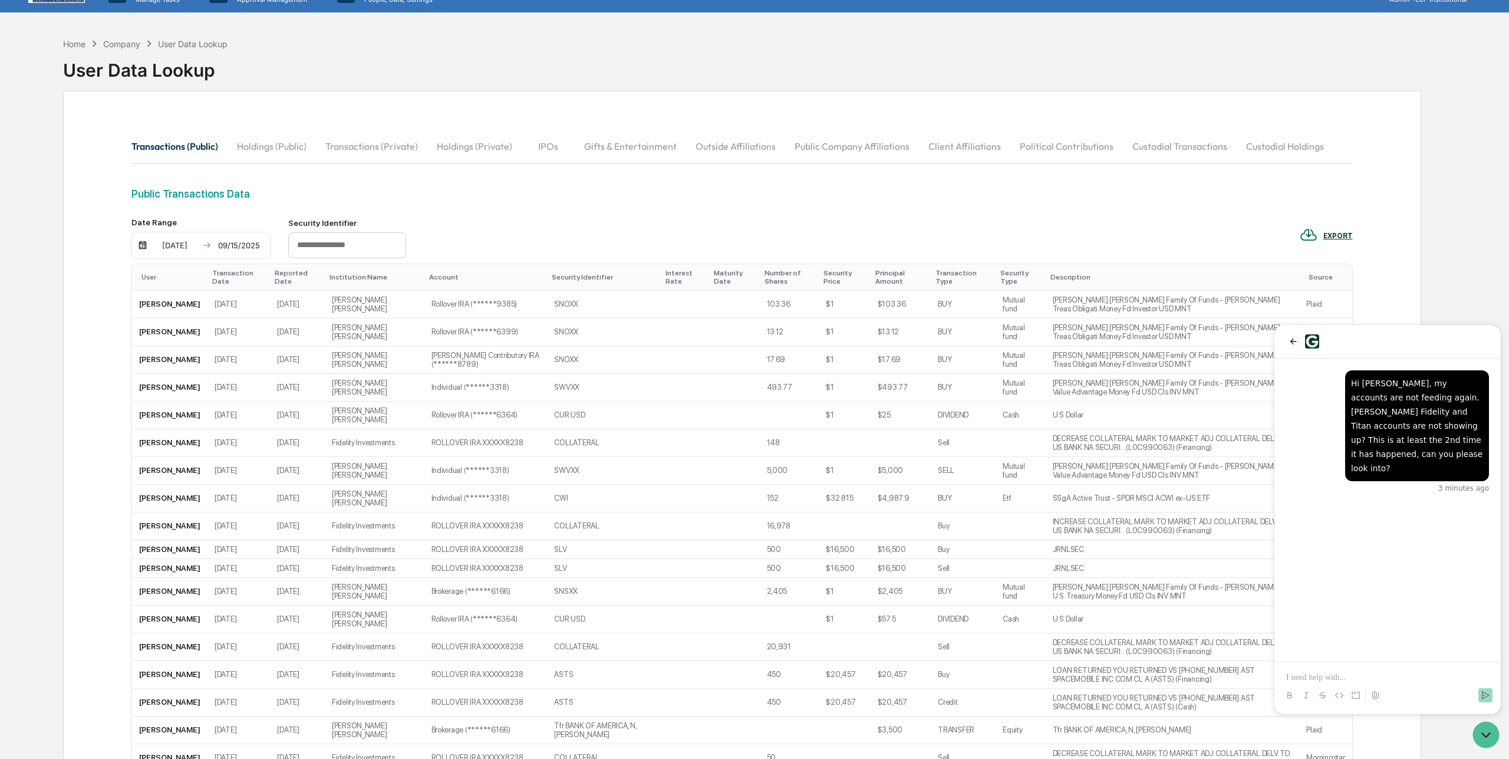
click at [1314, 683] on p at bounding box center [1387, 677] width 203 height 12
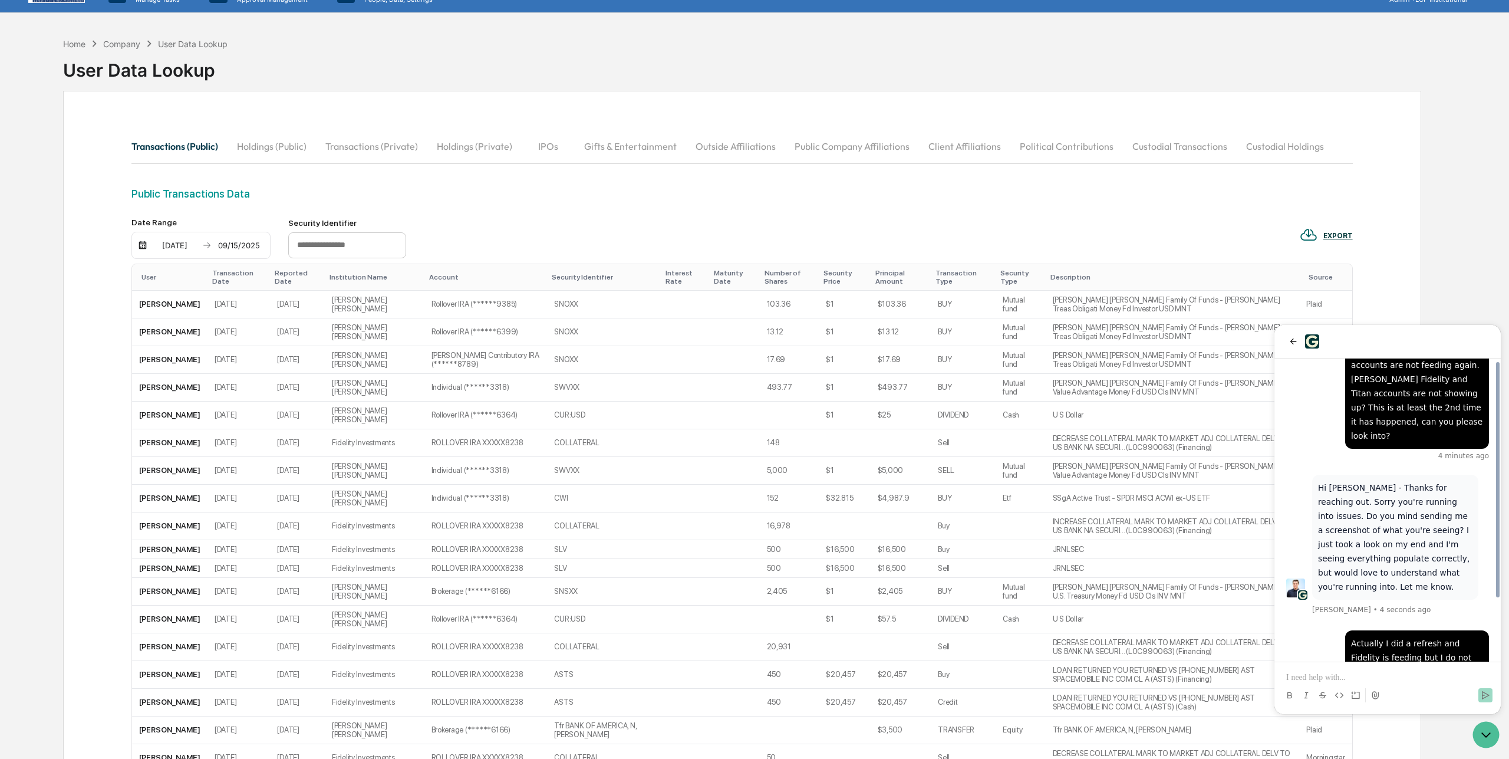
scroll to position [35, 0]
click at [351, 278] on div "Institution Name" at bounding box center [374, 277] width 90 height 8
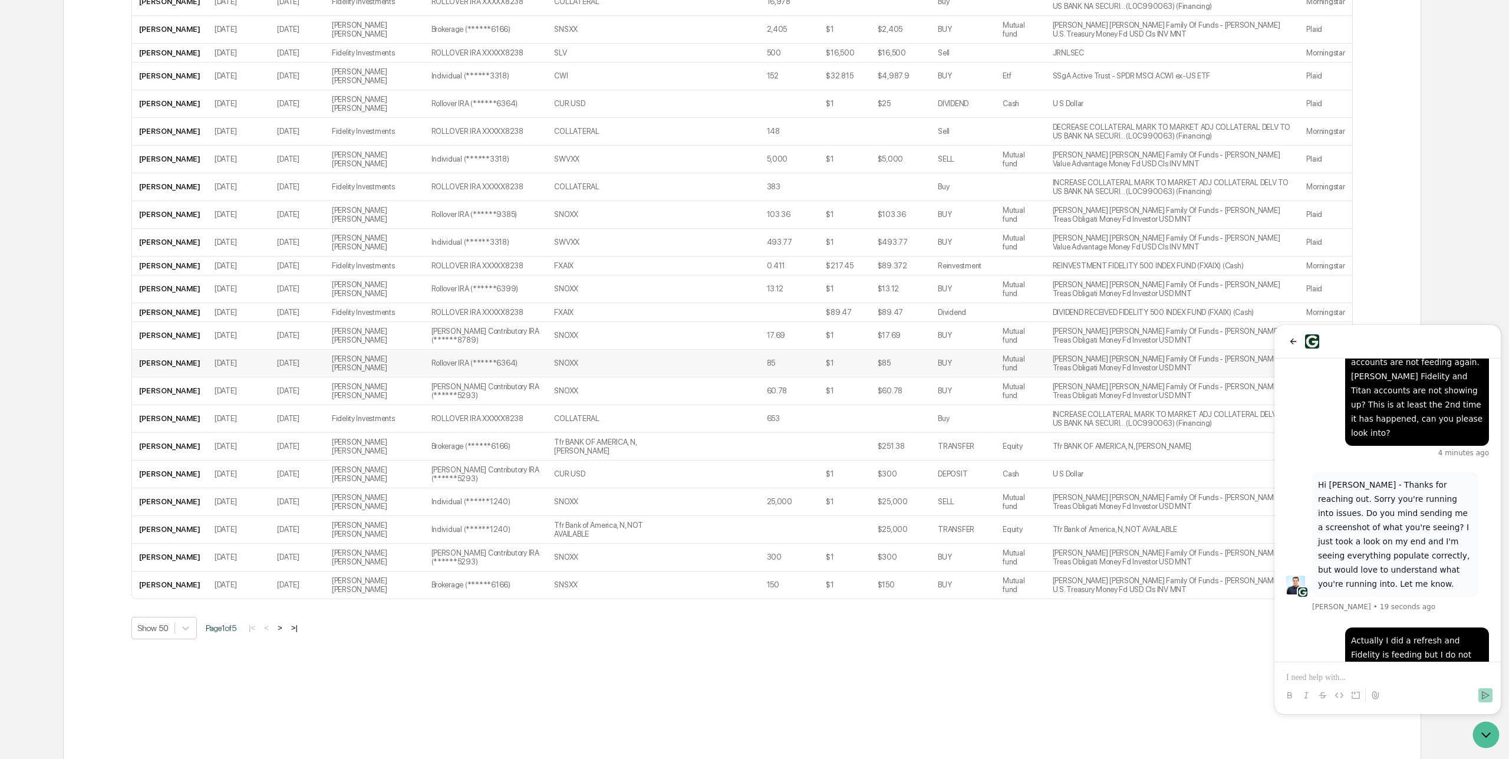
scroll to position [1060, 0]
click at [286, 630] on button ">" at bounding box center [280, 624] width 12 height 10
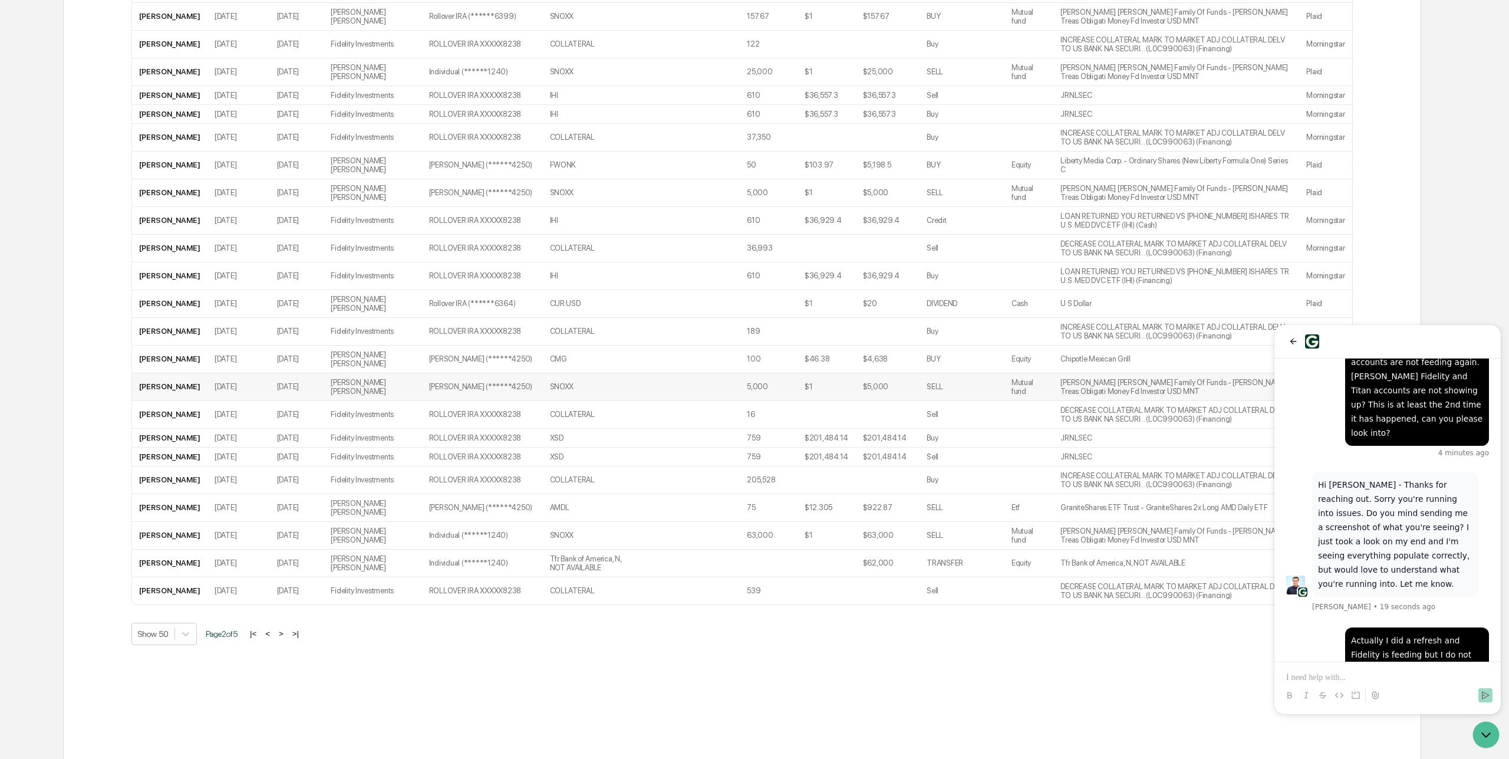
scroll to position [1132, 0]
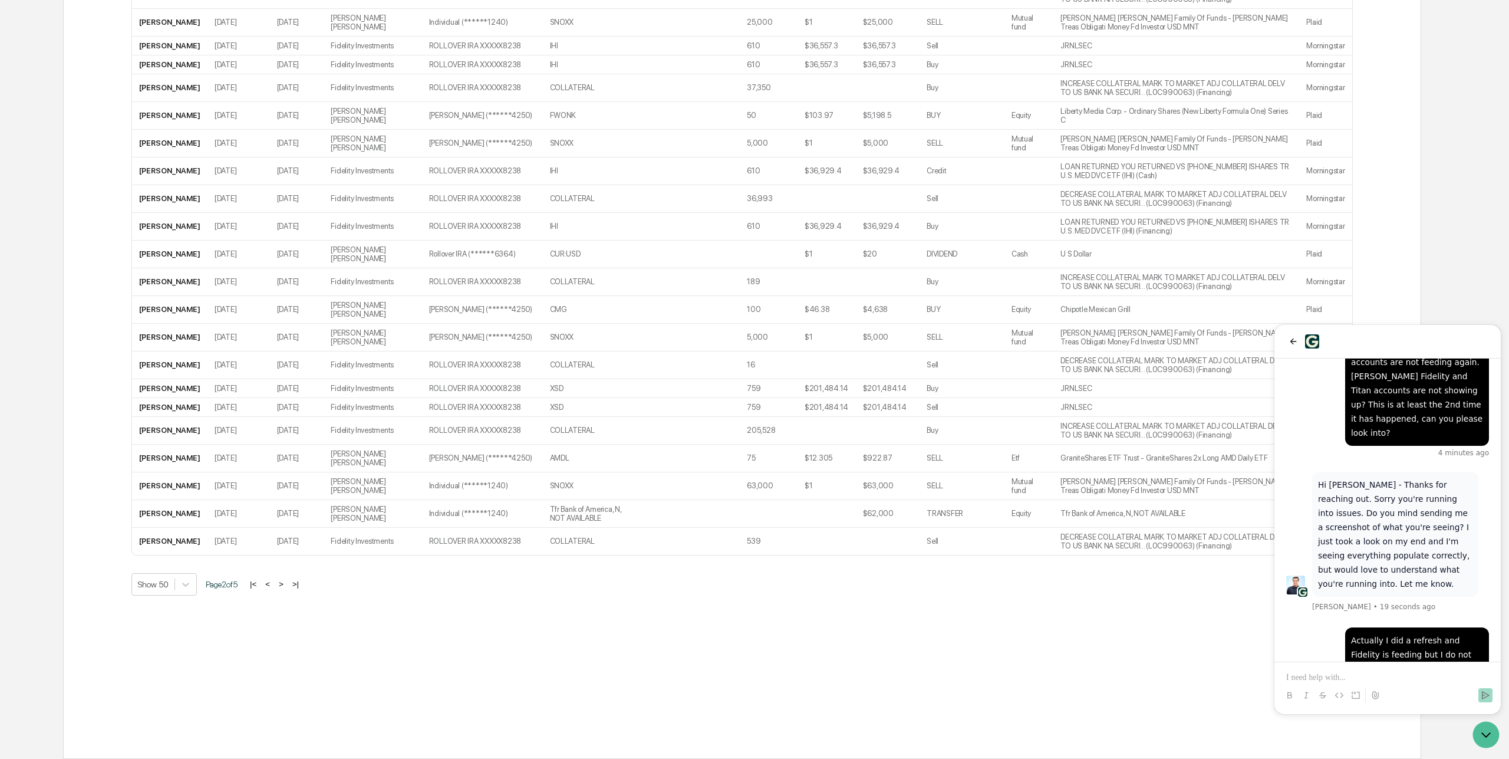
click at [287, 585] on button ">" at bounding box center [281, 584] width 12 height 10
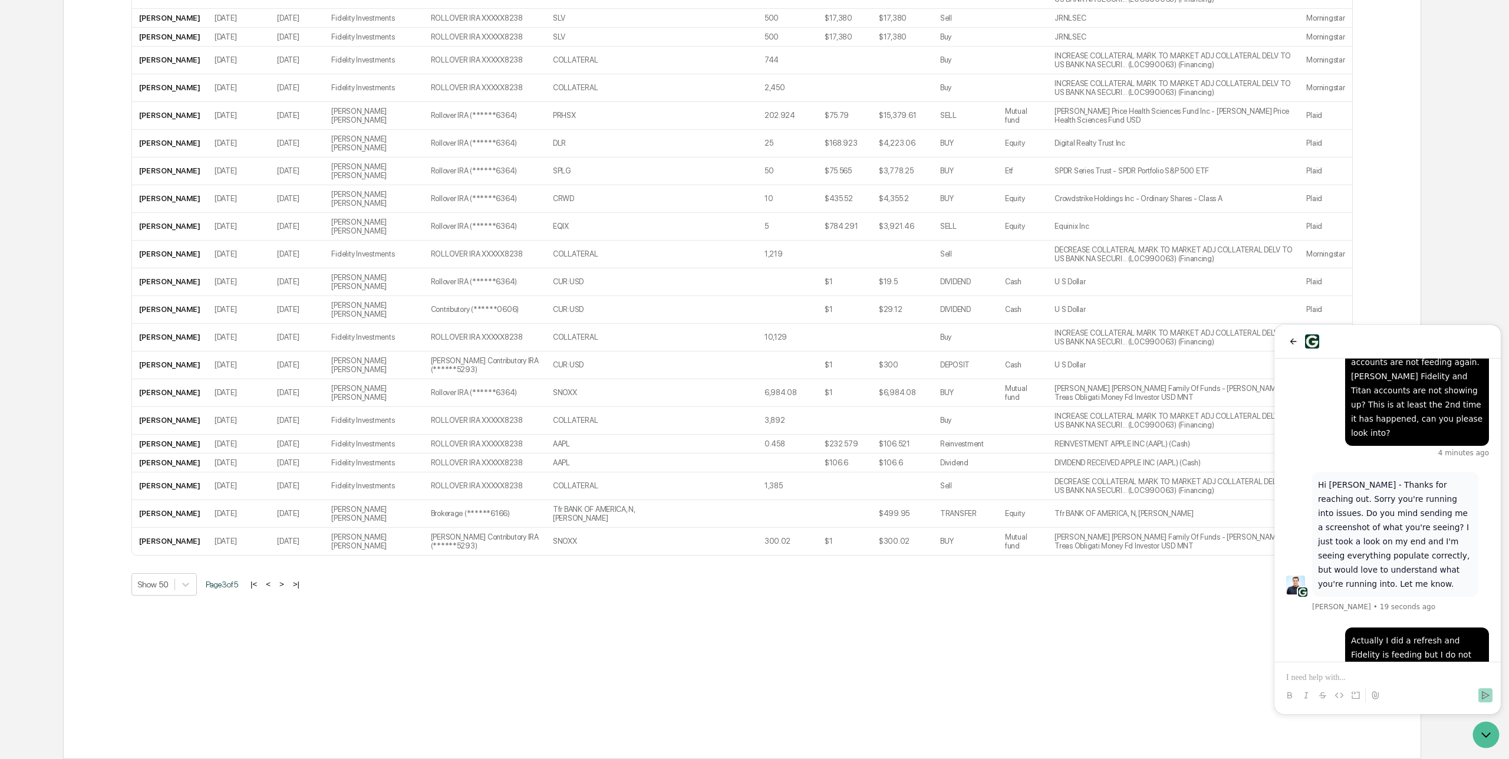
click at [288, 583] on button ">" at bounding box center [282, 584] width 12 height 10
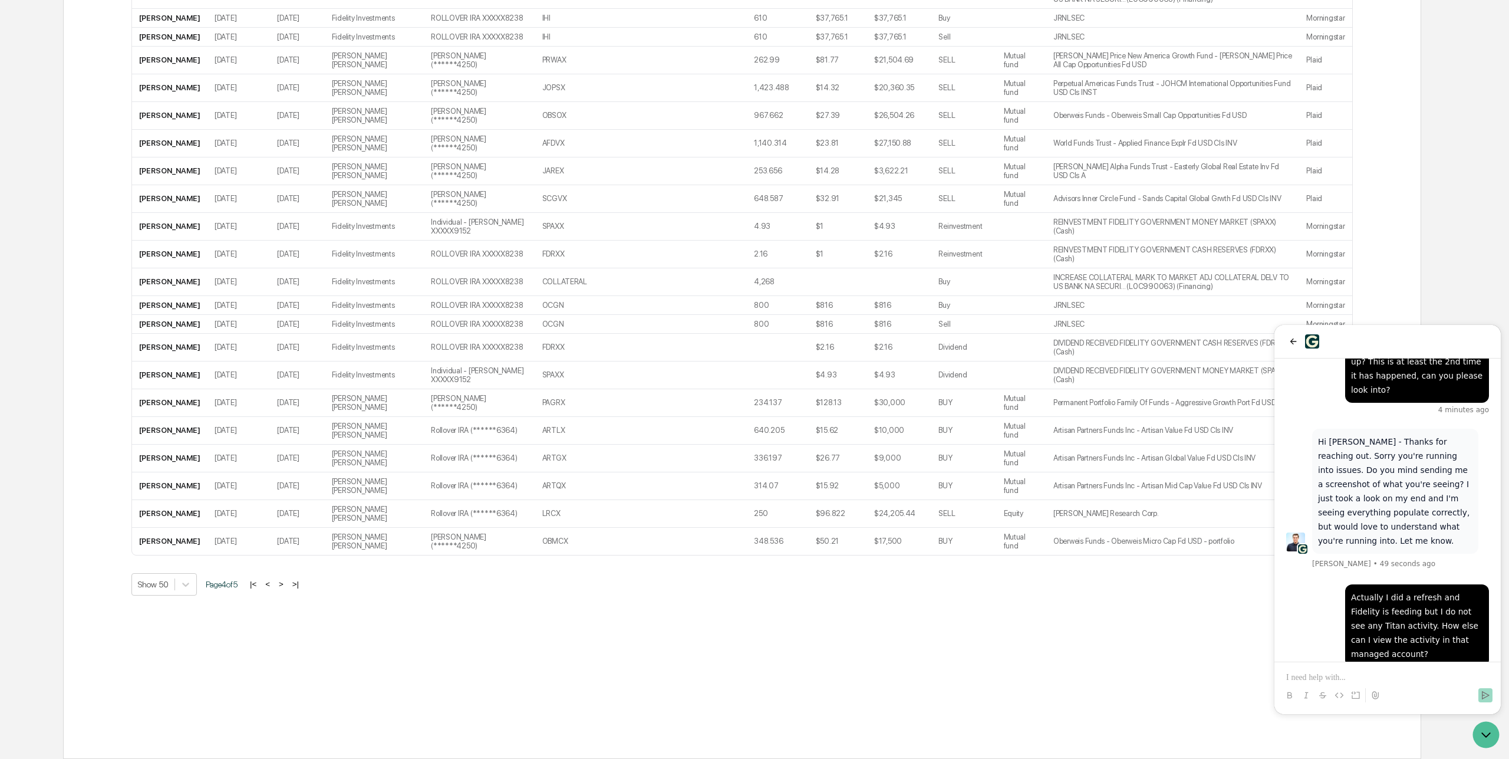
click at [287, 582] on button ">" at bounding box center [281, 584] width 12 height 10
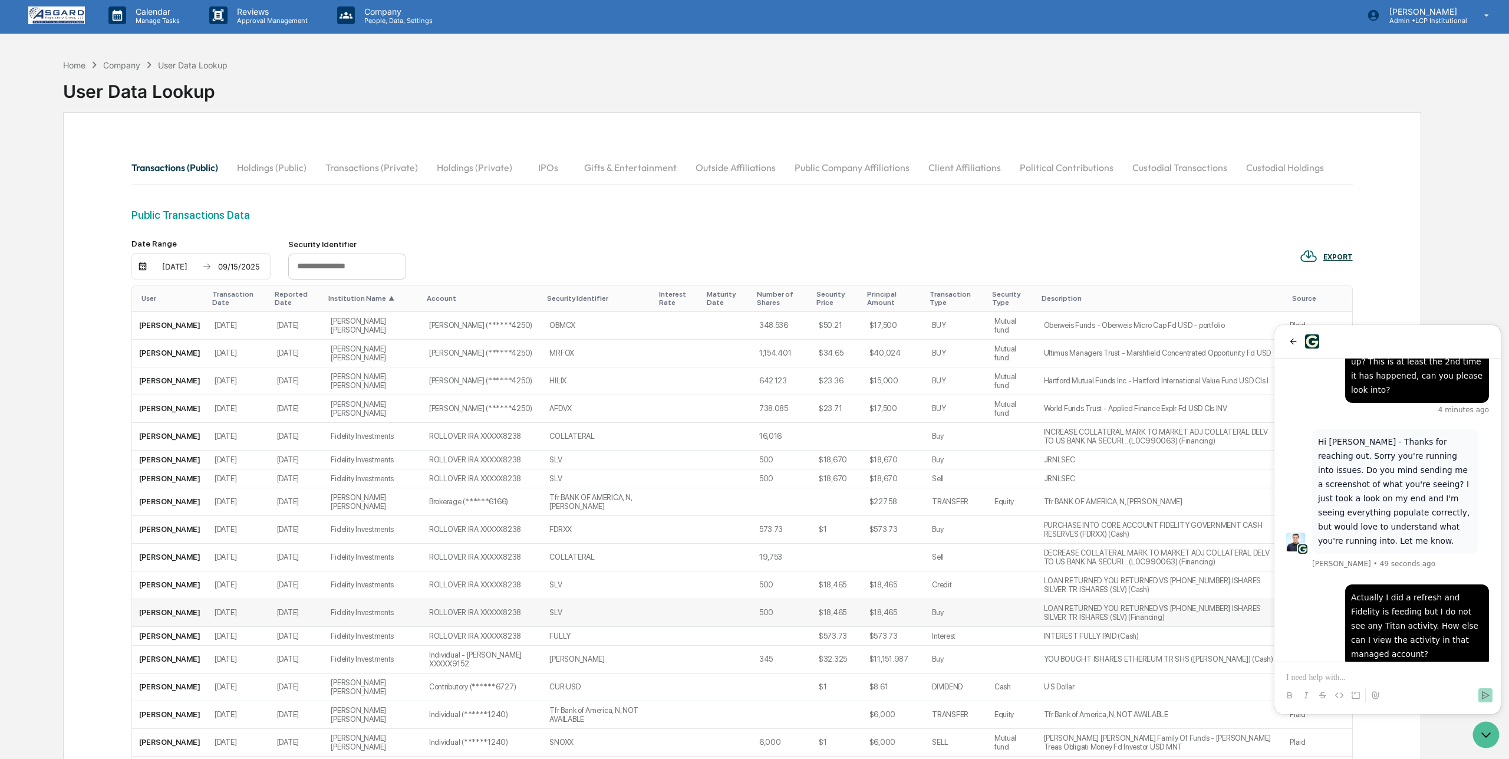
scroll to position [2, 0]
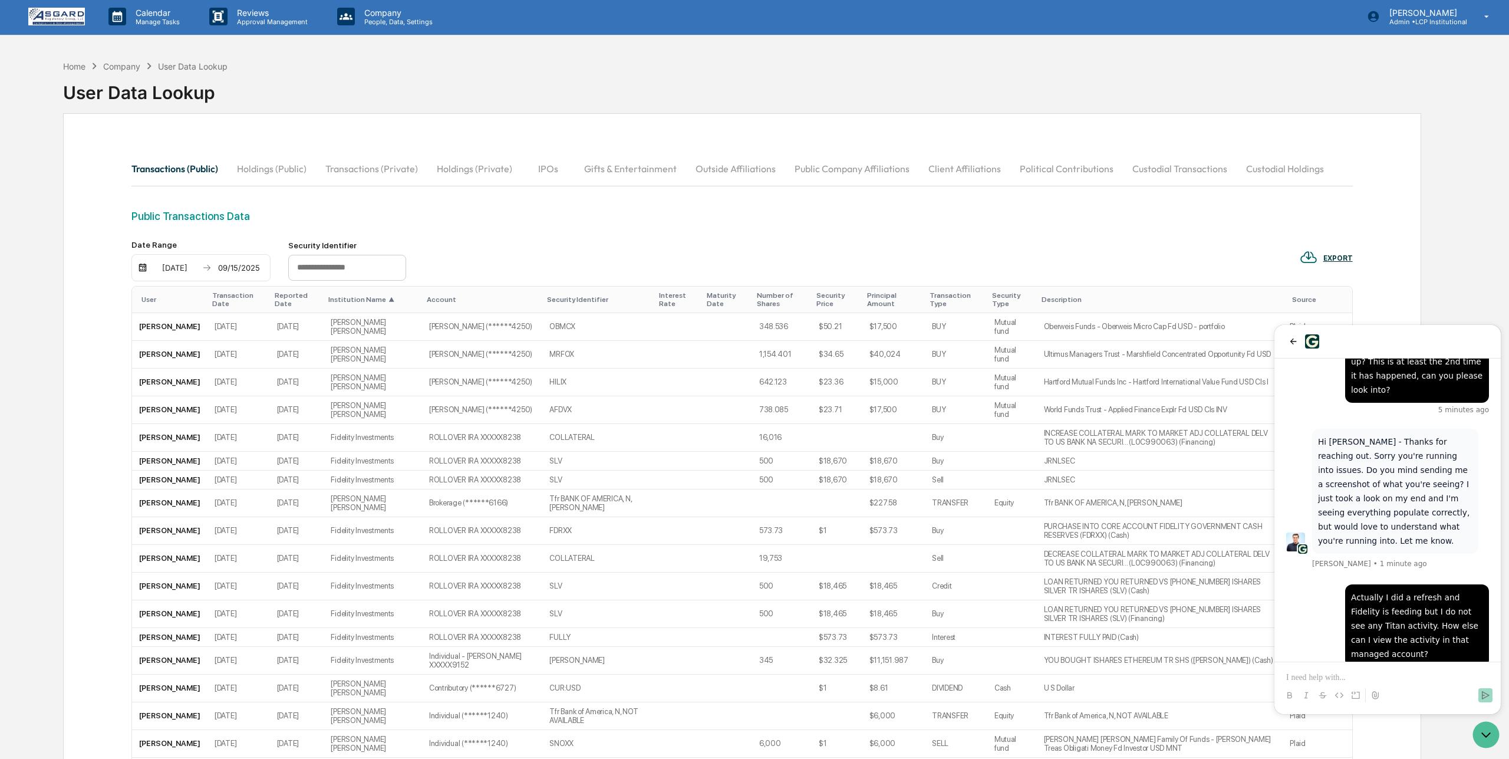
click at [1320, 674] on p at bounding box center [1387, 677] width 203 height 12
click at [1465, 678] on p "**********" at bounding box center [1387, 677] width 203 height 12
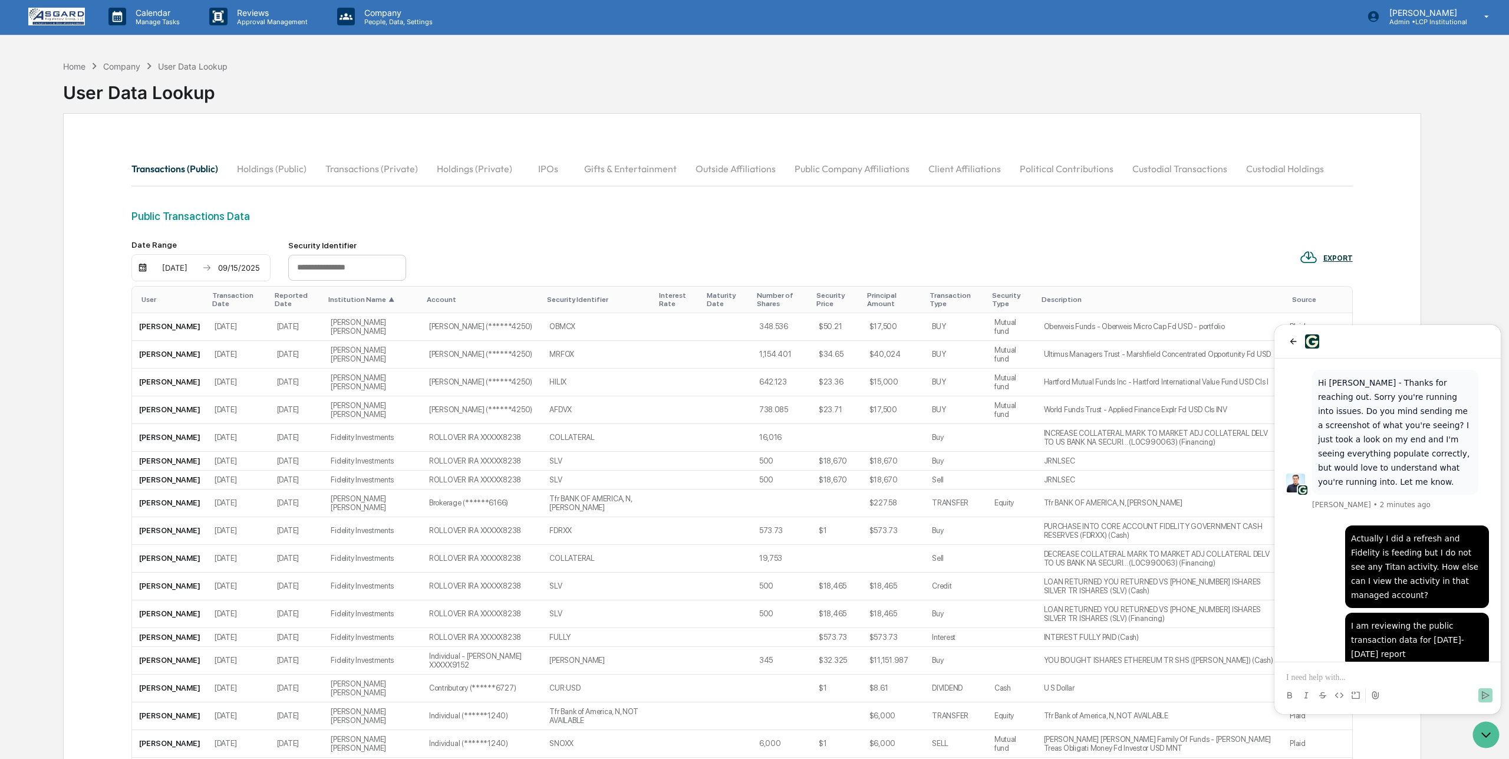
click at [183, 265] on div "07/01/2025" at bounding box center [175, 267] width 50 height 9
click at [568, 233] on div at bounding box center [754, 379] width 1509 height 759
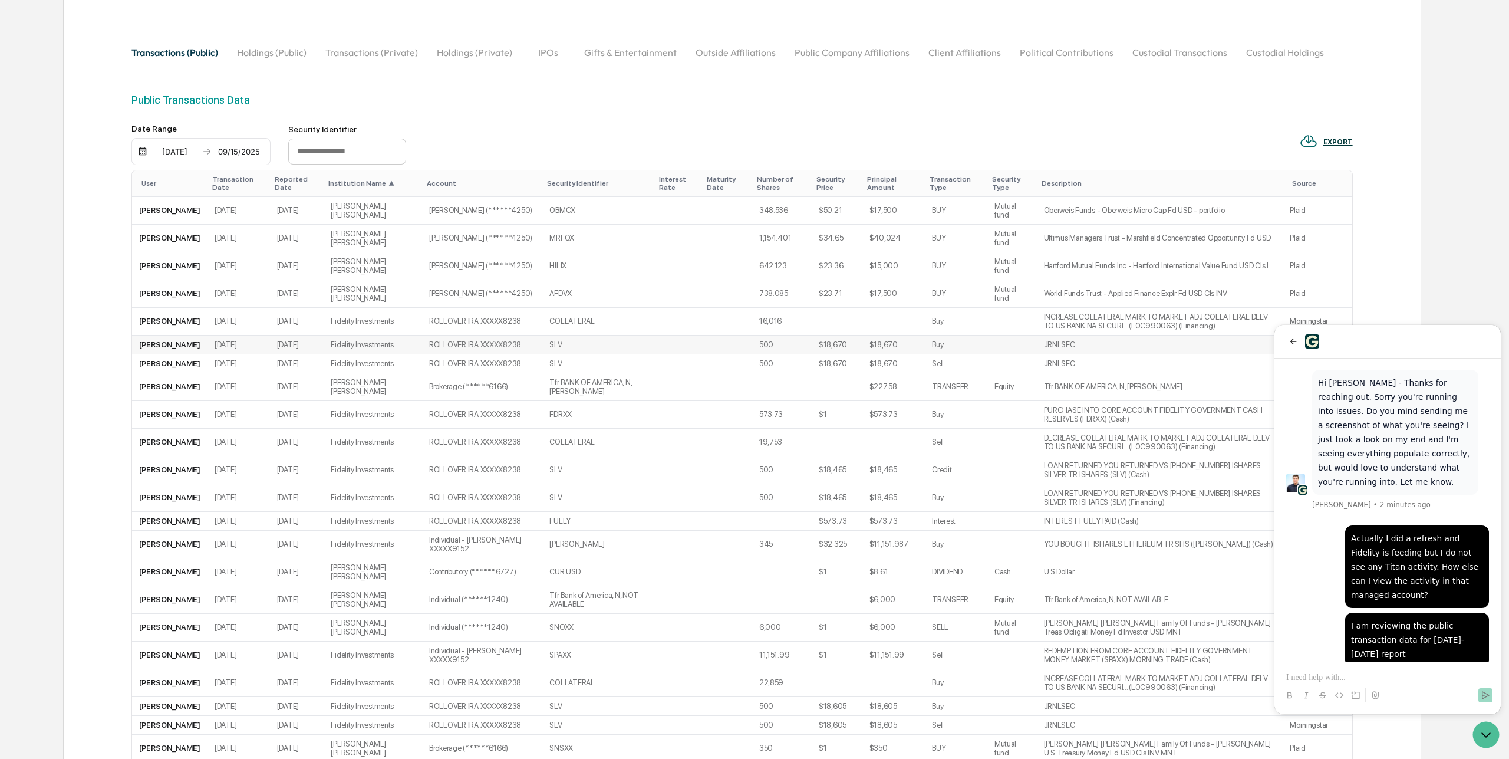
scroll to position [120, 0]
click at [275, 176] on div "Reported Date" at bounding box center [297, 181] width 45 height 17
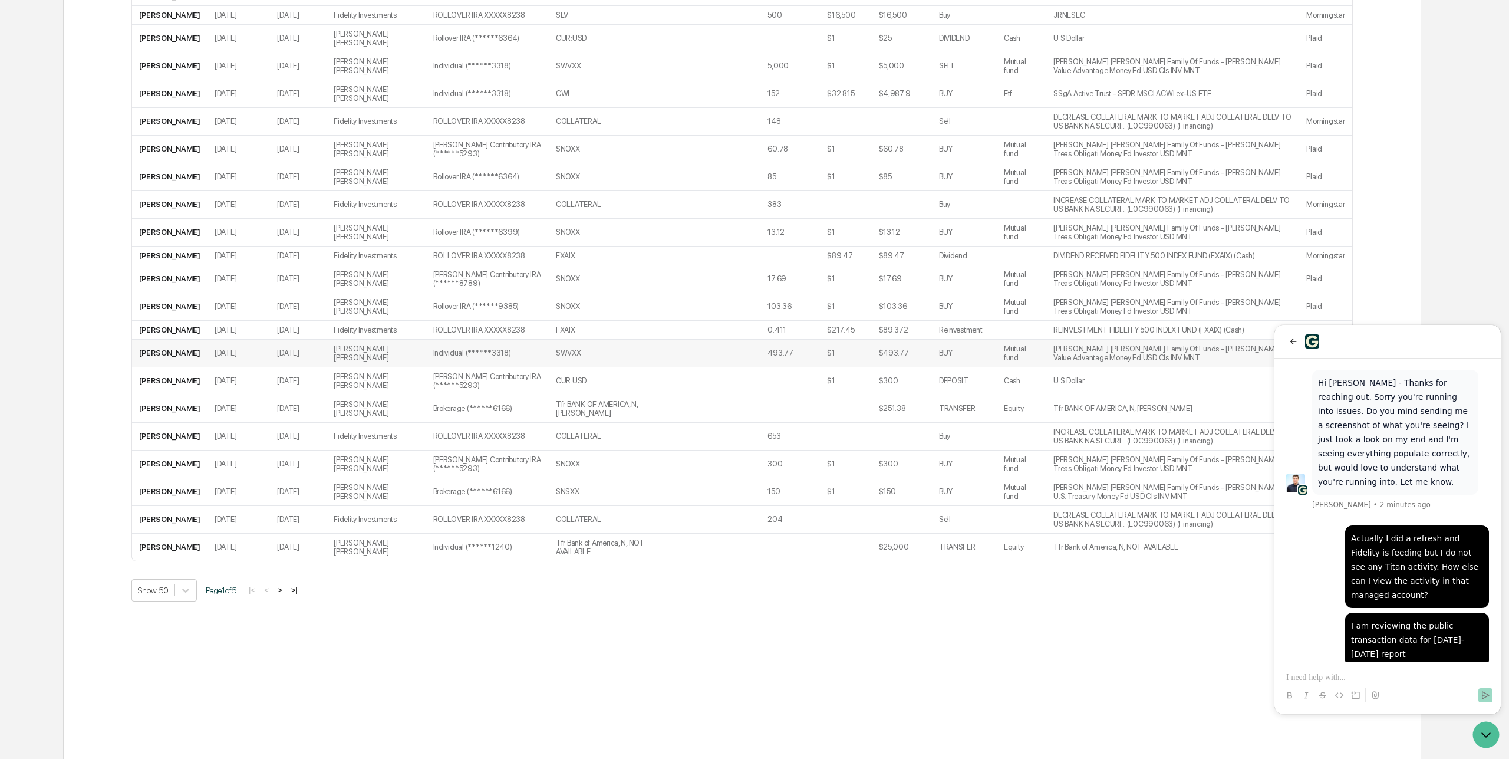
scroll to position [1115, 0]
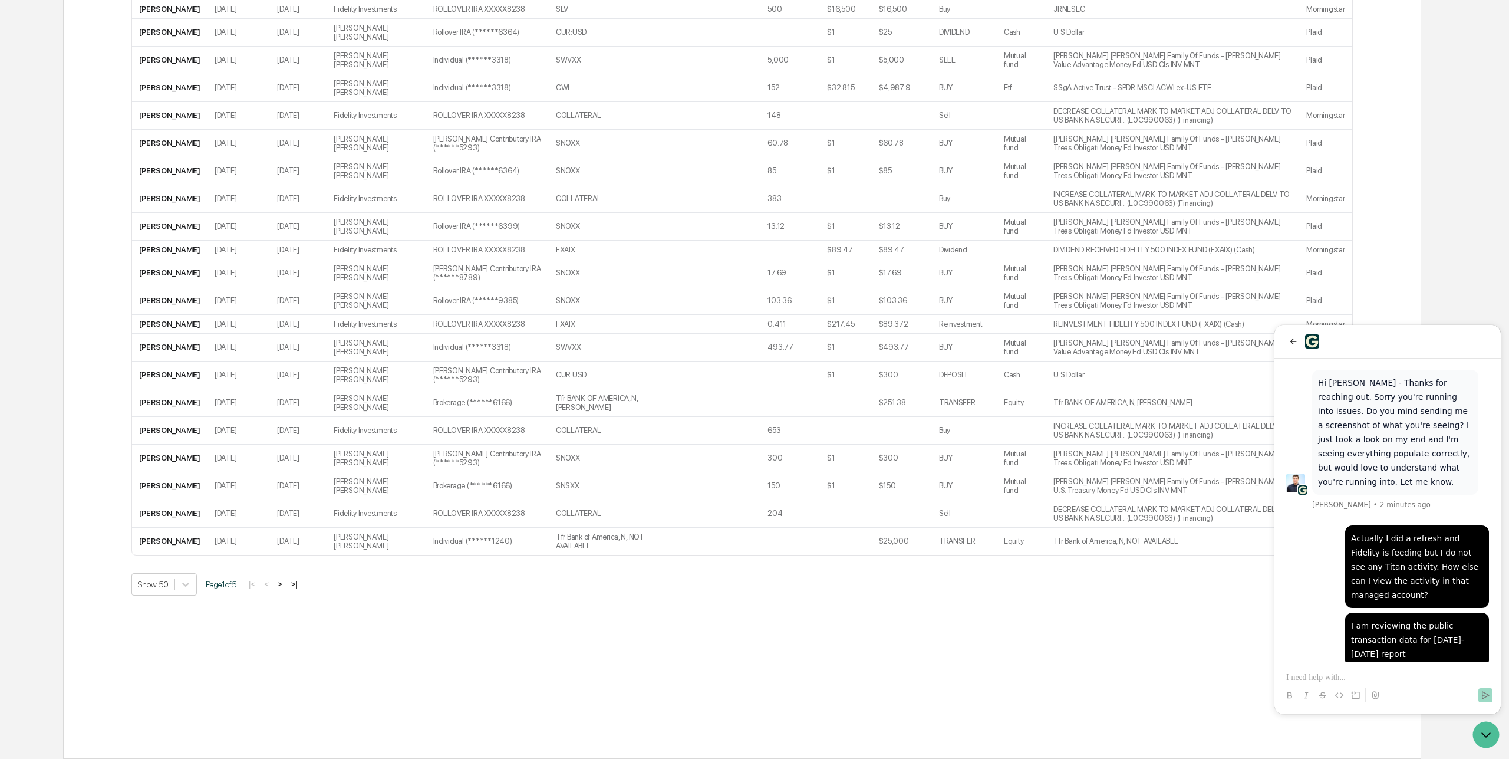
click at [286, 582] on button ">" at bounding box center [280, 584] width 12 height 10
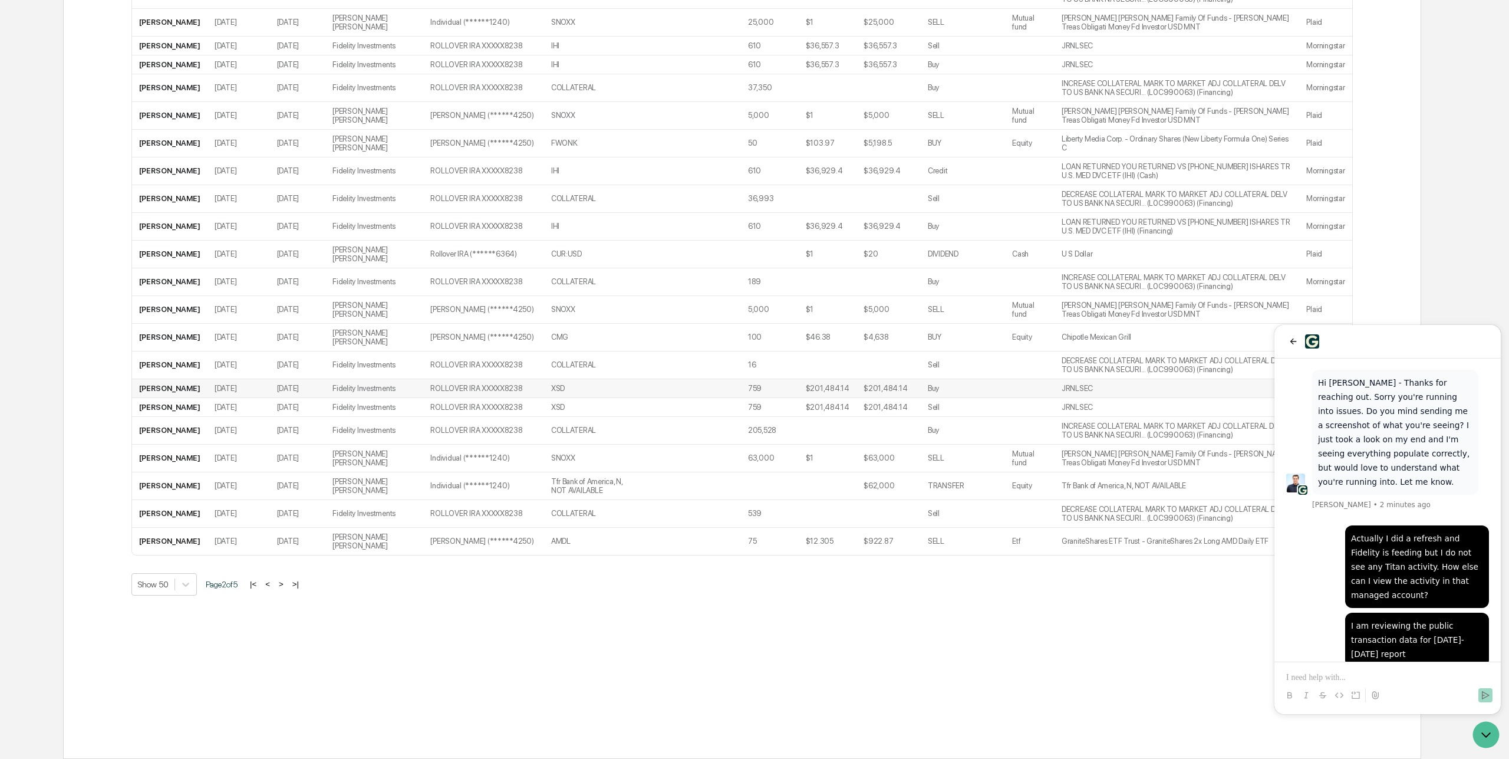
scroll to position [1132, 0]
click at [287, 584] on button ">" at bounding box center [281, 584] width 12 height 10
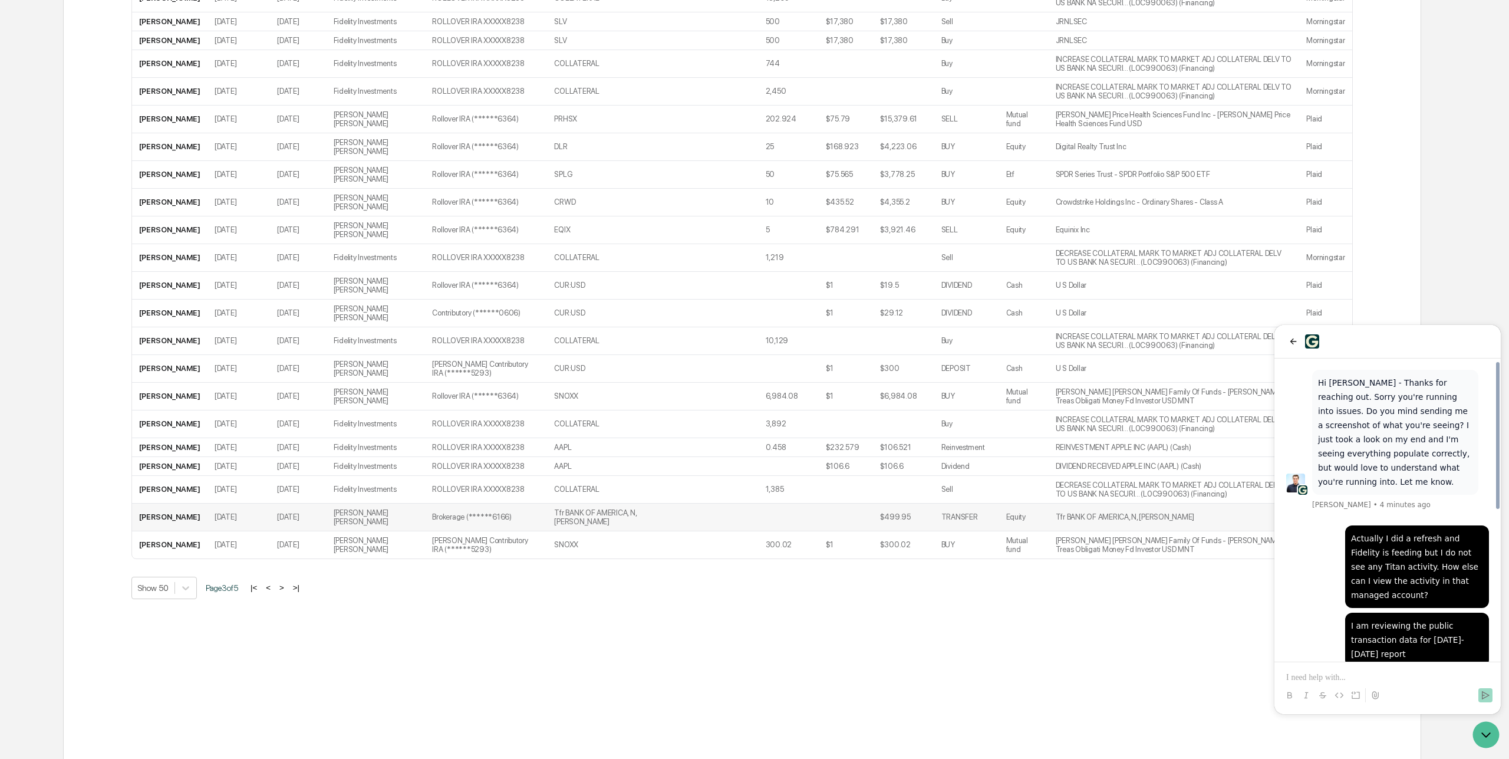
scroll to position [307, 0]
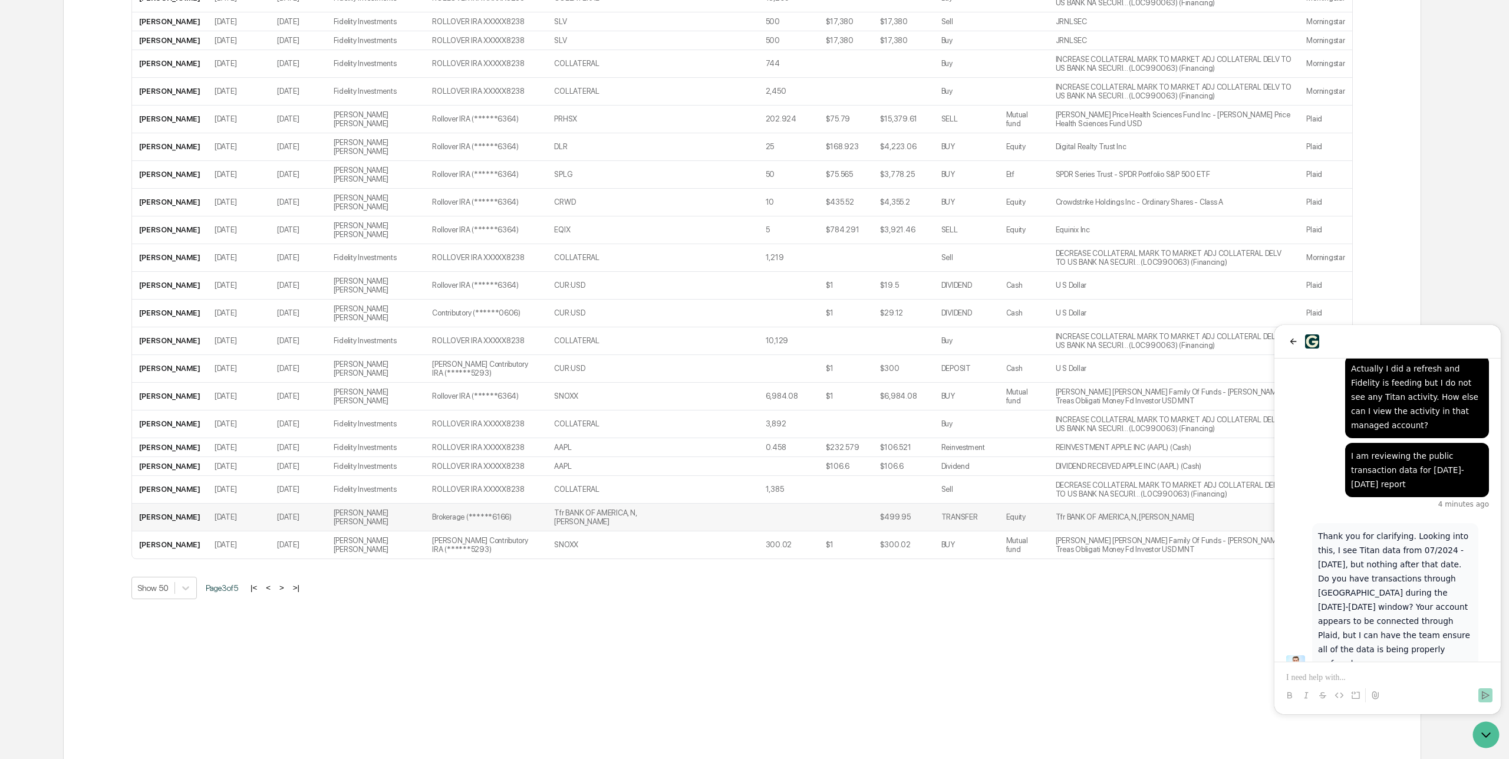
click at [373, 519] on td "Charles Schwab" at bounding box center [376, 517] width 99 height 28
click at [1339, 673] on p at bounding box center [1387, 677] width 203 height 12
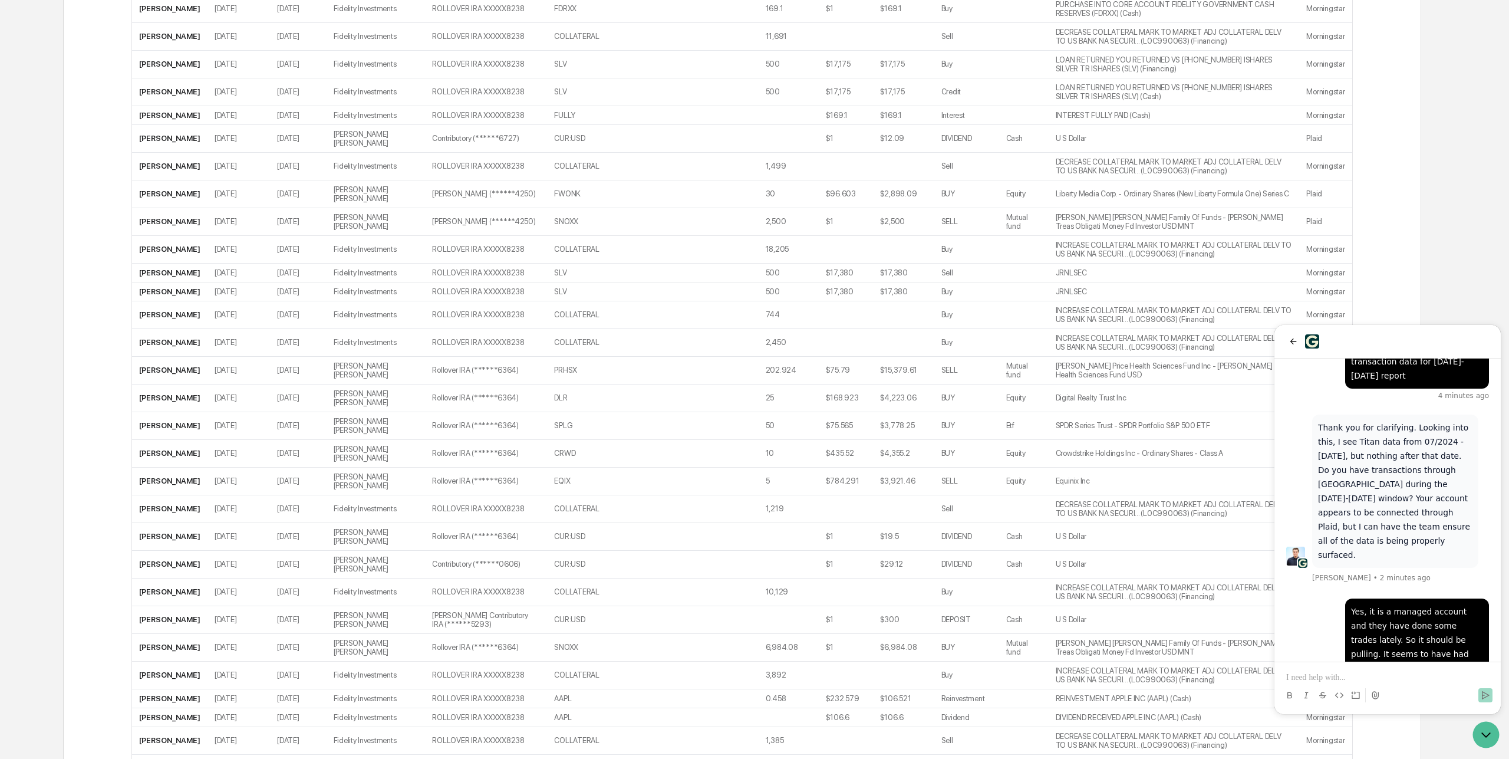
scroll to position [0, 0]
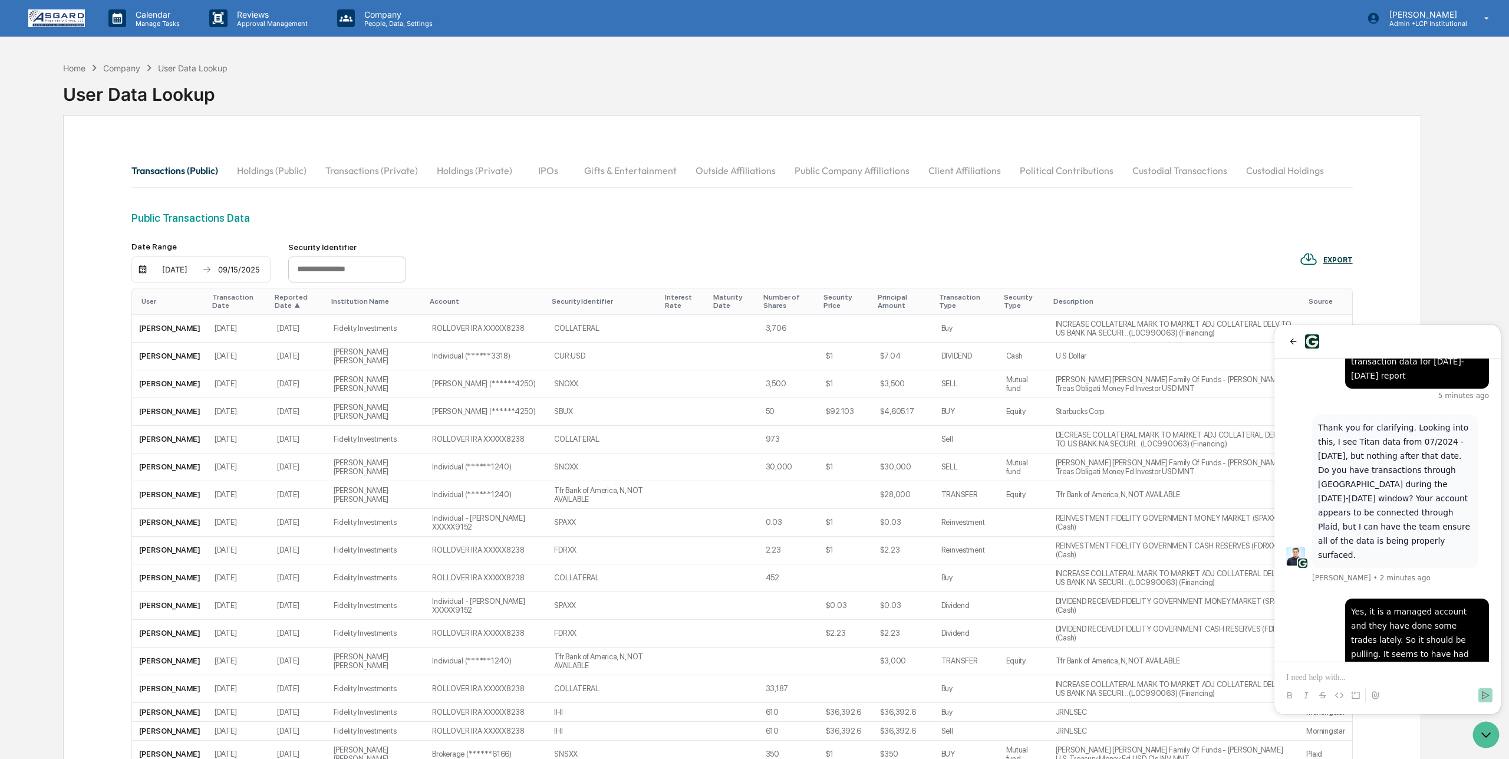
click at [182, 269] on div "07/01/2025" at bounding box center [175, 269] width 50 height 9
click at [319, 293] on icon "Next month" at bounding box center [320, 292] width 4 height 6
click at [291, 344] on button "1" at bounding box center [290, 341] width 21 height 21
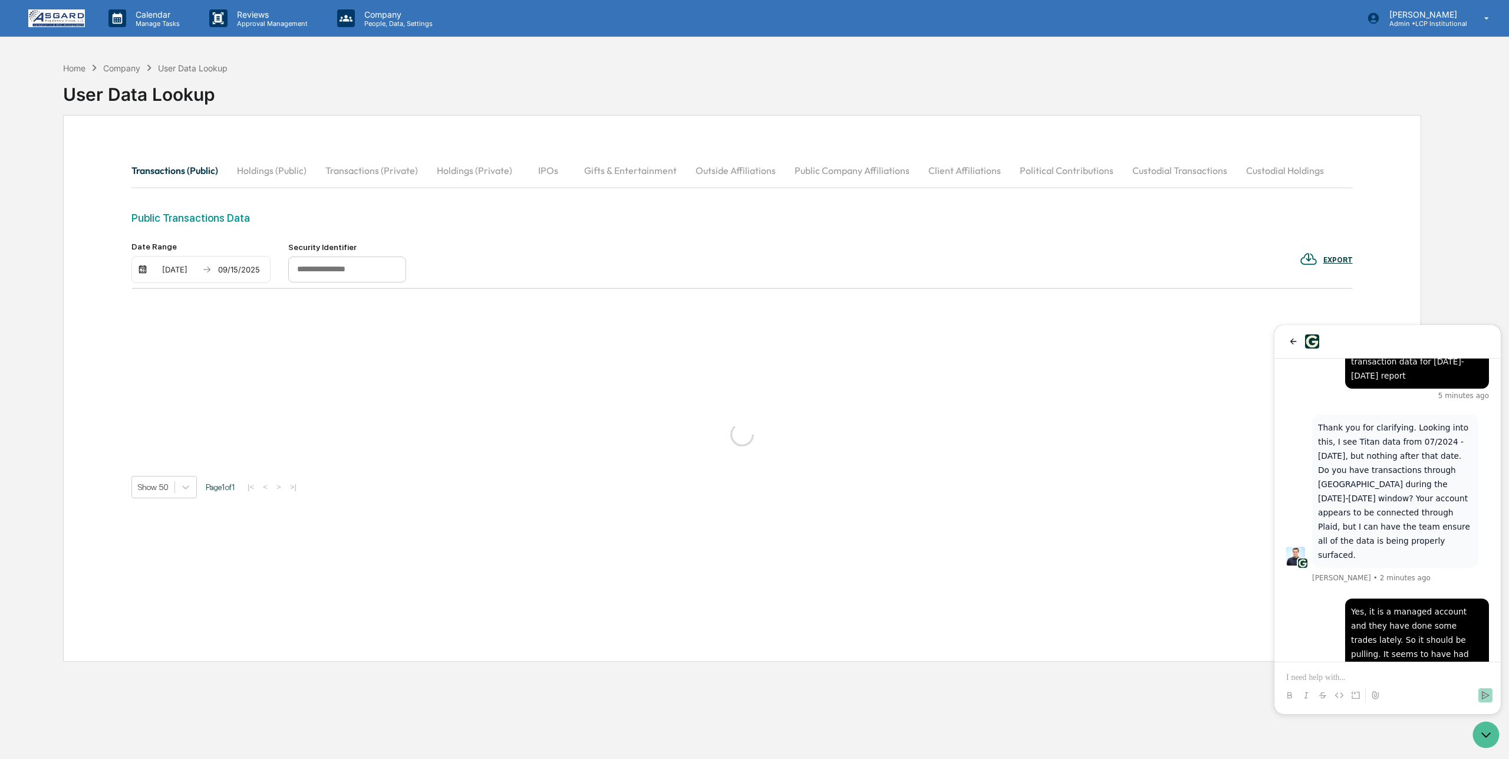
click at [243, 268] on div "09/15/2025" at bounding box center [239, 269] width 50 height 9
click at [352, 289] on button "Previous month" at bounding box center [361, 292] width 22 height 22
click at [237, 452] on button "31" at bounding box center [236, 453] width 21 height 21
click at [260, 337] on div "Date Range 08/01/2025 08/31/2025 Security Identifier EXPORT Show 50 Page 1 of 1…" at bounding box center [741, 370] width 1221 height 256
click at [224, 271] on div "08/31/2025" at bounding box center [239, 269] width 50 height 9
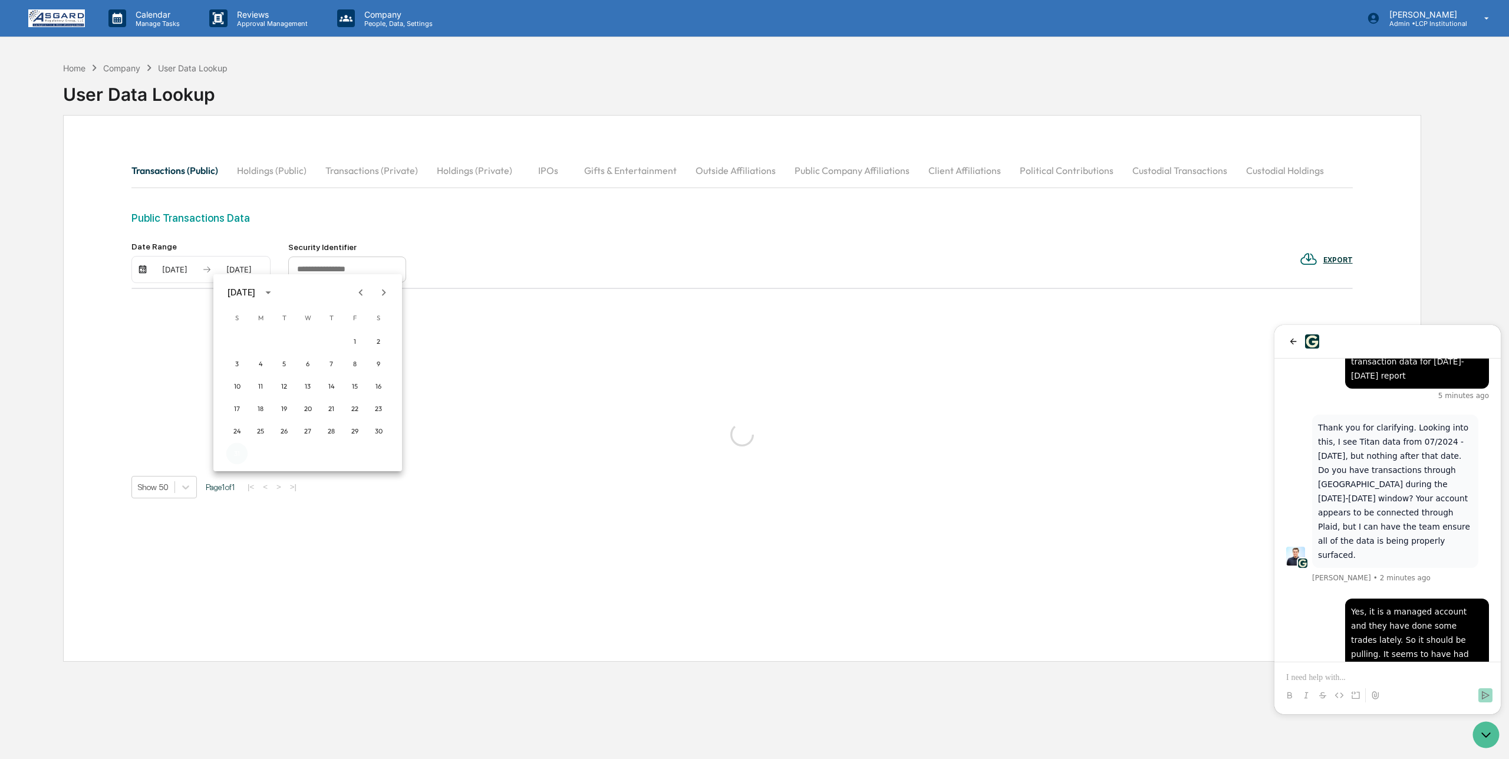
drag, startPoint x: 236, startPoint y: 454, endPoint x: 235, endPoint y: 446, distance: 7.7
click at [236, 454] on button "31" at bounding box center [236, 453] width 21 height 21
click at [258, 270] on div "08/31/2025" at bounding box center [239, 269] width 50 height 9
click at [236, 458] on button "31" at bounding box center [236, 453] width 21 height 21
click at [174, 170] on button "Transactions (Public)" at bounding box center [179, 170] width 96 height 28
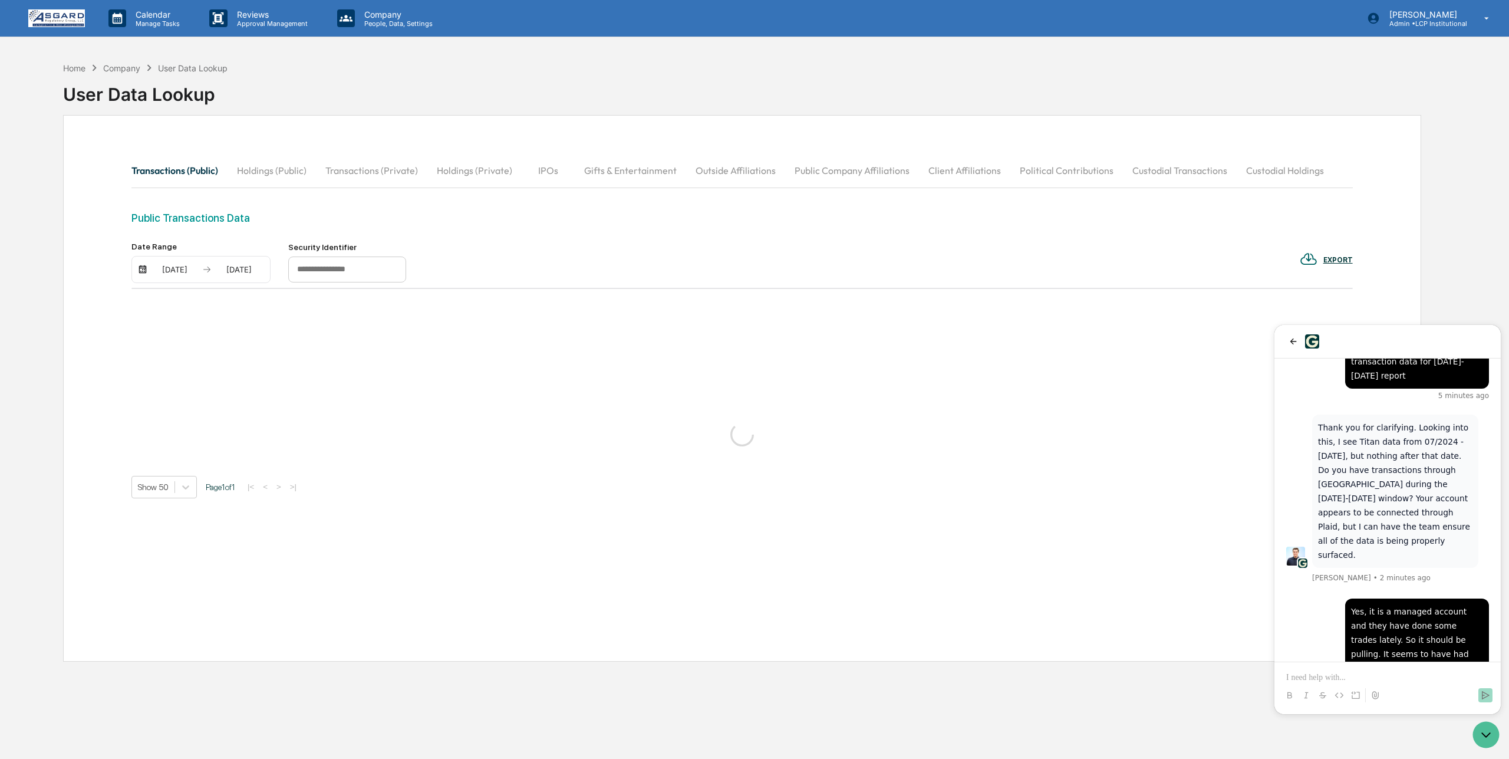
click at [172, 269] on div "08/01/2025" at bounding box center [175, 269] width 50 height 9
click at [291, 341] on button "1" at bounding box center [290, 341] width 21 height 21
click at [238, 265] on div "08/31/2025" at bounding box center [239, 269] width 50 height 9
click at [239, 454] on button "31" at bounding box center [236, 453] width 21 height 21
click at [470, 337] on div "Date Range 08/01/2025 08/31/2025 Security Identifier EXPORT Show 50 Page 1 of 1…" at bounding box center [741, 370] width 1221 height 256
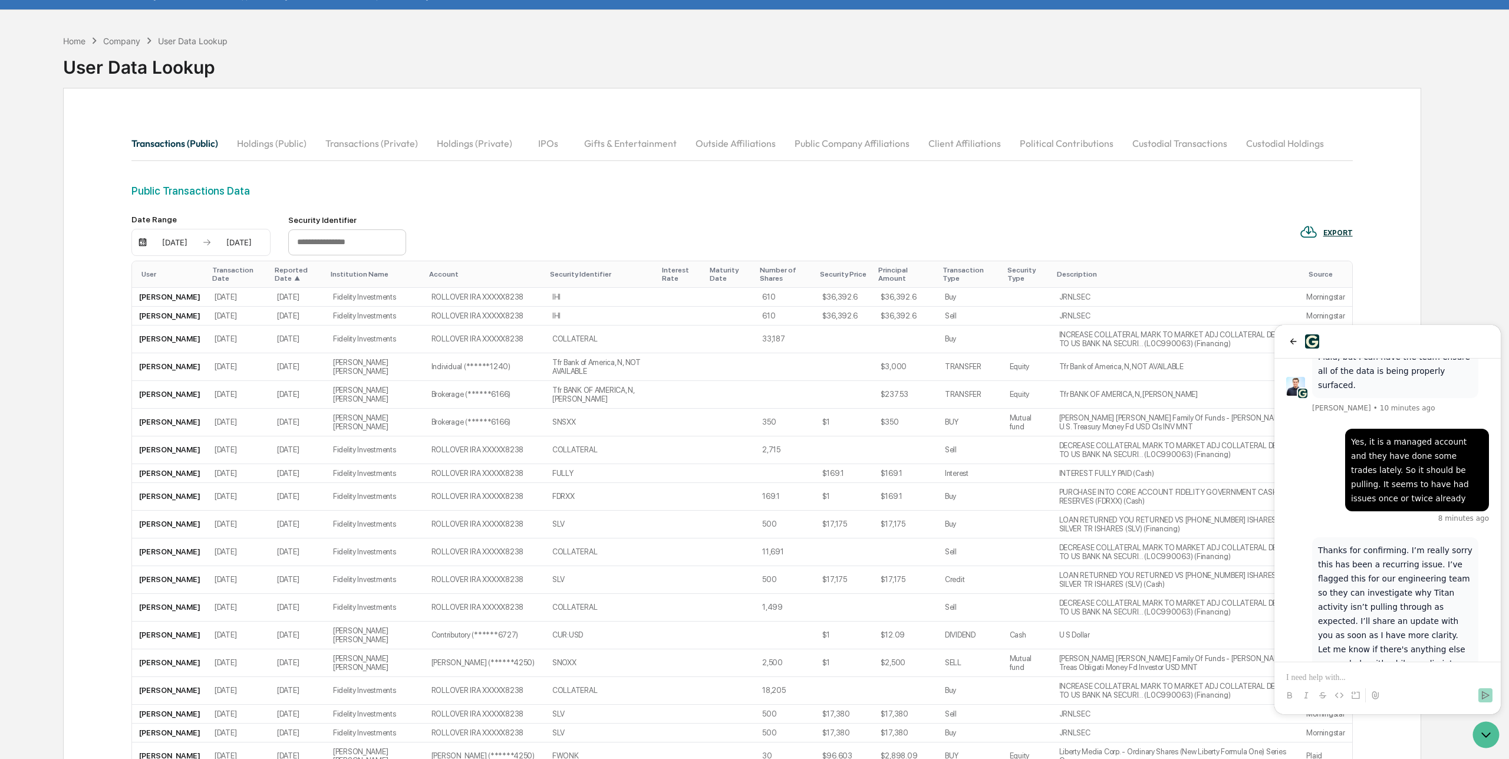
scroll to position [28, 0]
click at [1346, 674] on p at bounding box center [1387, 677] width 203 height 12
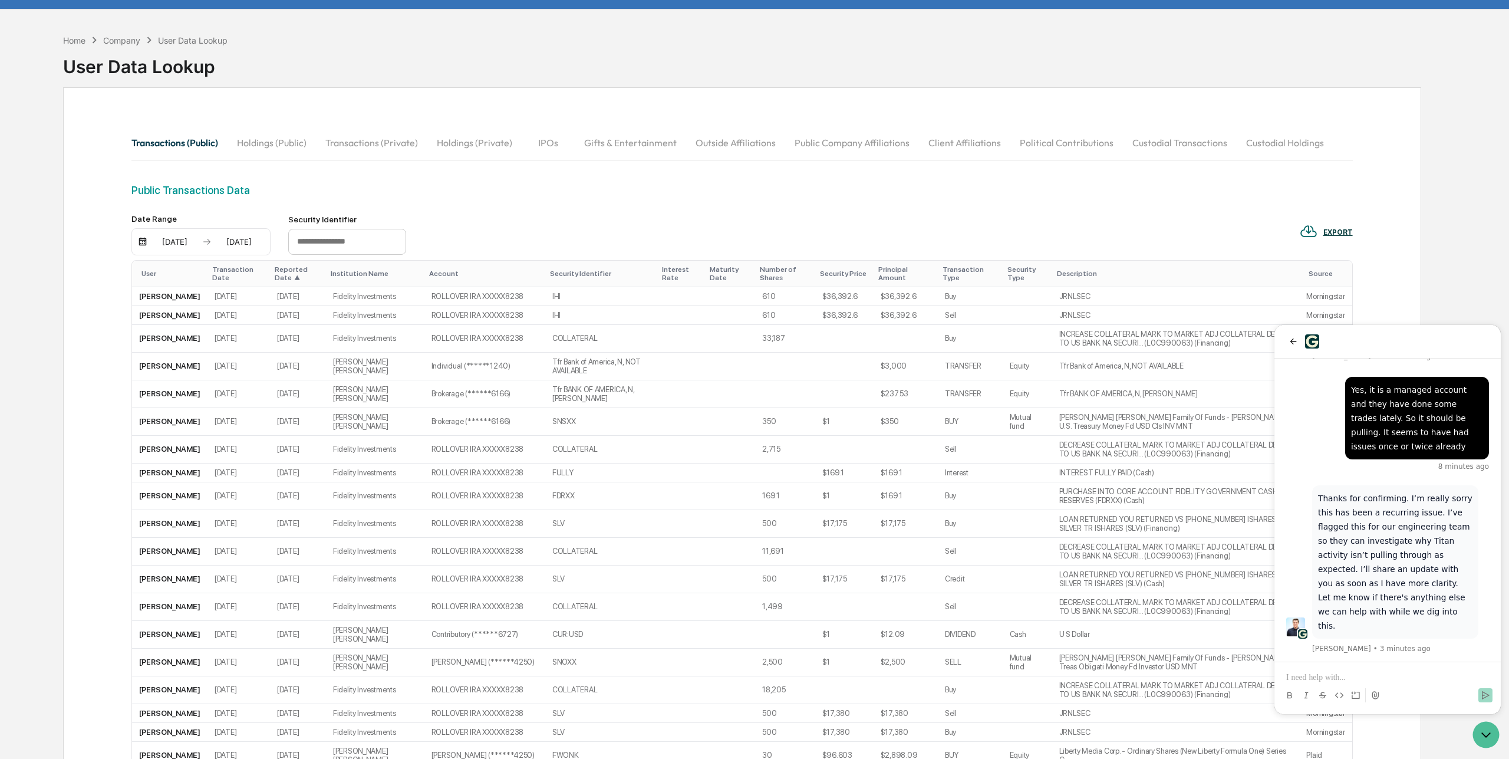
click at [900, 172] on div "Transactions (Public) Holdings (Public) Transactions (Private) Holdings (Privat…" at bounding box center [741, 155] width 1221 height 55
click at [1331, 225] on div "EXPORT" at bounding box center [1326, 231] width 53 height 19
click at [1333, 285] on p "pdf" at bounding box center [1335, 284] width 14 height 12
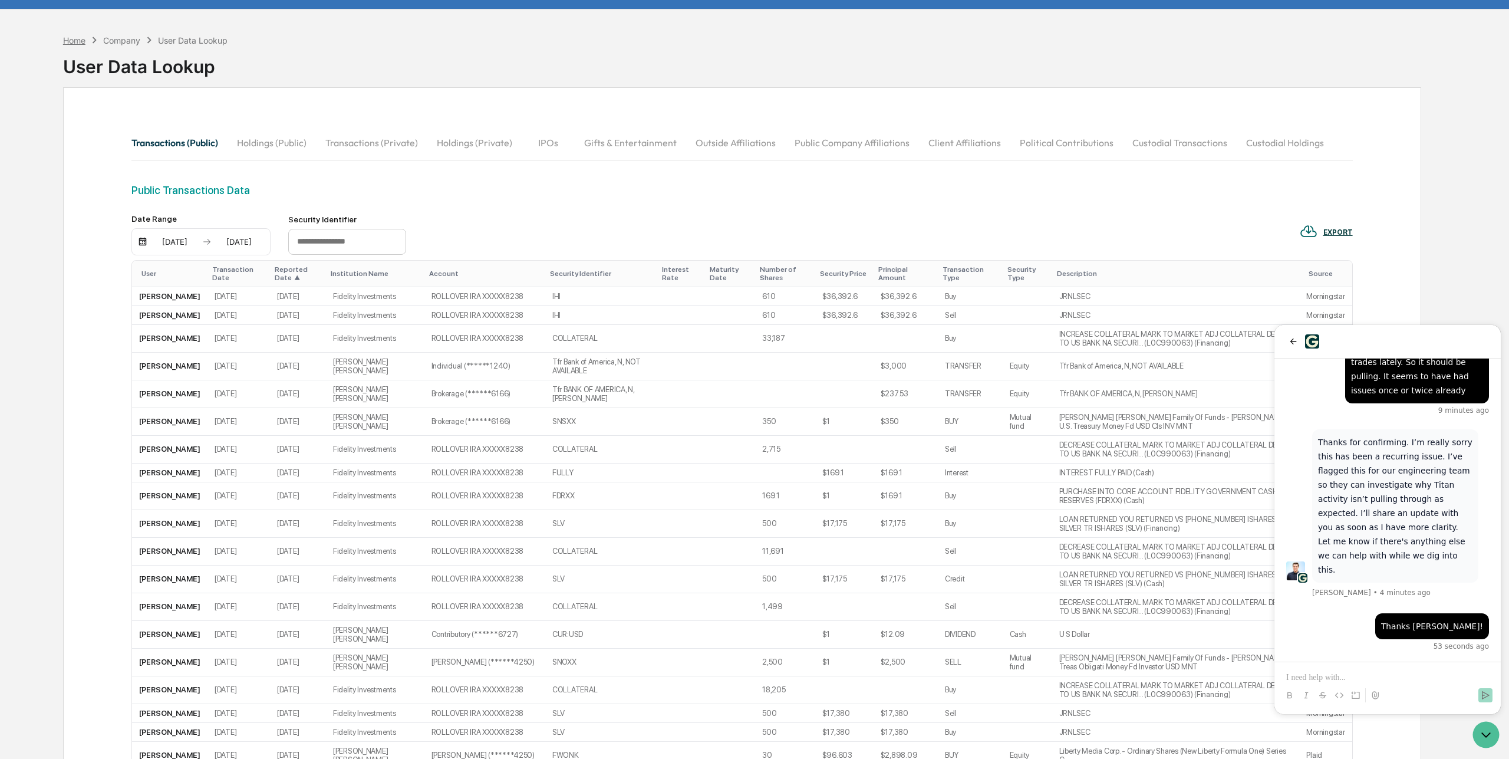
click at [78, 40] on div "Home" at bounding box center [74, 40] width 22 height 10
